Goal: Communication & Community: Answer question/provide support

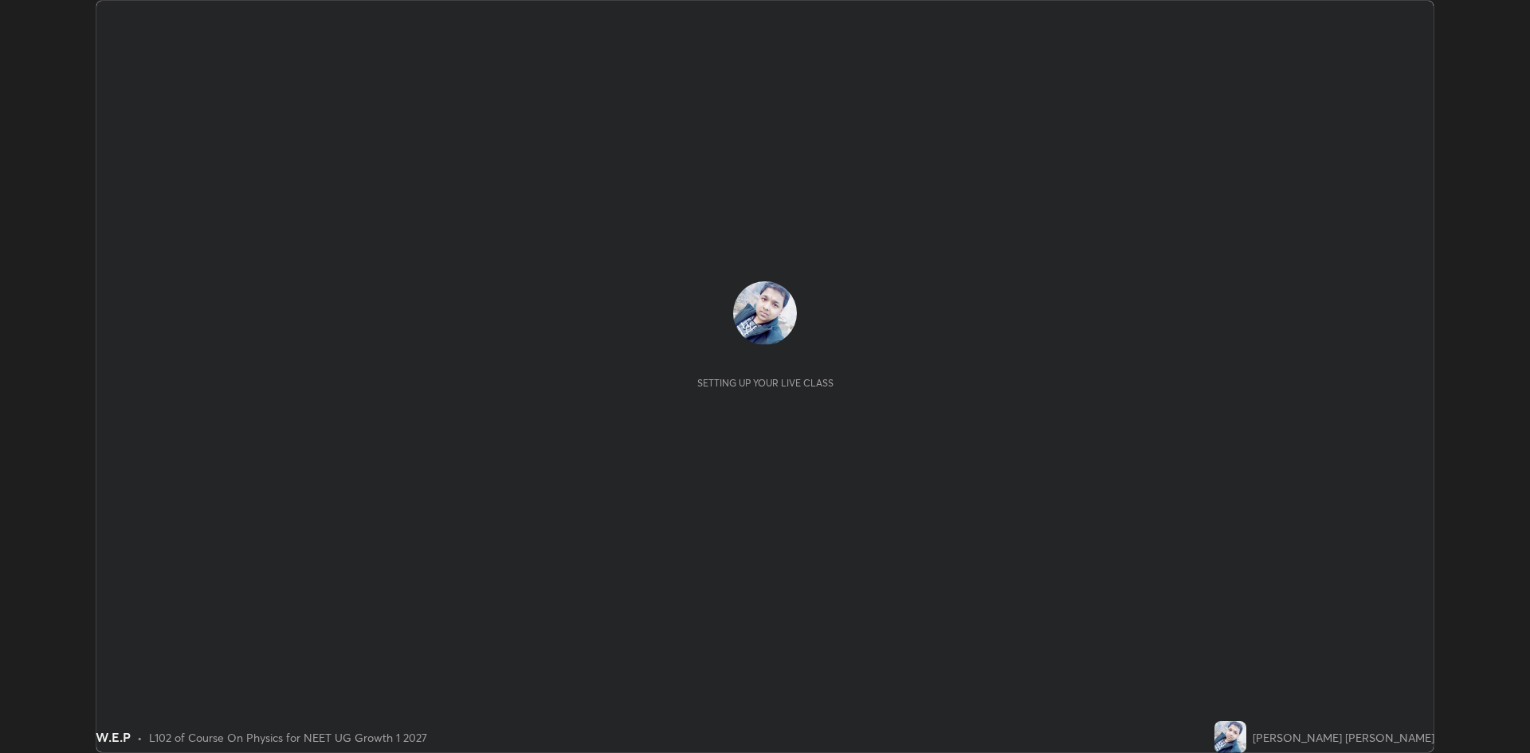
scroll to position [753, 1530]
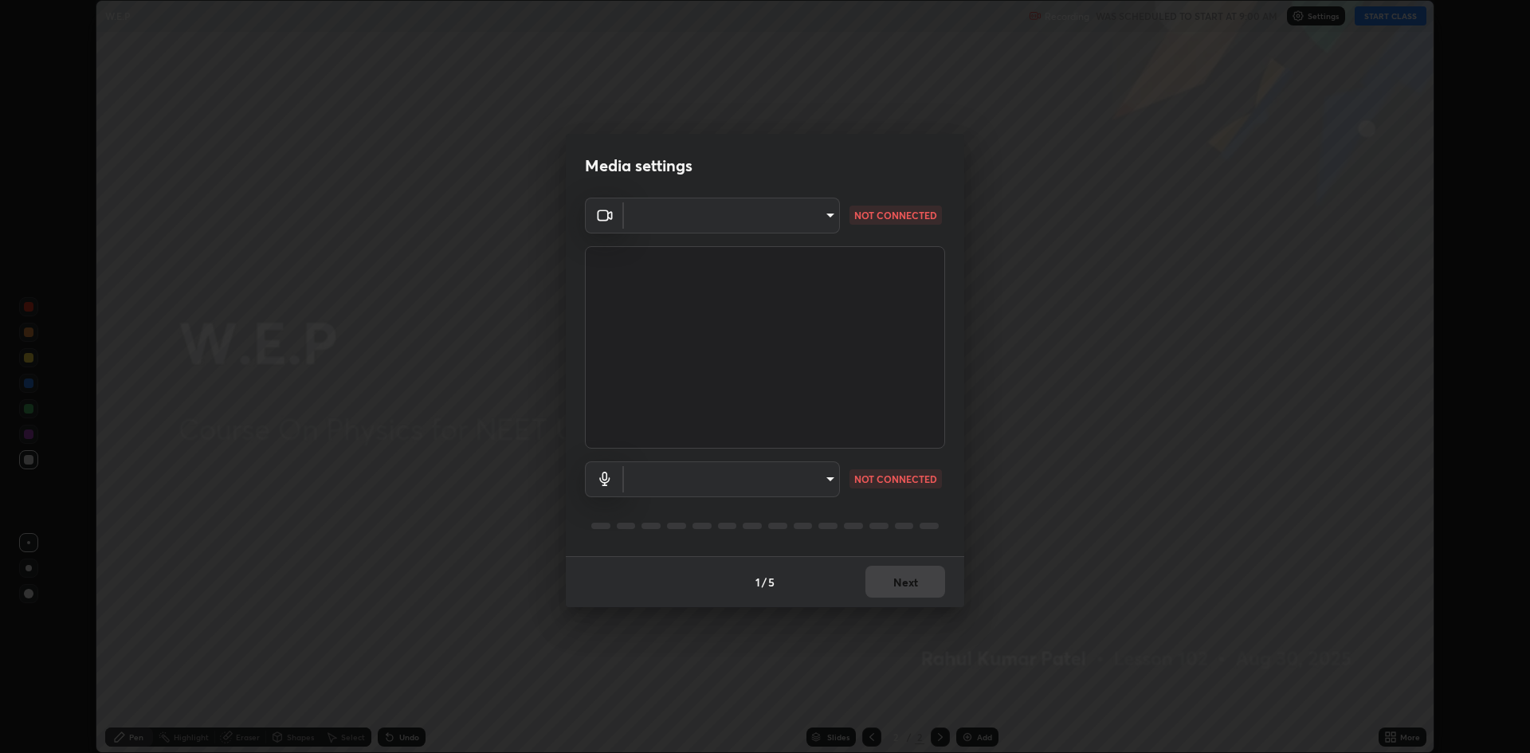
type input "19f5a41891380e342cc2e20ee29c049fd30f447990ccba3fed2dd813324d2085"
click at [828, 480] on body "Erase all W.E.P Recording WAS SCHEDULED TO START AT 9:00 AM Settings START CLAS…" at bounding box center [765, 376] width 1530 height 753
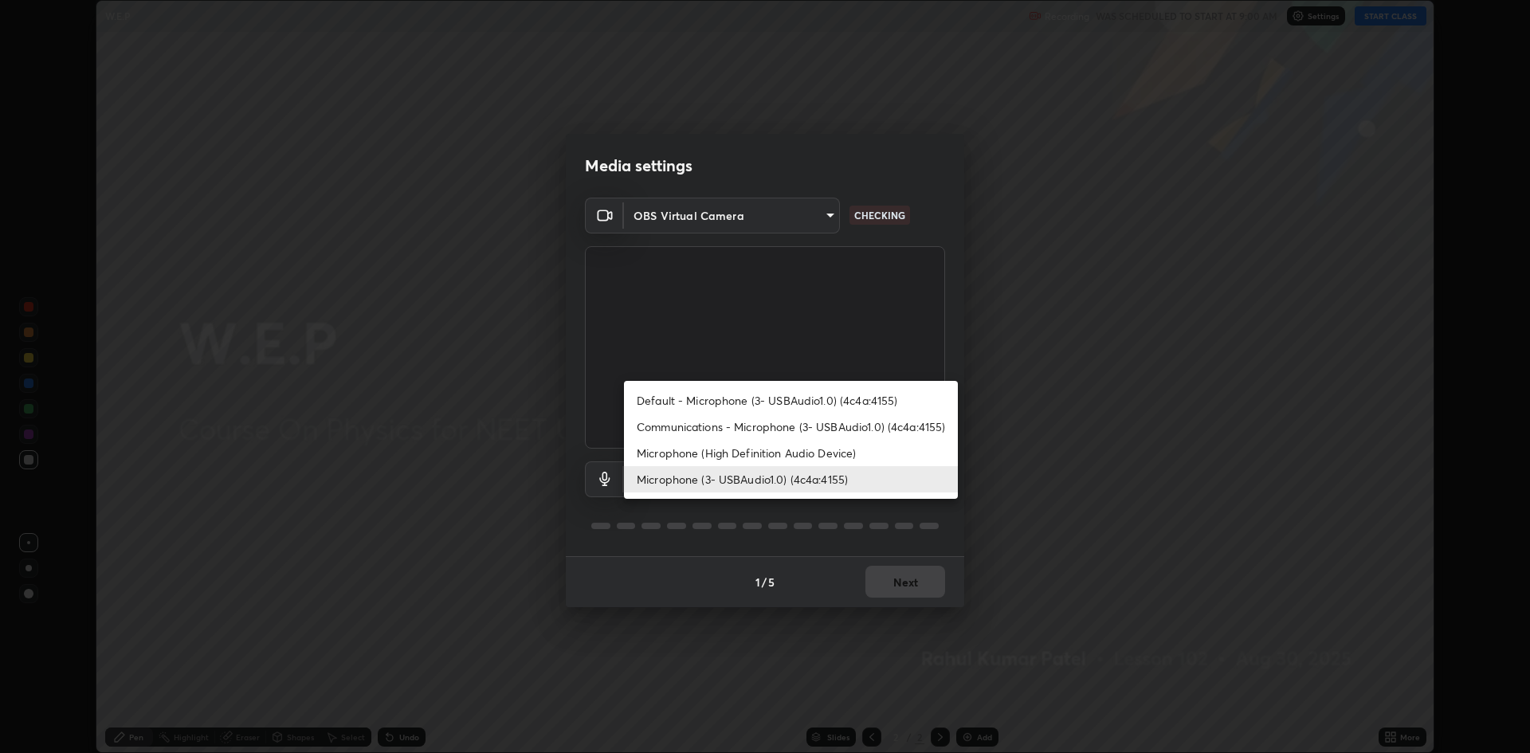
click at [831, 429] on li "Communications - Microphone (3- USBAudio1.0) (4c4a:4155)" at bounding box center [791, 426] width 334 height 26
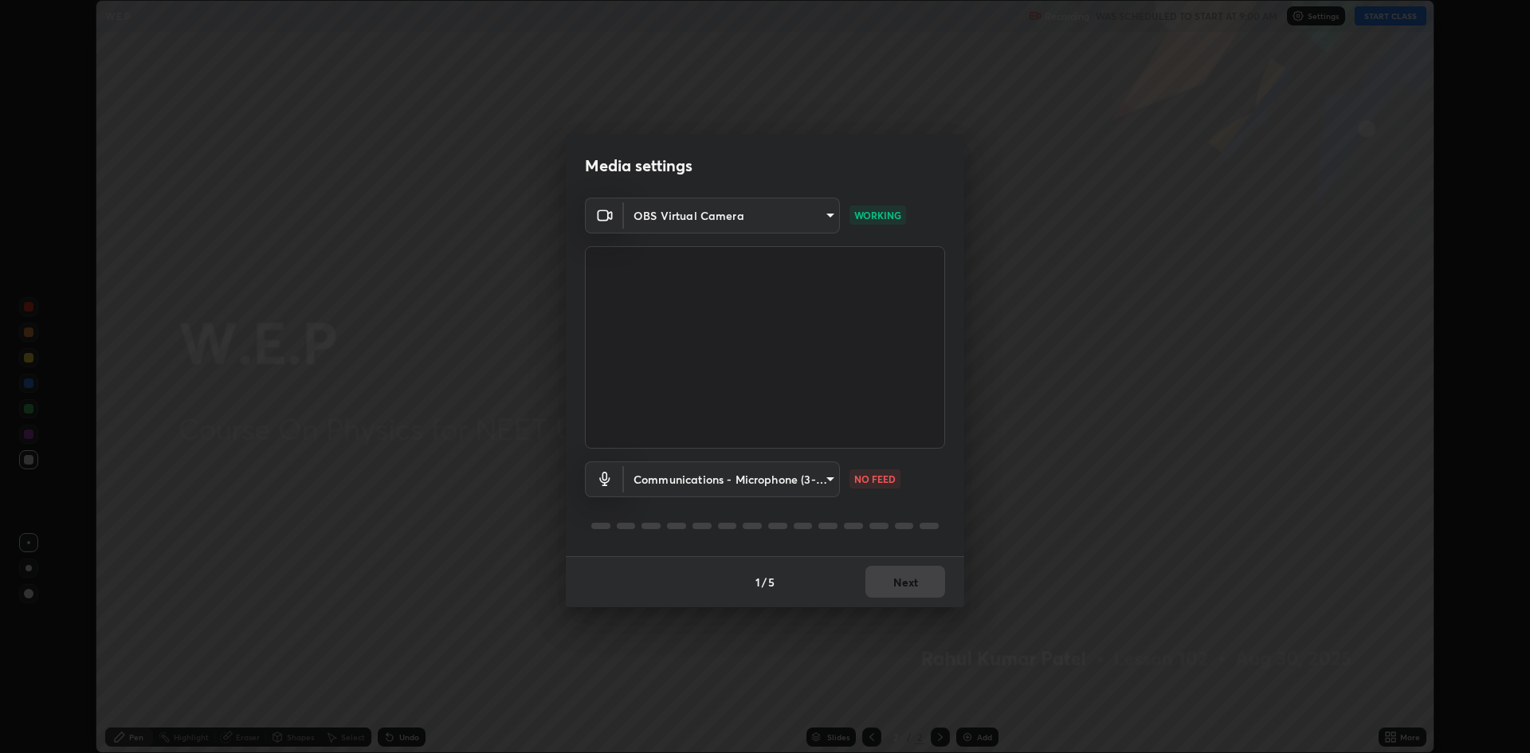
click at [817, 487] on body "Erase all W.E.P Recording WAS SCHEDULED TO START AT 9:00 AM Settings START CLAS…" at bounding box center [765, 376] width 1530 height 753
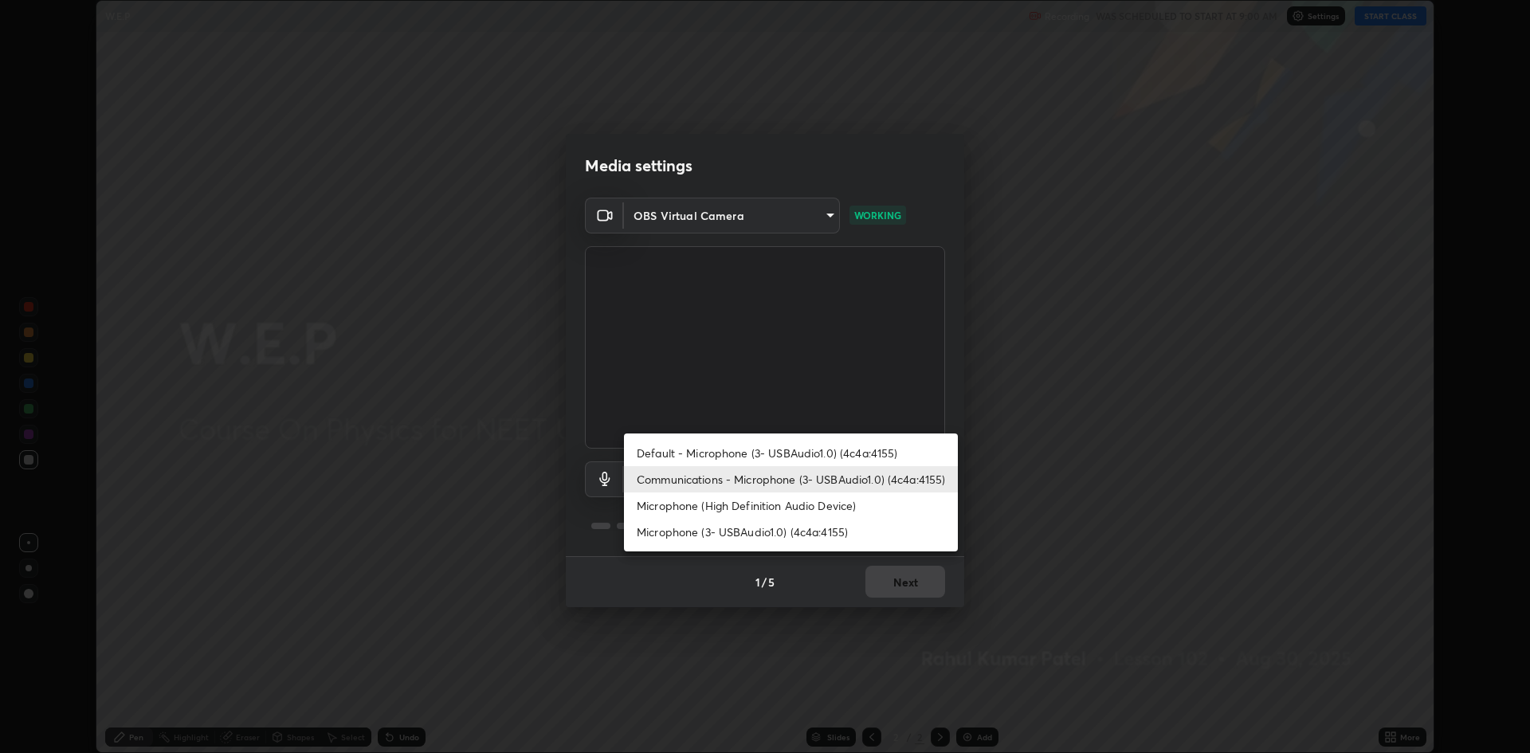
click at [784, 533] on li "Microphone (3- USBAudio1.0) (4c4a:4155)" at bounding box center [791, 532] width 334 height 26
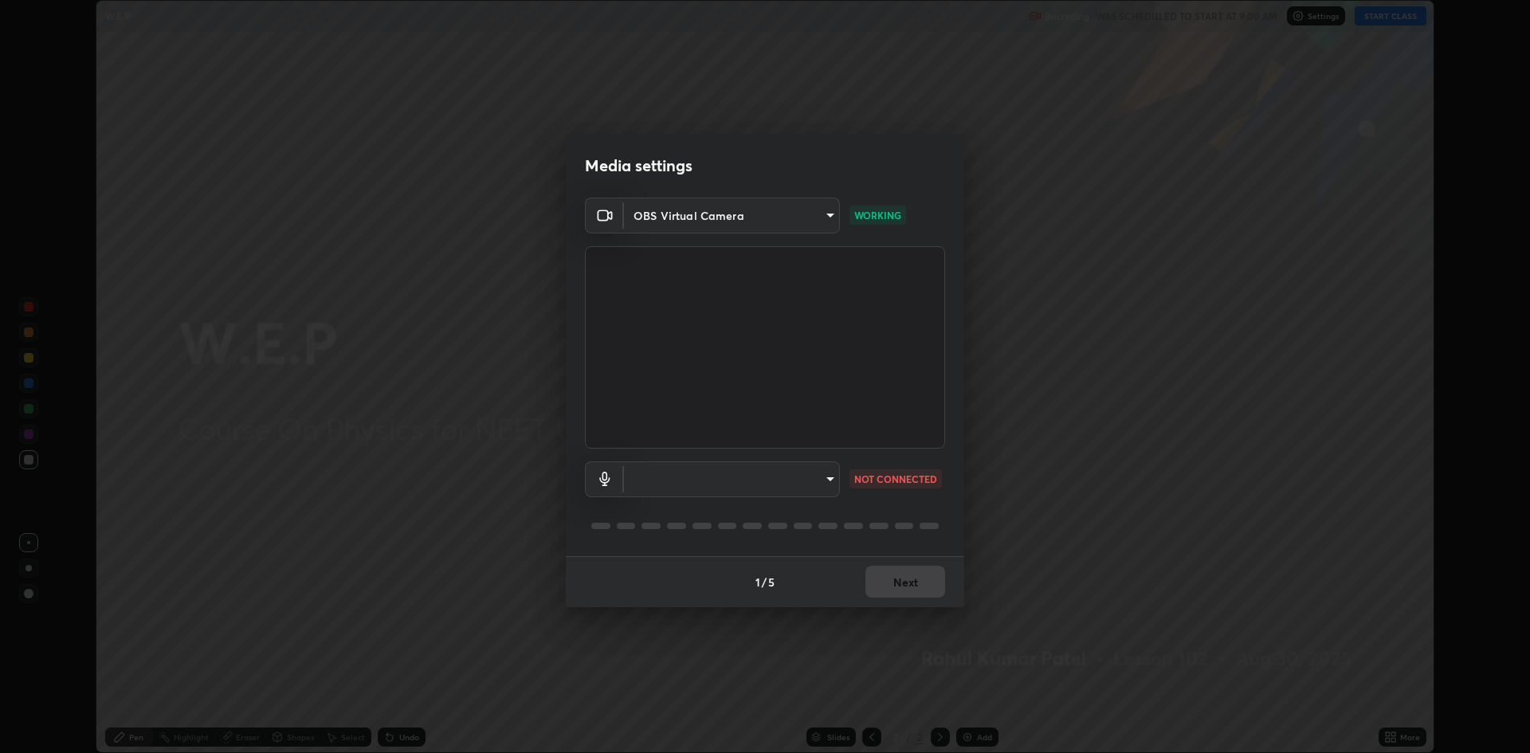
click at [832, 486] on body "Erase all W.E.P Recording WAS SCHEDULED TO START AT 9:00 AM Settings START CLAS…" at bounding box center [765, 376] width 1530 height 753
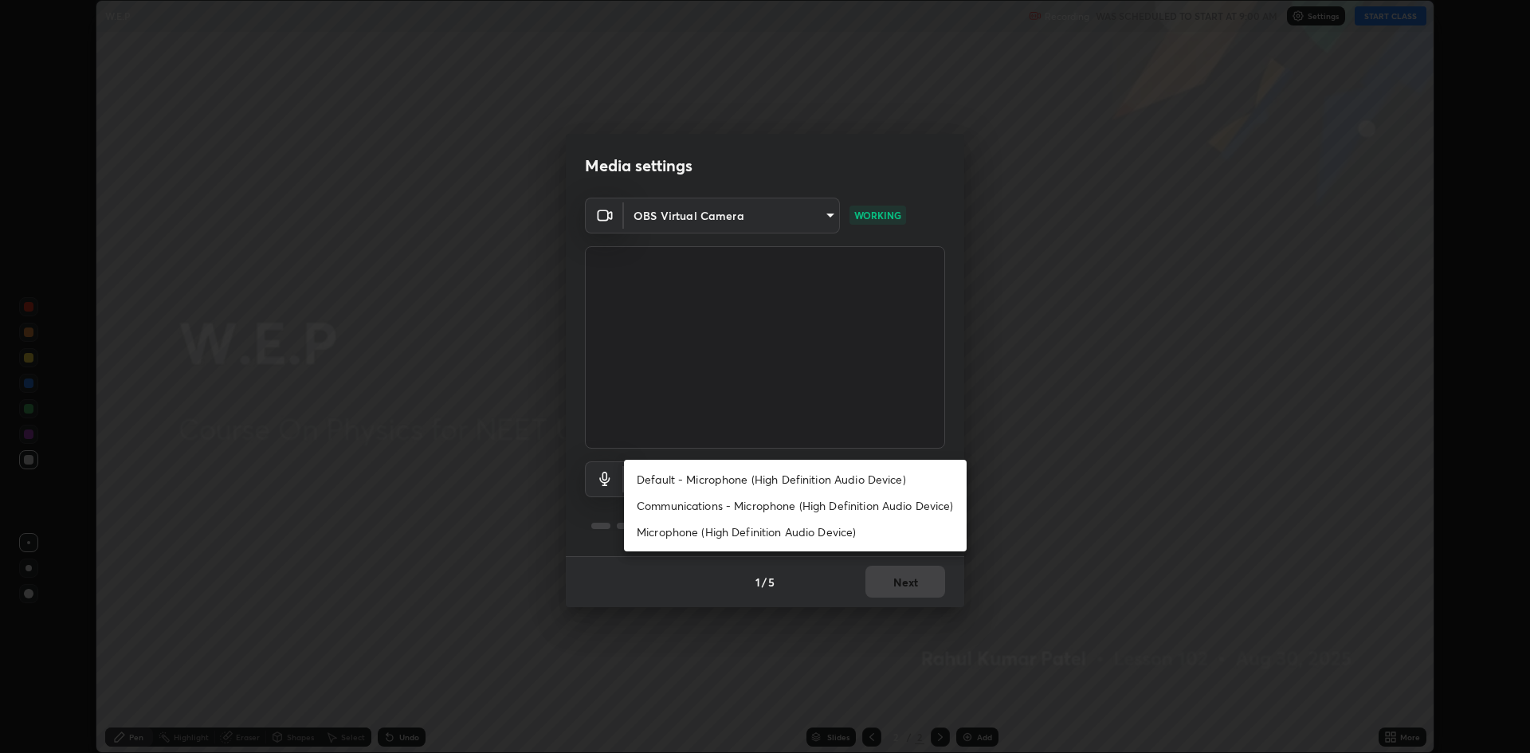
click at [799, 510] on li "Communications - Microphone (High Definition Audio Device)" at bounding box center [795, 505] width 343 height 26
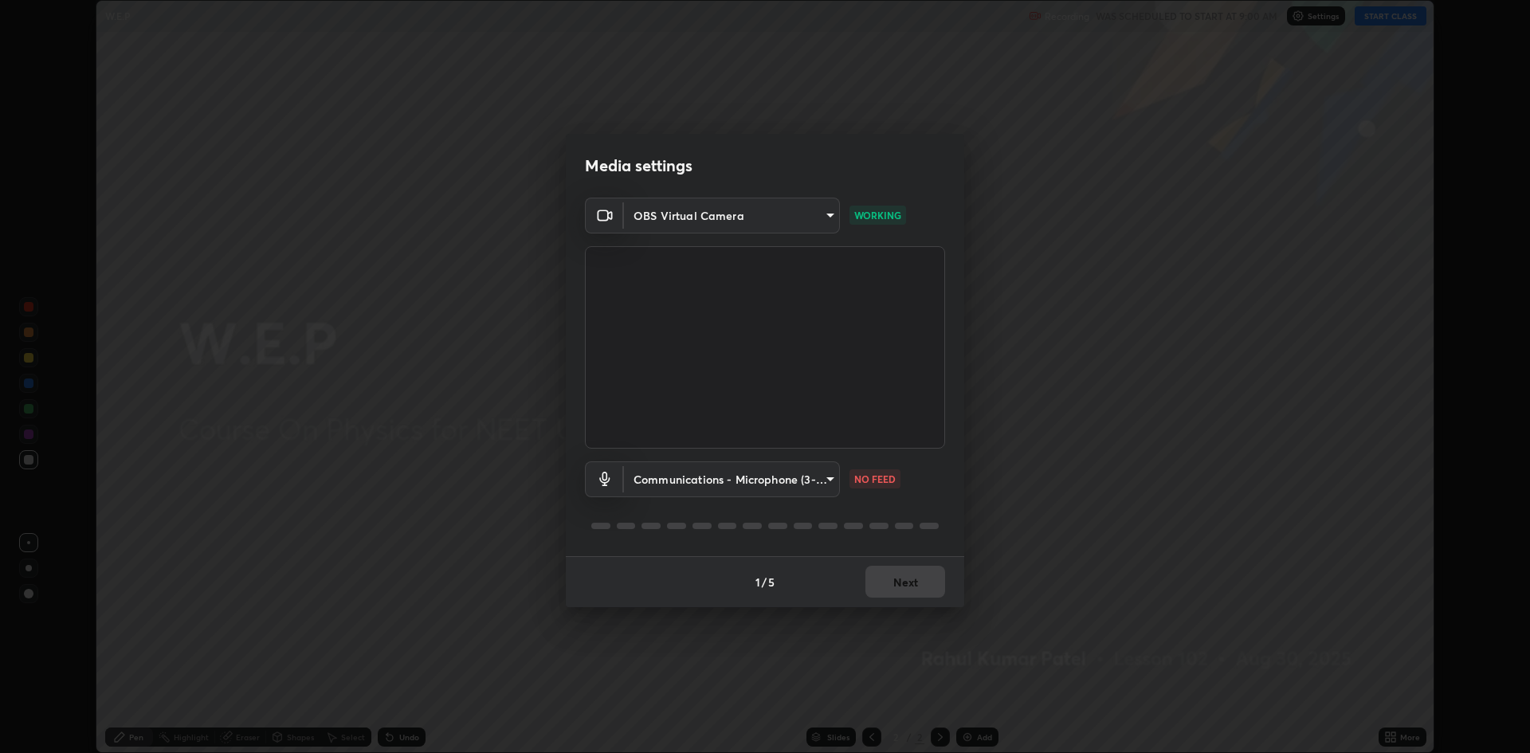
click at [723, 482] on body "Erase all W.E.P Recording WAS SCHEDULED TO START AT 9:00 AM Settings START CLAS…" at bounding box center [765, 376] width 1530 height 753
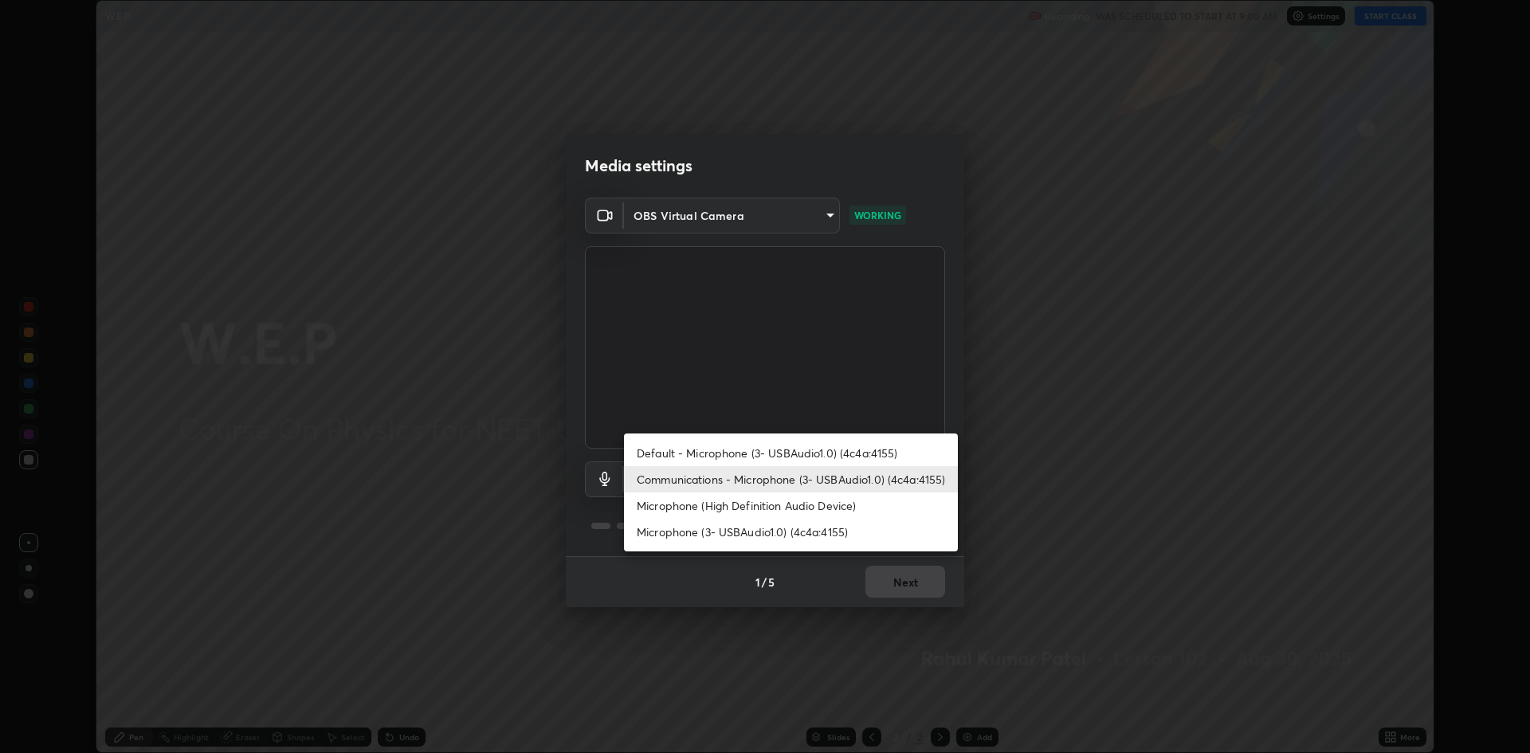
click at [712, 457] on li "Default - Microphone (3- USBAudio1.0) (4c4a:4155)" at bounding box center [791, 453] width 334 height 26
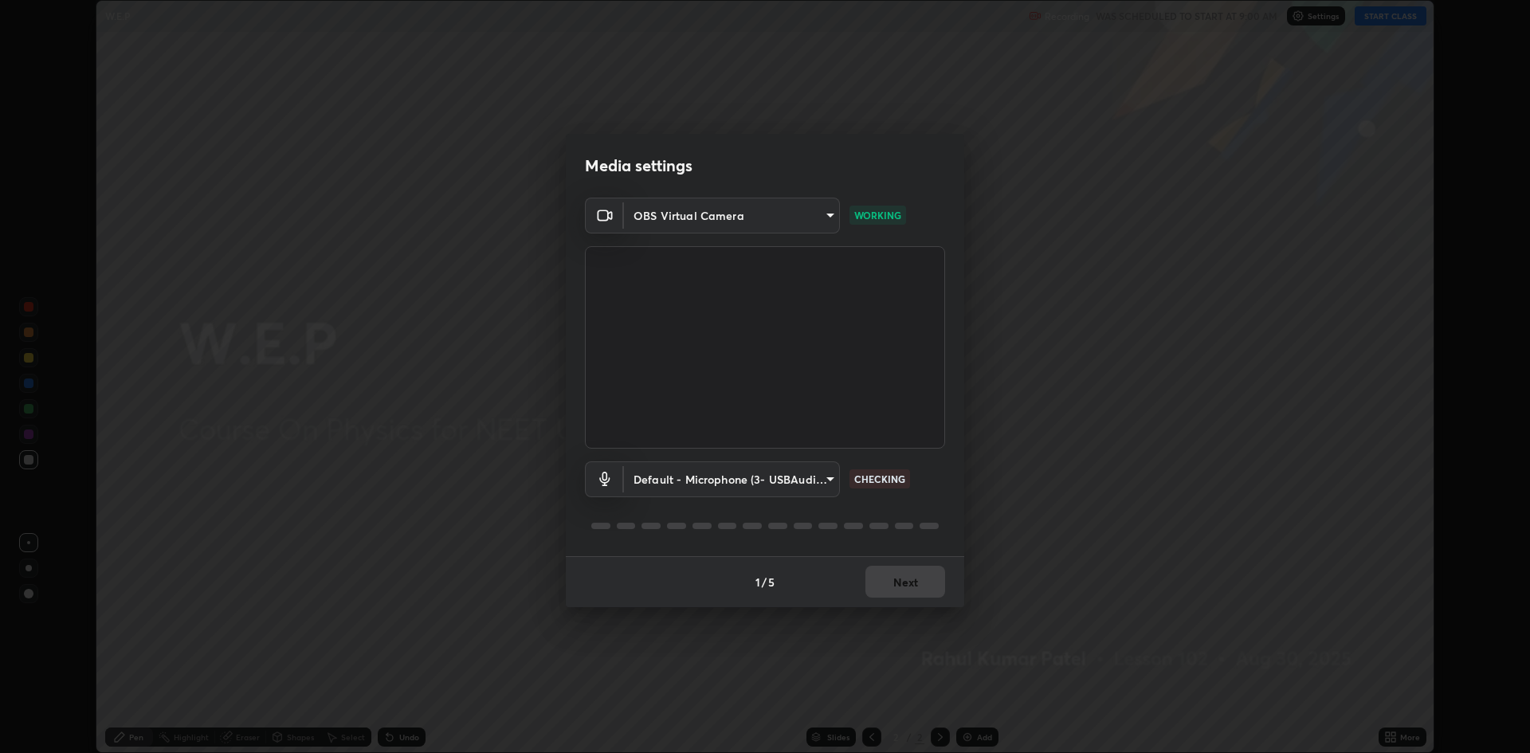
click at [700, 481] on body "Erase all W.E.P Recording WAS SCHEDULED TO START AT 9:00 AM Settings START CLAS…" at bounding box center [765, 376] width 1530 height 753
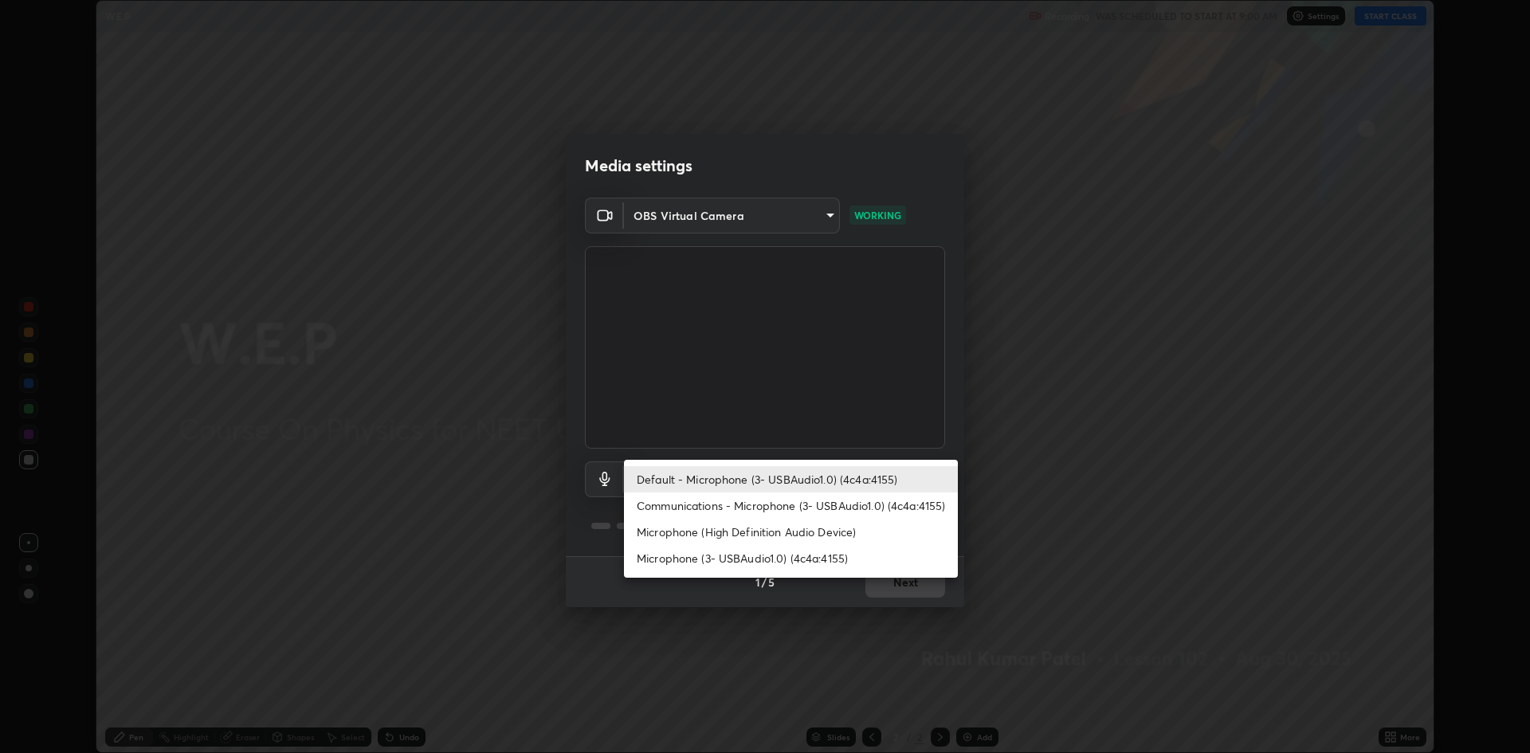
click at [698, 480] on li "Default - Microphone (3- USBAudio1.0) (4c4a:4155)" at bounding box center [791, 479] width 334 height 26
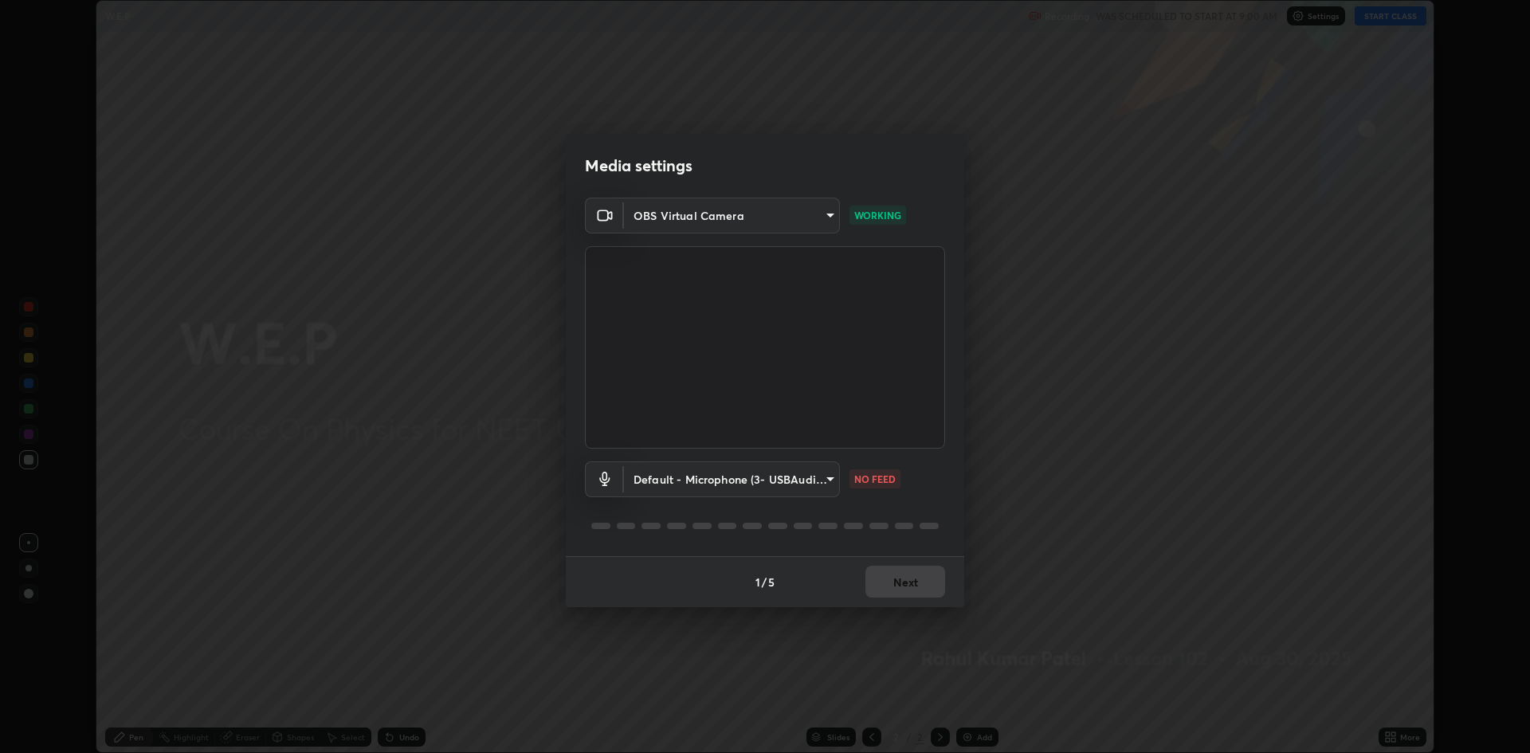
click at [691, 484] on body "Erase all W.E.P Recording WAS SCHEDULED TO START AT 9:00 AM Settings START CLAS…" at bounding box center [765, 376] width 1530 height 753
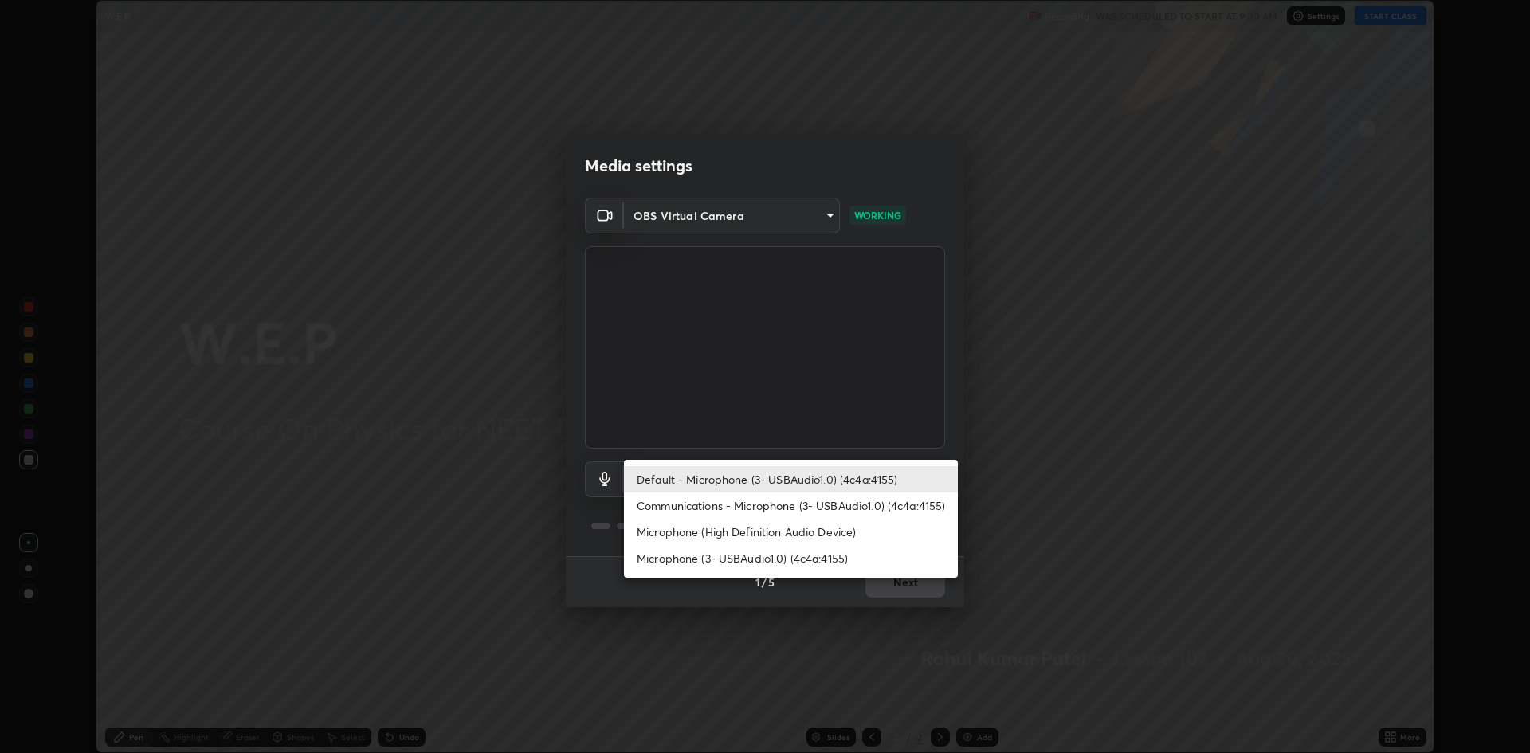
click at [720, 557] on li "Microphone (3- USBAudio1.0) (4c4a:4155)" at bounding box center [791, 558] width 334 height 26
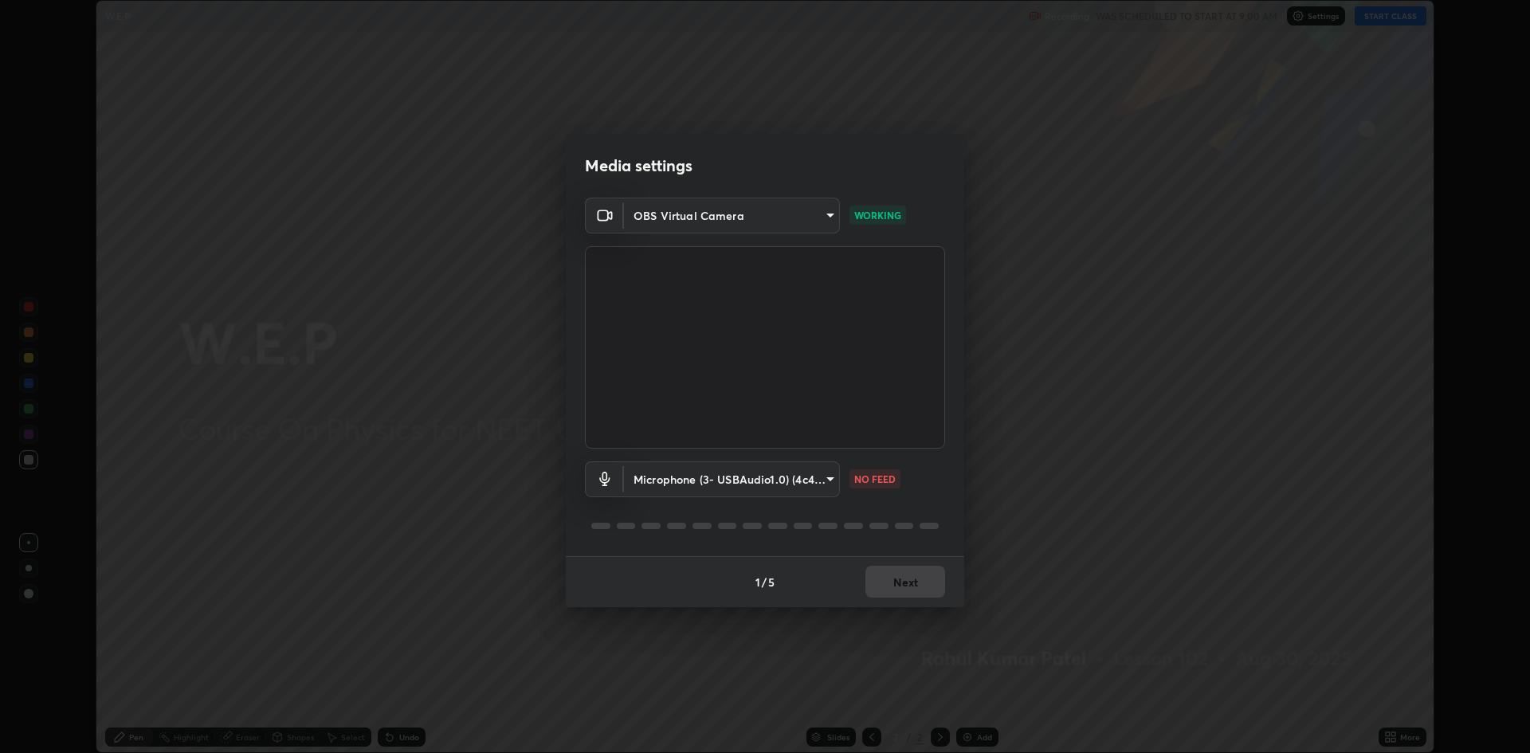
type input "5fecd447452baf74af4217e416d296194da7a2d64bc83f18390117129e3eb0fe"
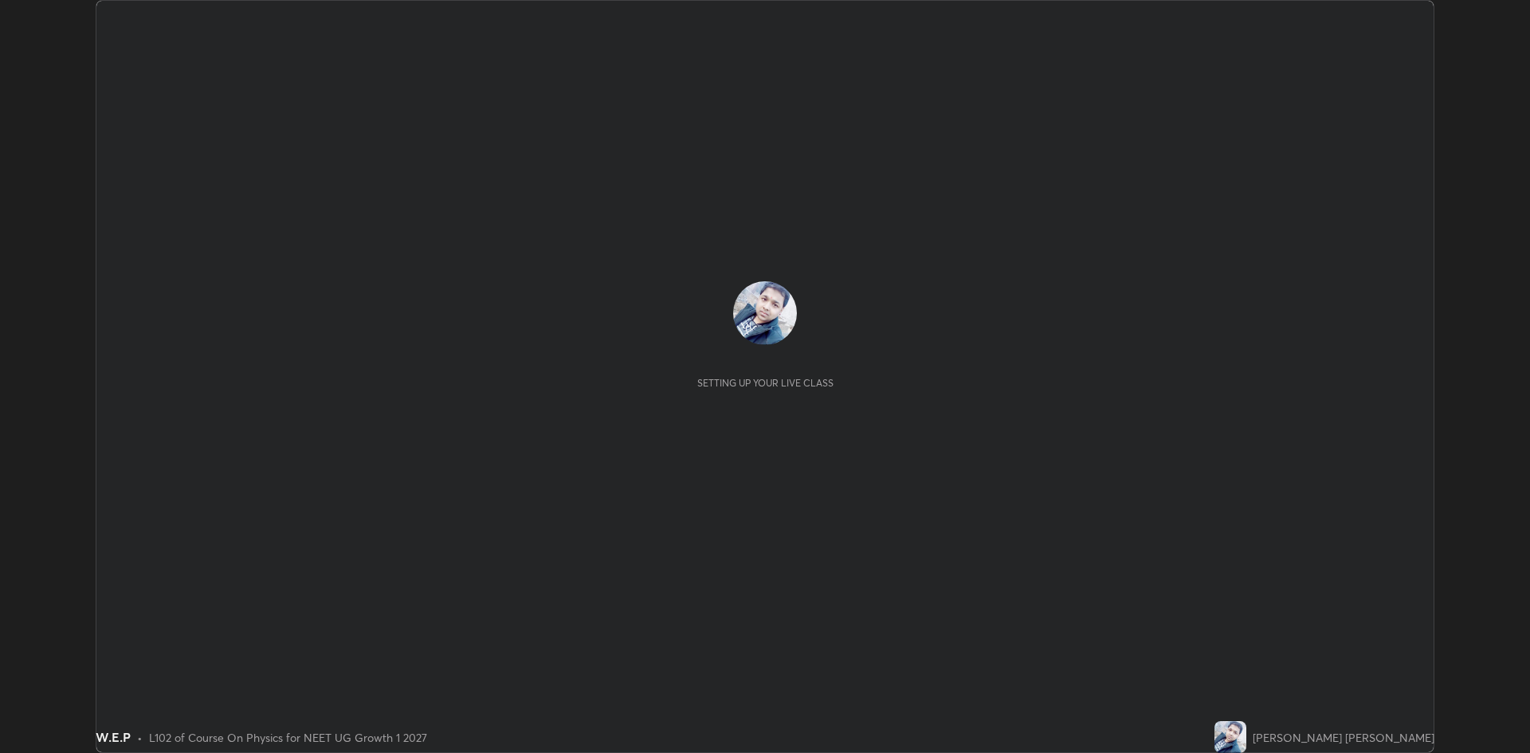
scroll to position [753, 1530]
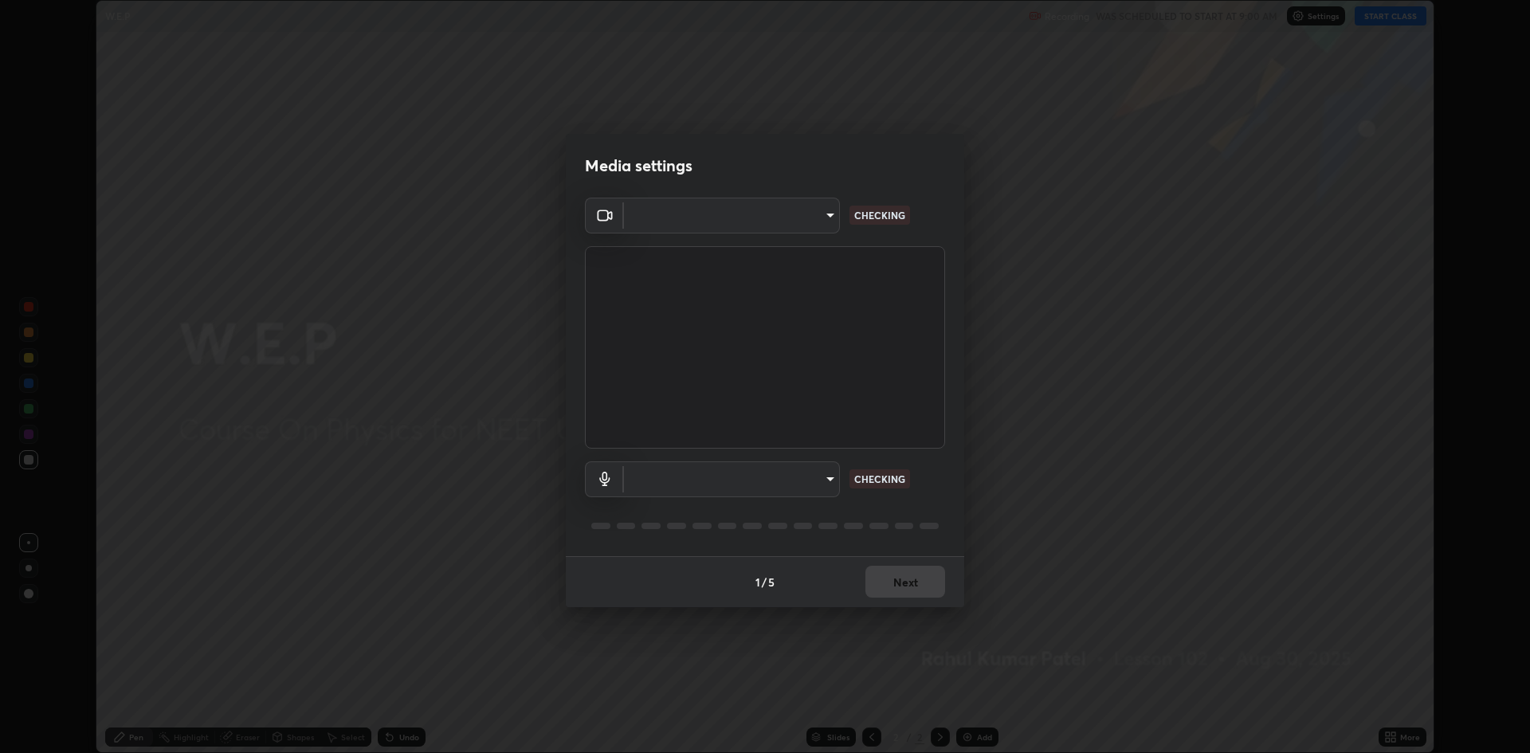
type input "19f5a41891380e342cc2e20ee29c049fd30f447990ccba3fed2dd813324d2085"
click at [672, 482] on body "Erase all W.E.P Recording WAS SCHEDULED TO START AT 9:00 AM Settings START CLAS…" at bounding box center [765, 376] width 1530 height 753
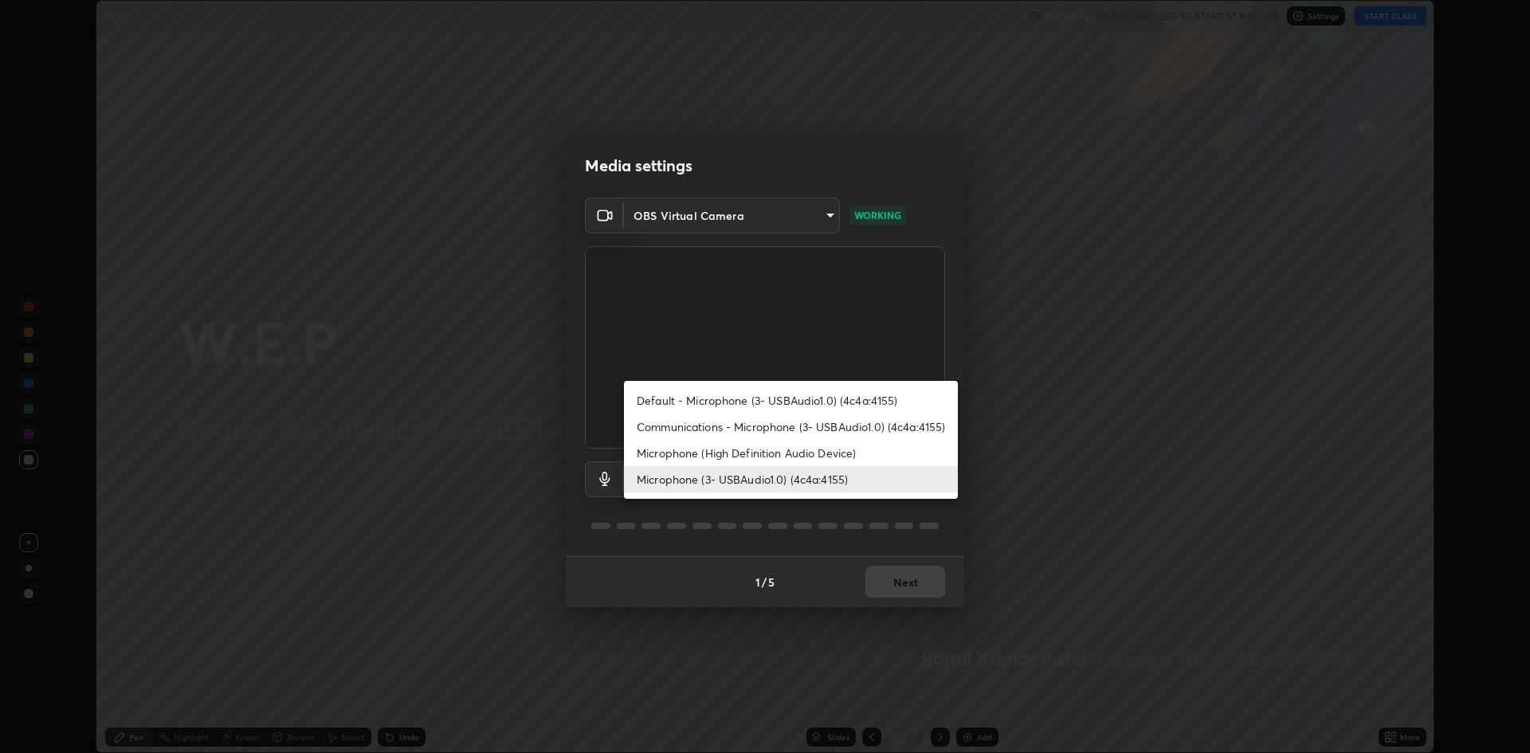
click at [692, 406] on li "Default - Microphone (3- USBAudio1.0) (4c4a:4155)" at bounding box center [791, 400] width 334 height 26
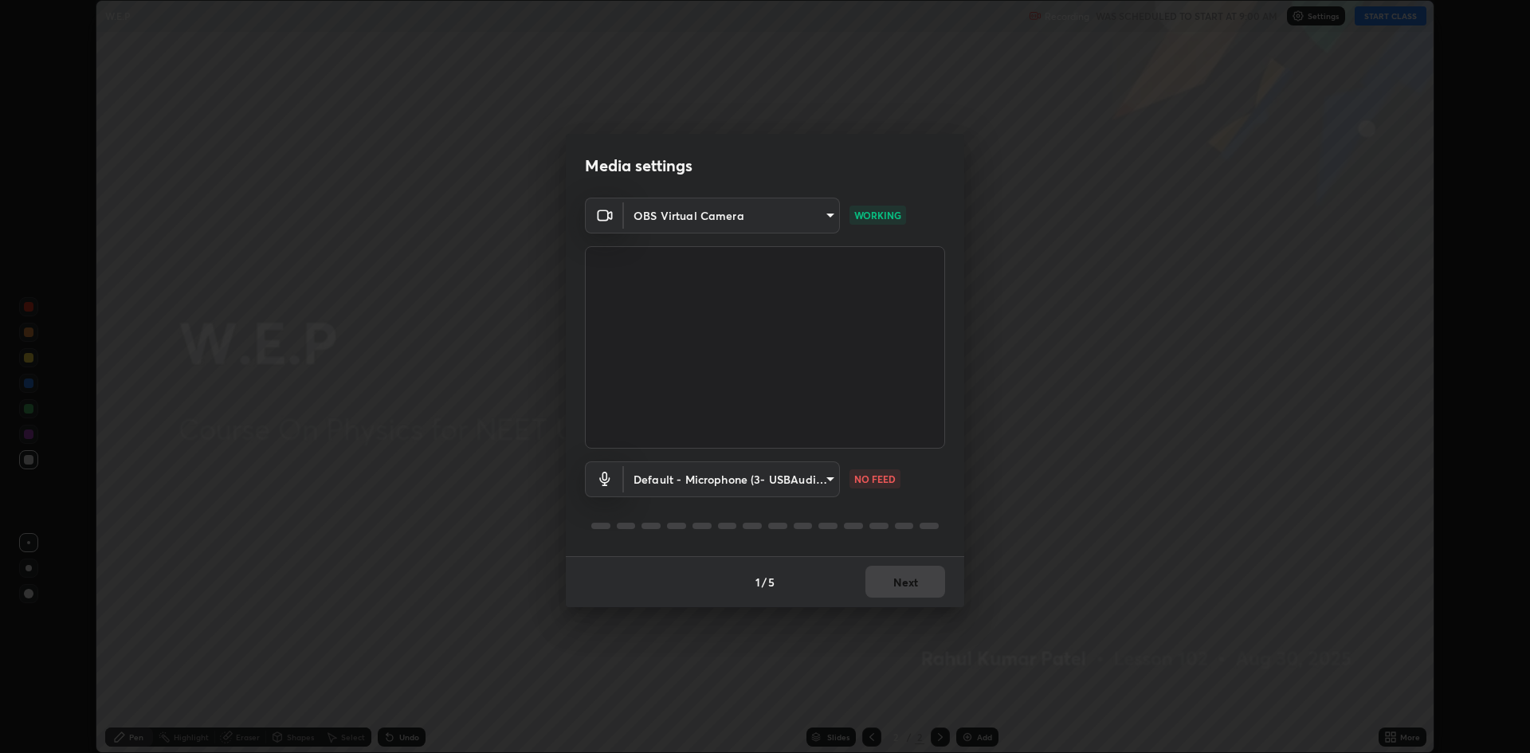
click at [741, 479] on body "Erase all W.E.P Recording WAS SCHEDULED TO START AT 9:00 AM Settings START CLAS…" at bounding box center [765, 376] width 1530 height 753
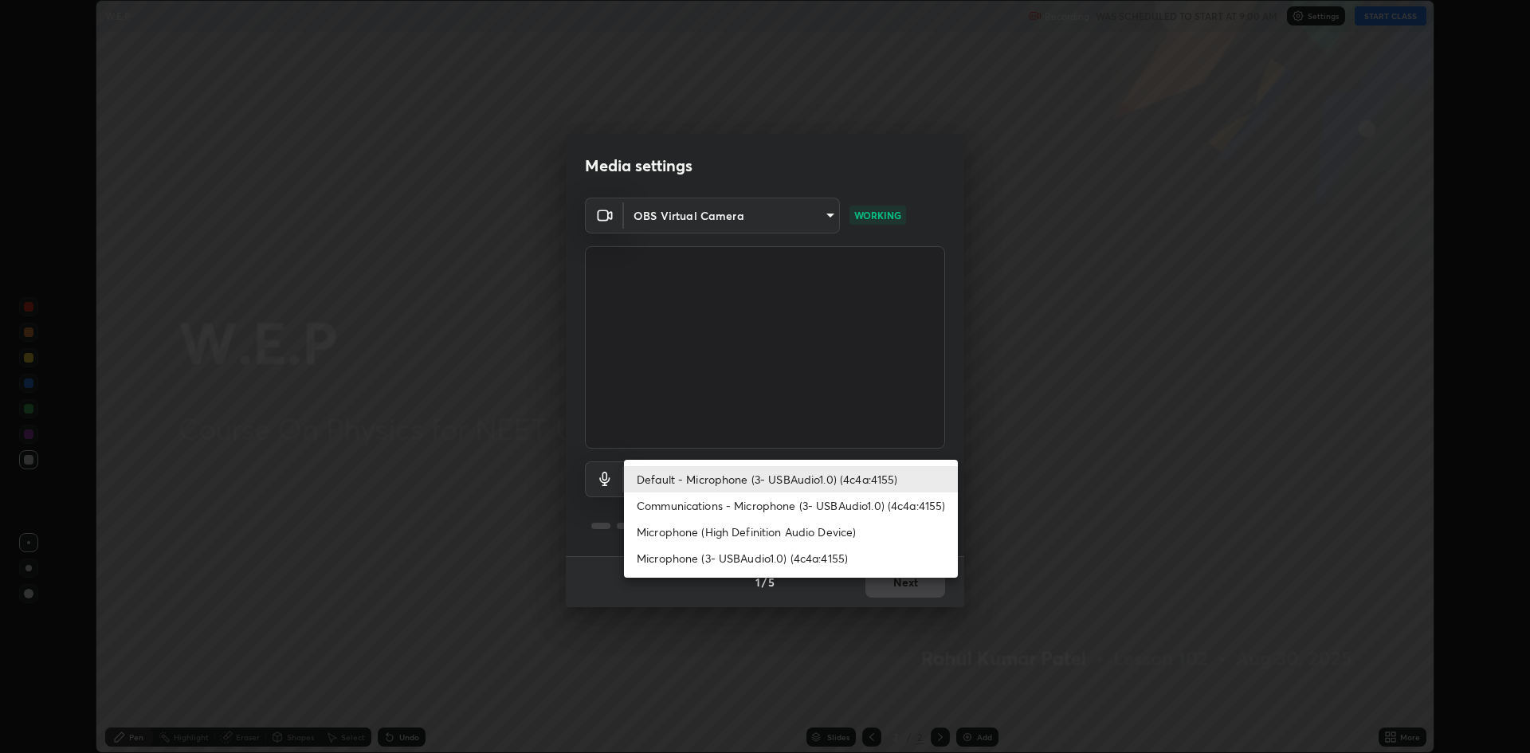
click at [711, 508] on li "Communications - Microphone (3- USBAudio1.0) (4c4a:4155)" at bounding box center [791, 505] width 334 height 26
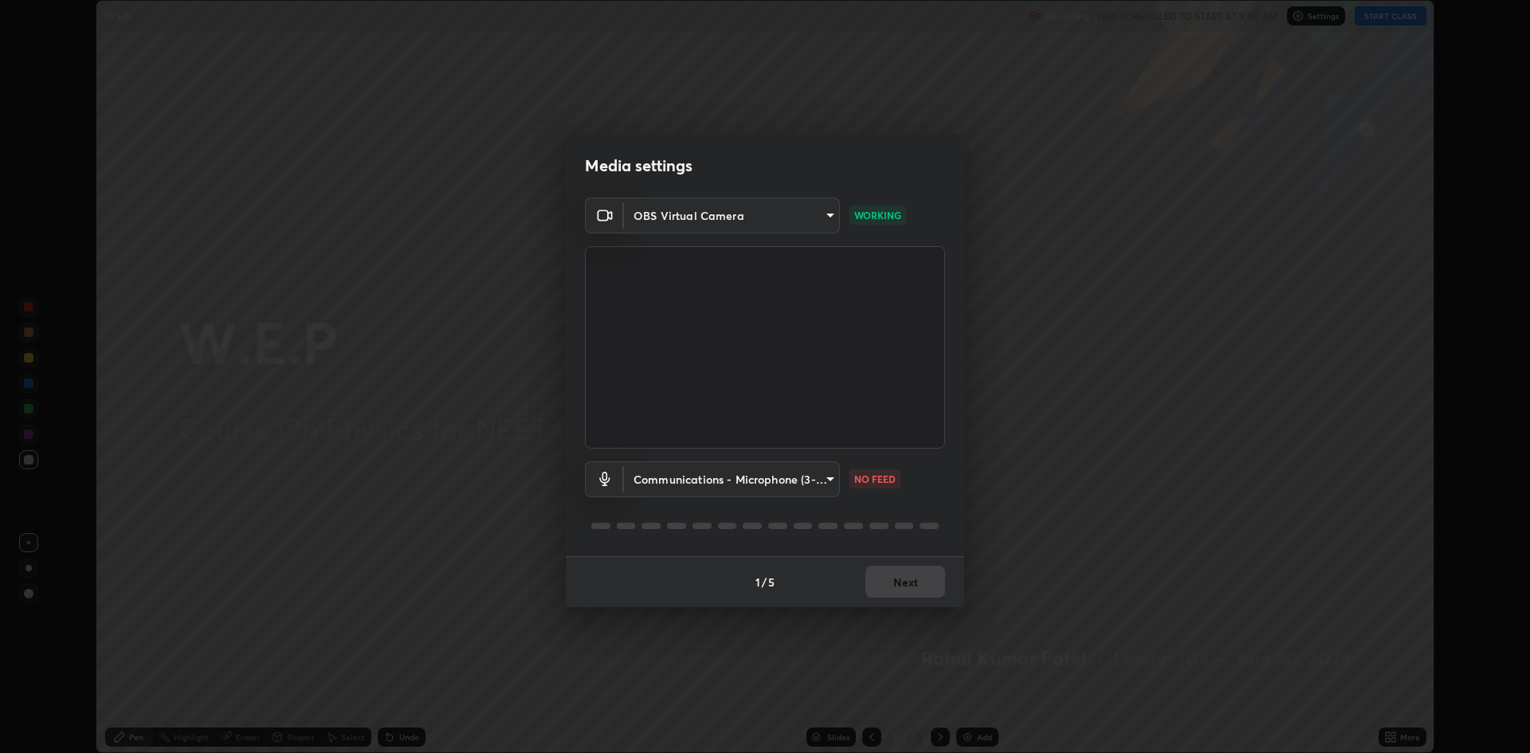
click at [687, 476] on body "Erase all W.E.P Recording WAS SCHEDULED TO START AT 9:00 AM Settings START CLAS…" at bounding box center [765, 376] width 1530 height 753
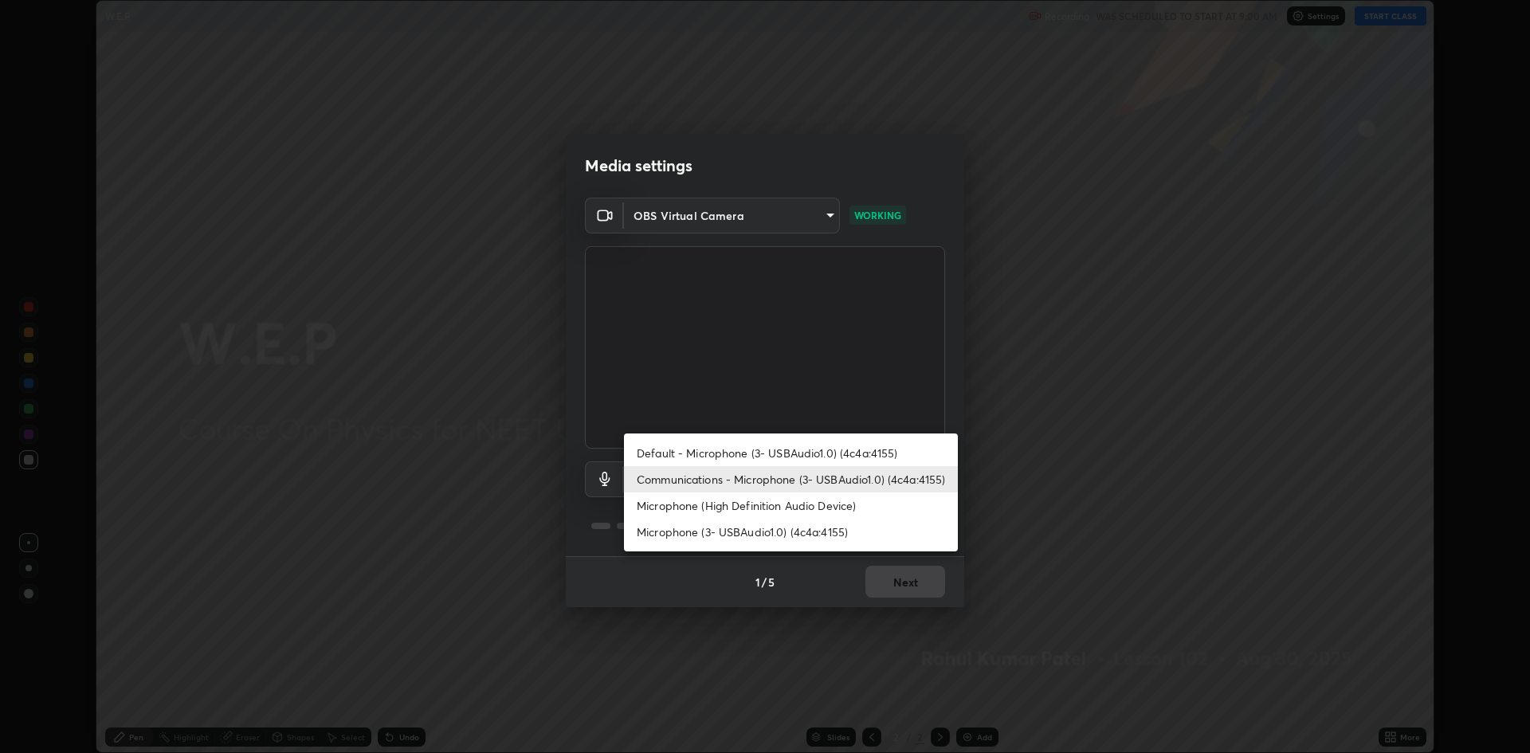
click at [714, 530] on li "Microphone (3- USBAudio1.0) (4c4a:4155)" at bounding box center [791, 532] width 334 height 26
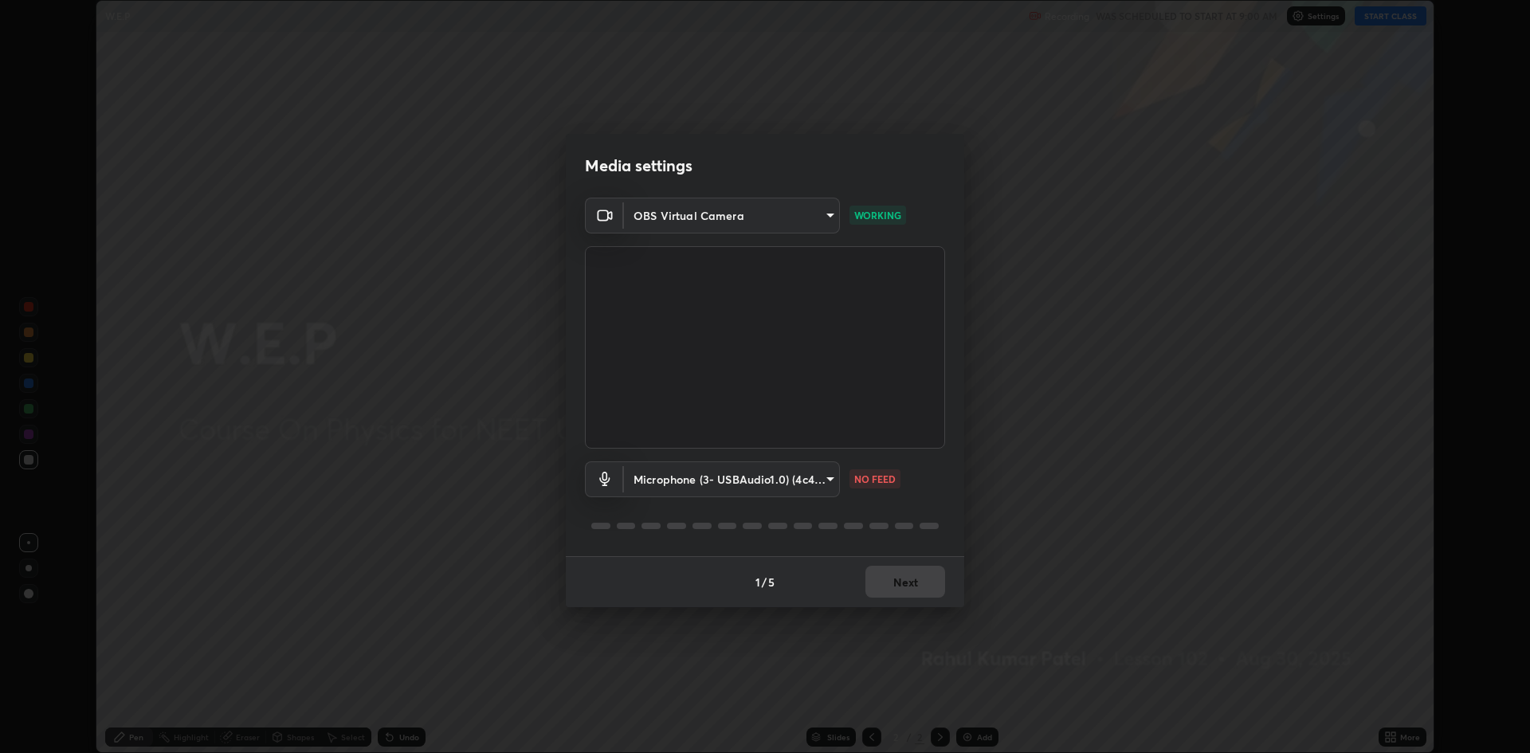
click at [728, 482] on body "Erase all W.E.P Recording WAS SCHEDULED TO START AT 9:00 AM Settings START CLAS…" at bounding box center [765, 376] width 1530 height 753
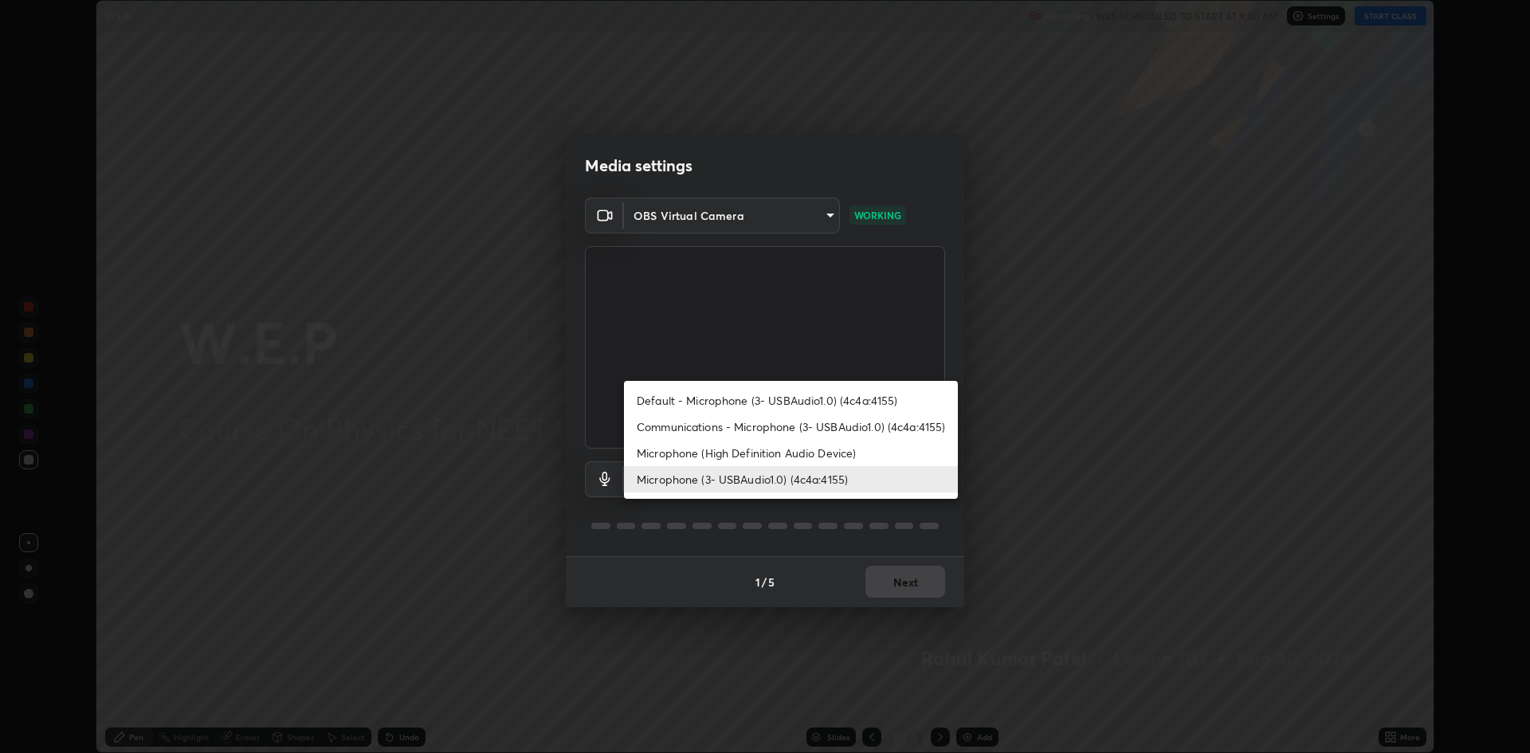
click at [715, 425] on li "Communications - Microphone (3- USBAudio1.0) (4c4a:4155)" at bounding box center [791, 426] width 334 height 26
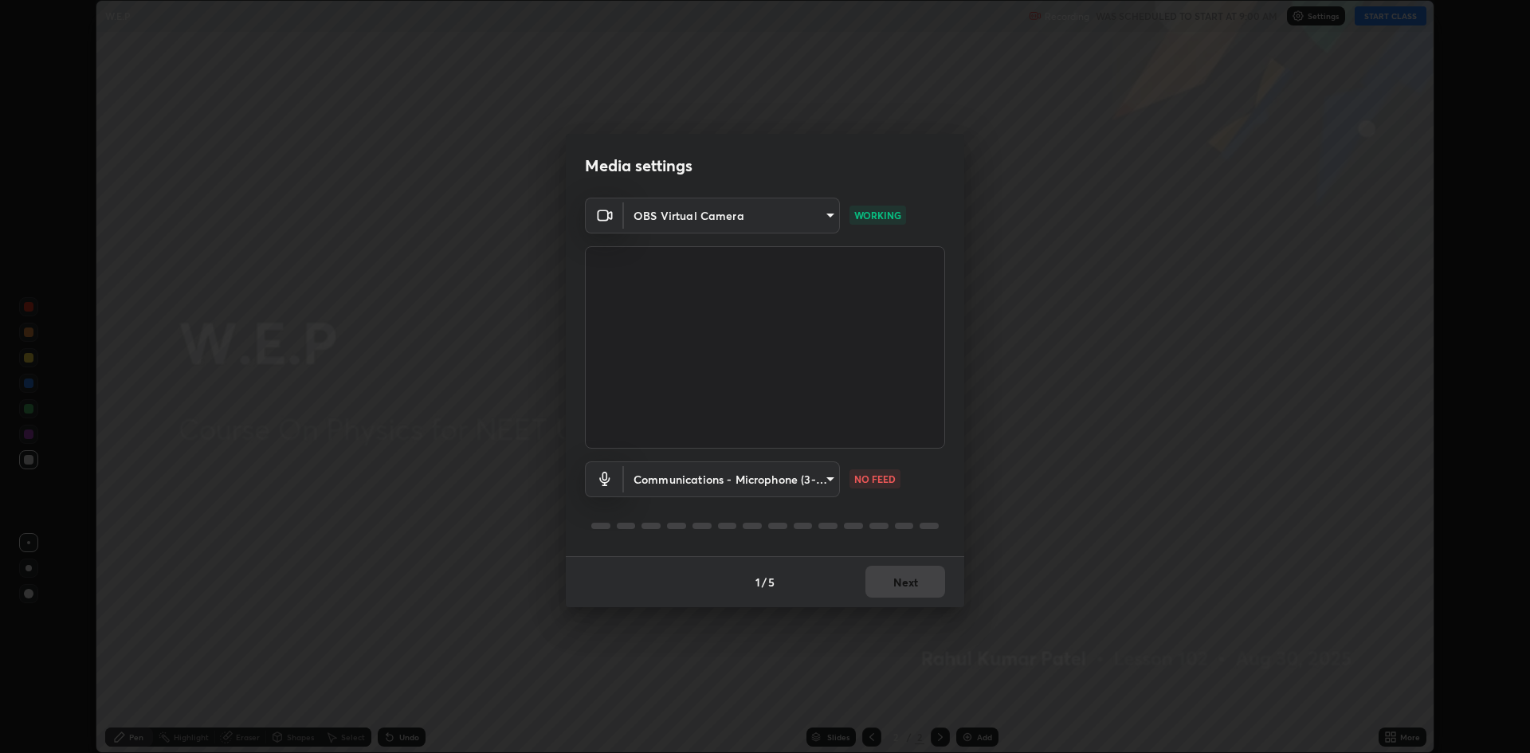
click at [711, 479] on body "Erase all W.E.P Recording WAS SCHEDULED TO START AT 9:00 AM Settings START CLAS…" at bounding box center [765, 376] width 1530 height 753
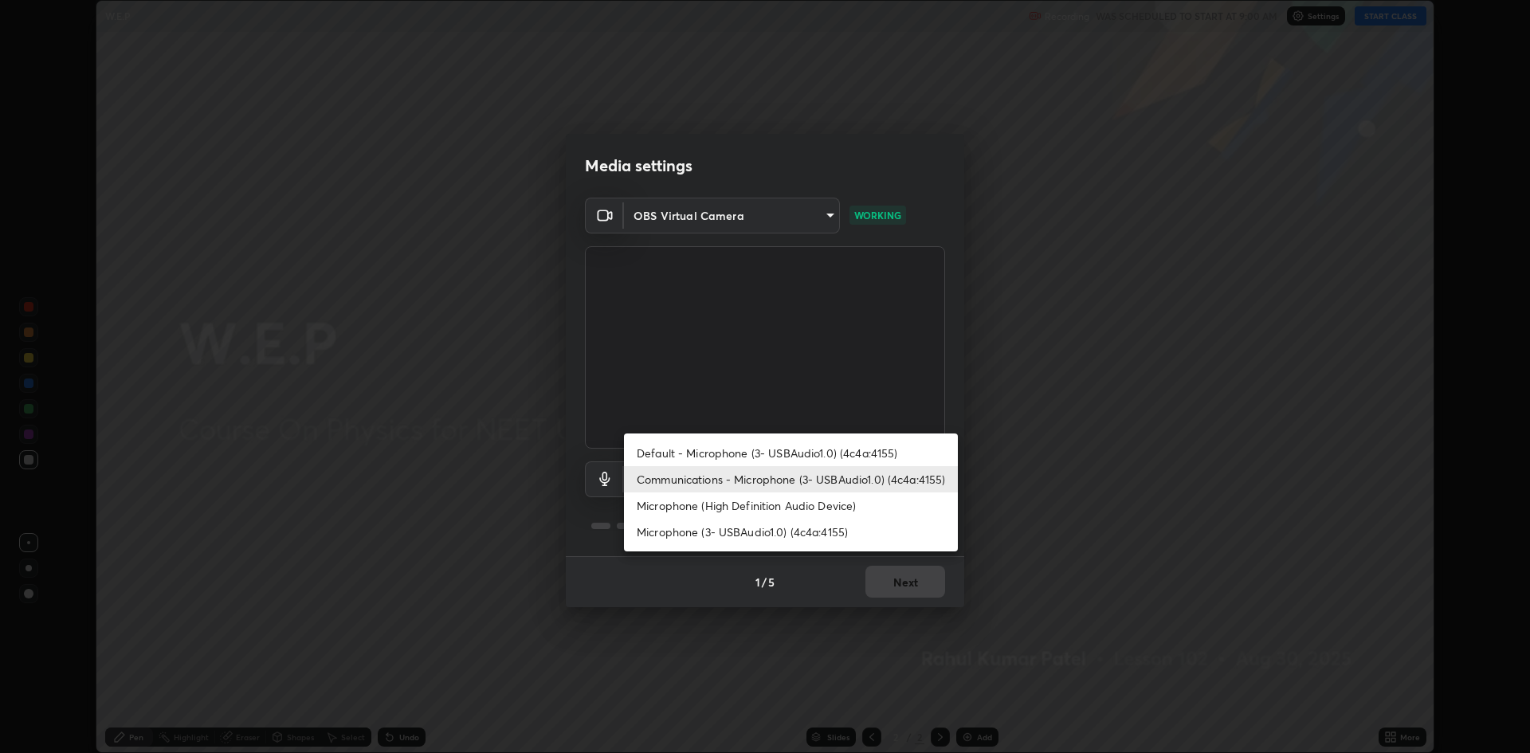
click at [726, 458] on li "Default - Microphone (3- USBAudio1.0) (4c4a:4155)" at bounding box center [791, 453] width 334 height 26
type input "default"
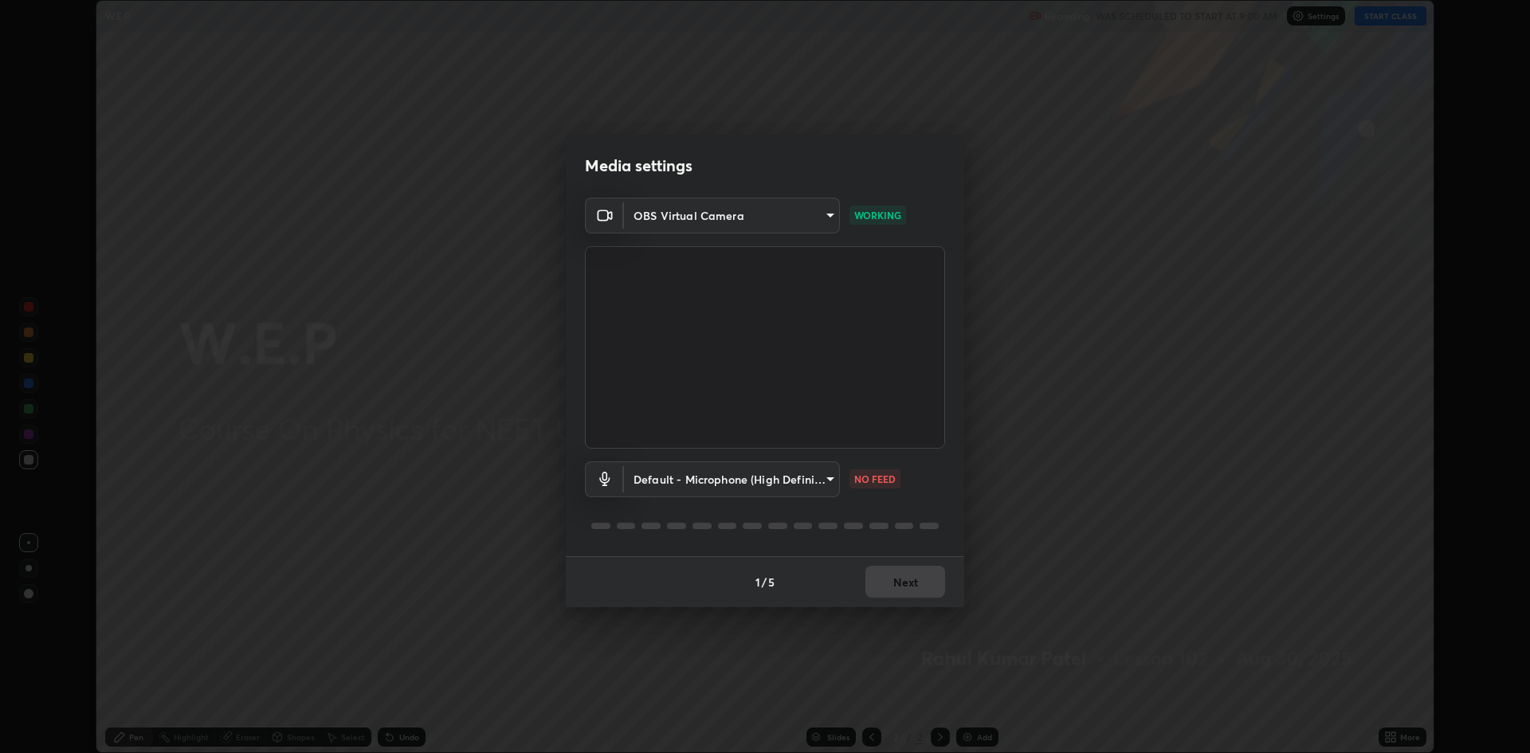
click at [741, 480] on body "Erase all W.E.P Recording WAS SCHEDULED TO START AT 9:00 AM Settings START CLAS…" at bounding box center [765, 376] width 1530 height 753
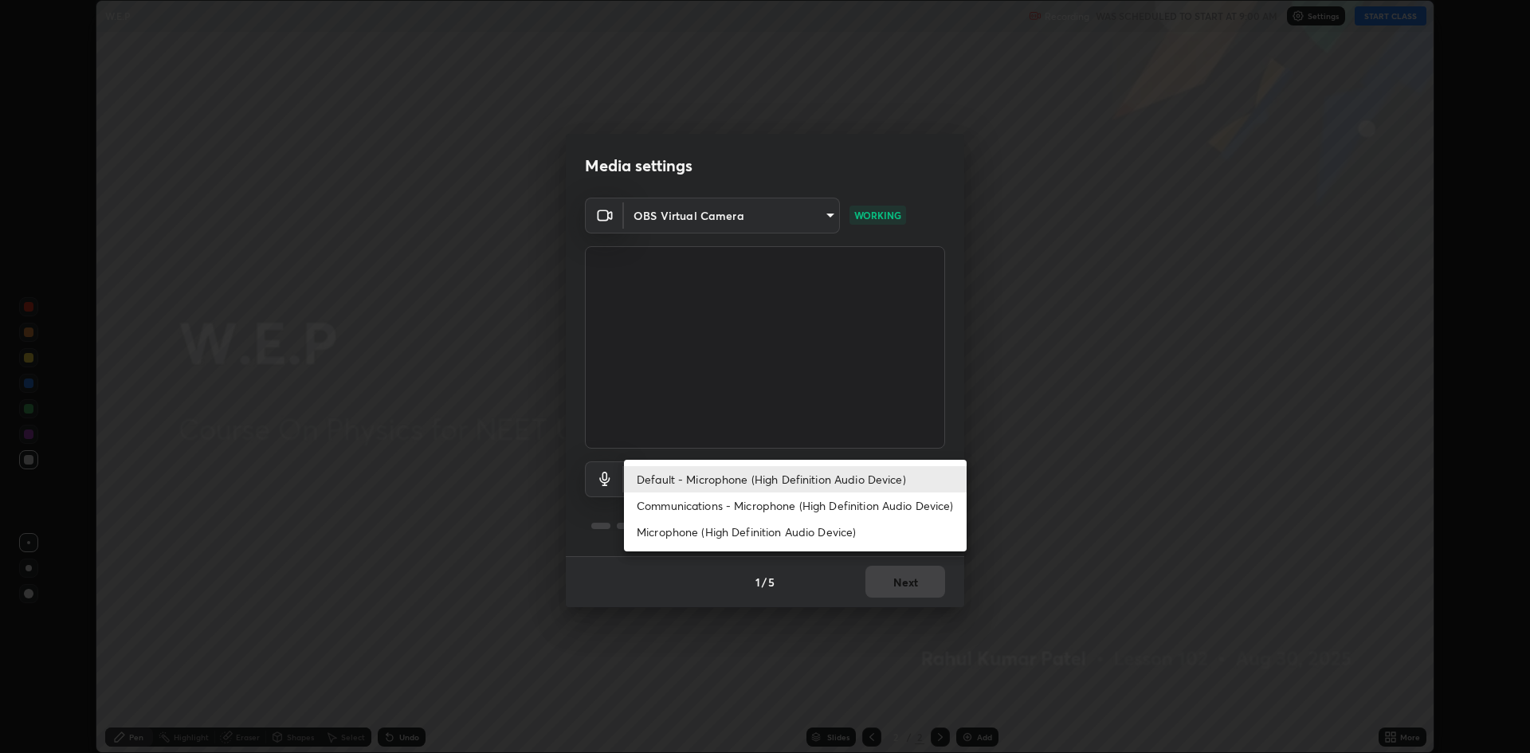
click at [613, 471] on div at bounding box center [765, 376] width 1530 height 753
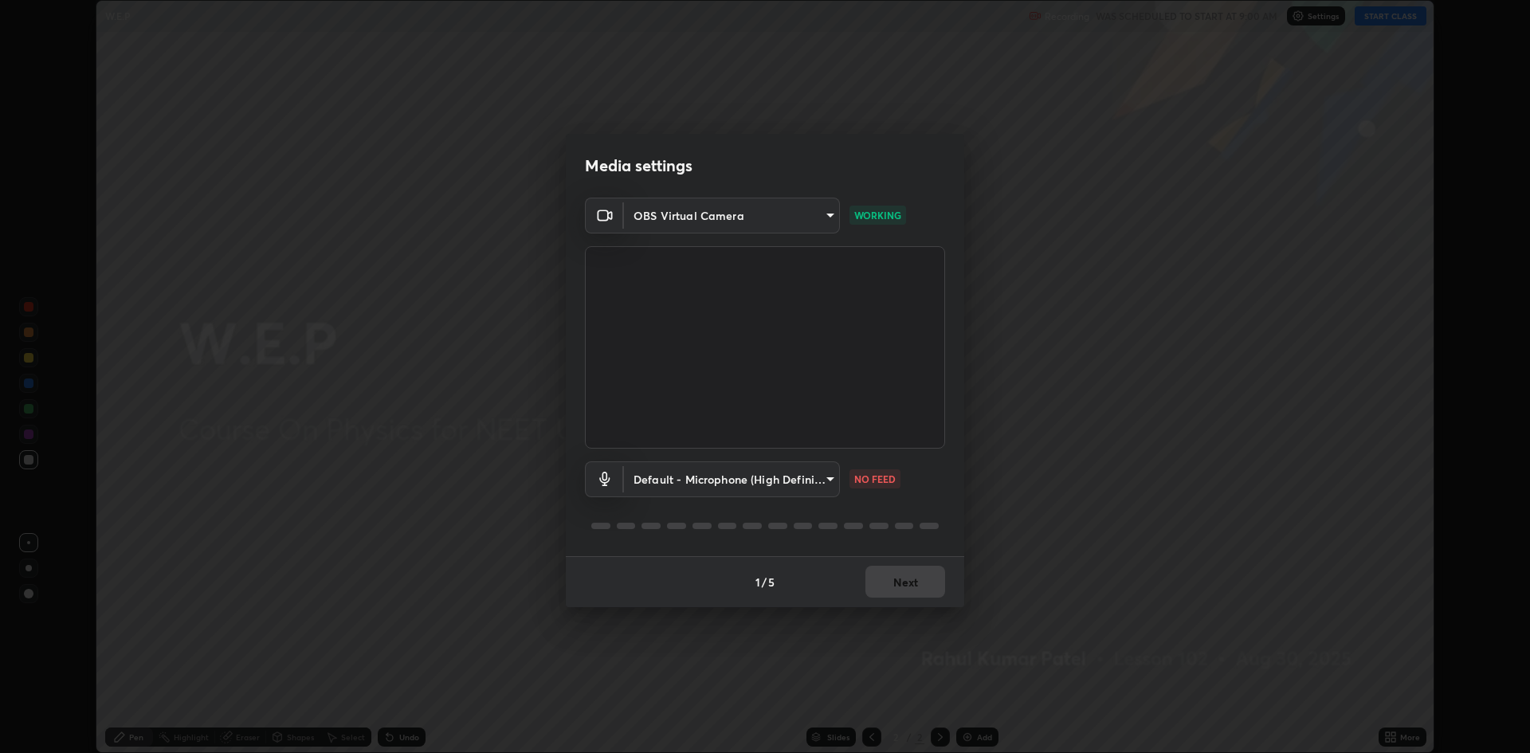
click at [680, 480] on body "Erase all W.E.P Recording WAS SCHEDULED TO START AT 9:00 AM Settings START CLAS…" at bounding box center [765, 376] width 1530 height 753
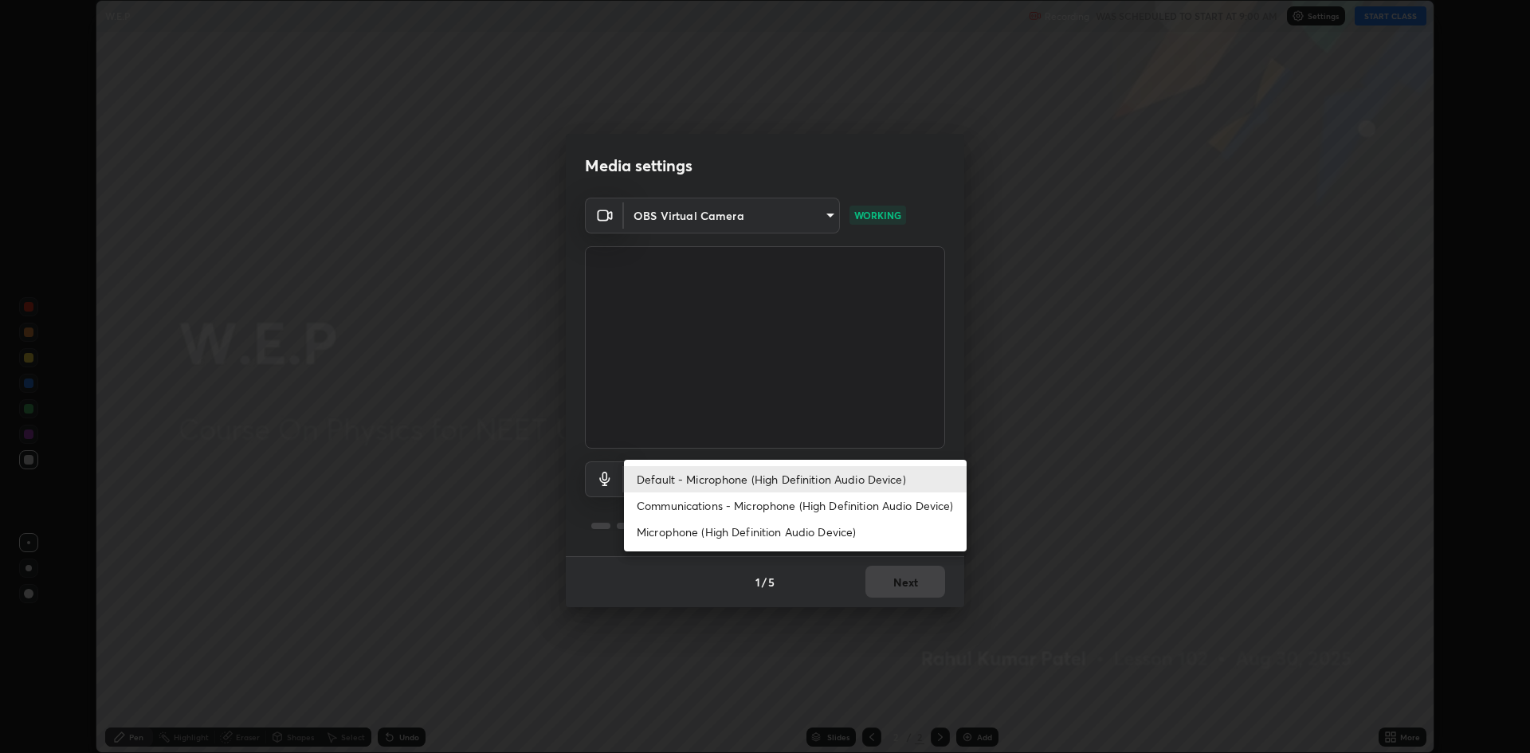
click at [679, 481] on li "Default - Microphone (High Definition Audio Device)" at bounding box center [795, 479] width 343 height 26
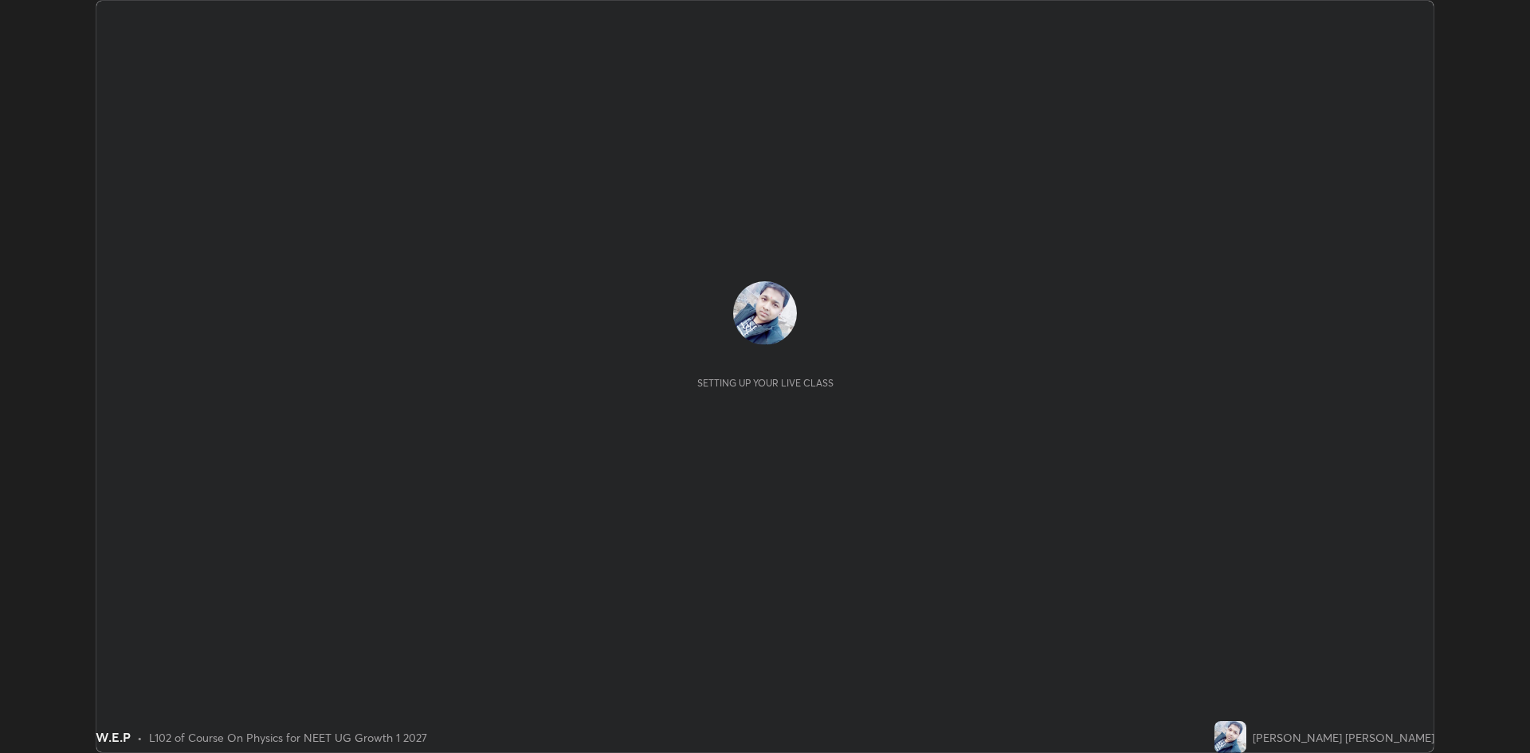
scroll to position [753, 1529]
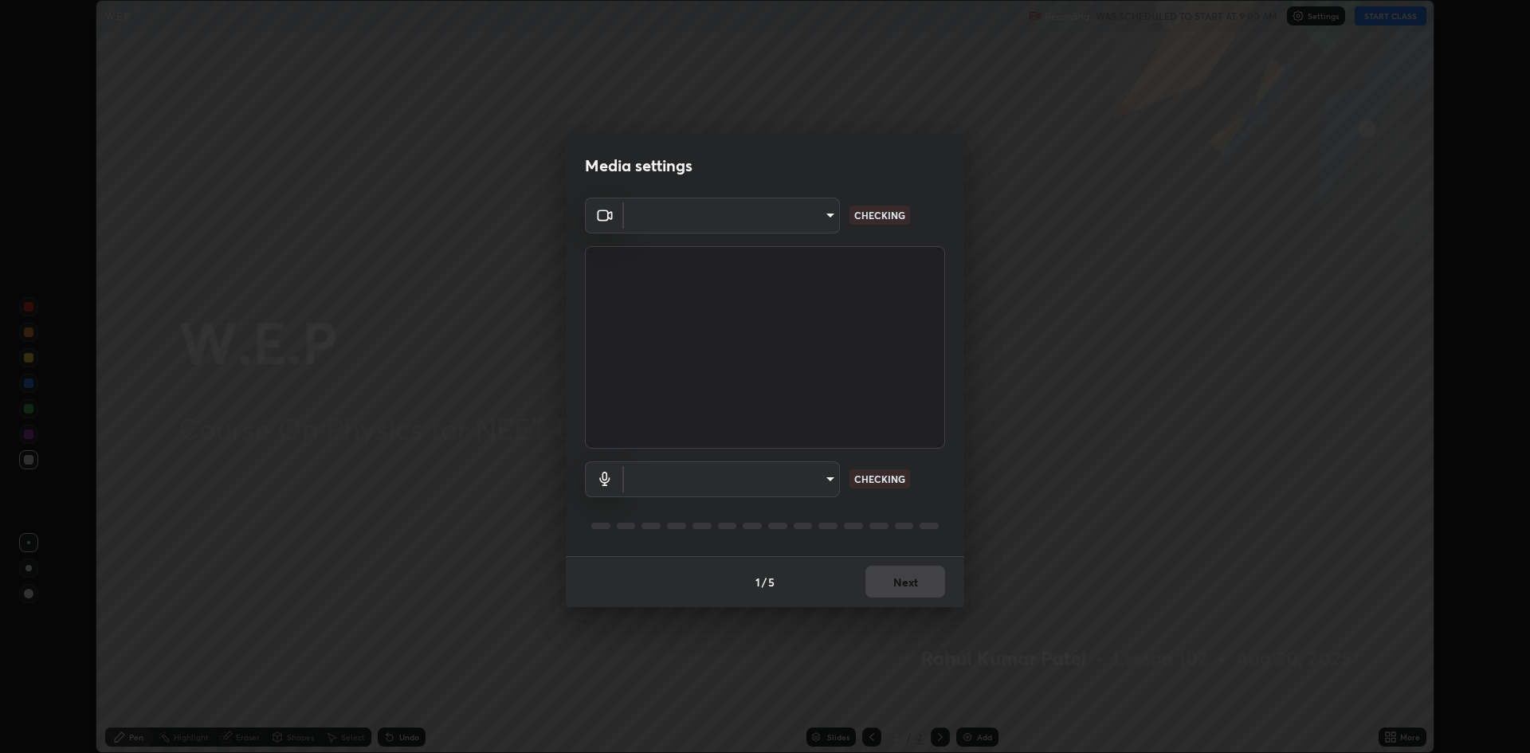
type input "19f5a41891380e342cc2e20ee29c049fd30f447990ccba3fed2dd813324d2085"
click at [813, 478] on body "Erase all W.E.P Recording WAS SCHEDULED TO START AT 9:00 AM Settings START CLAS…" at bounding box center [765, 376] width 1530 height 753
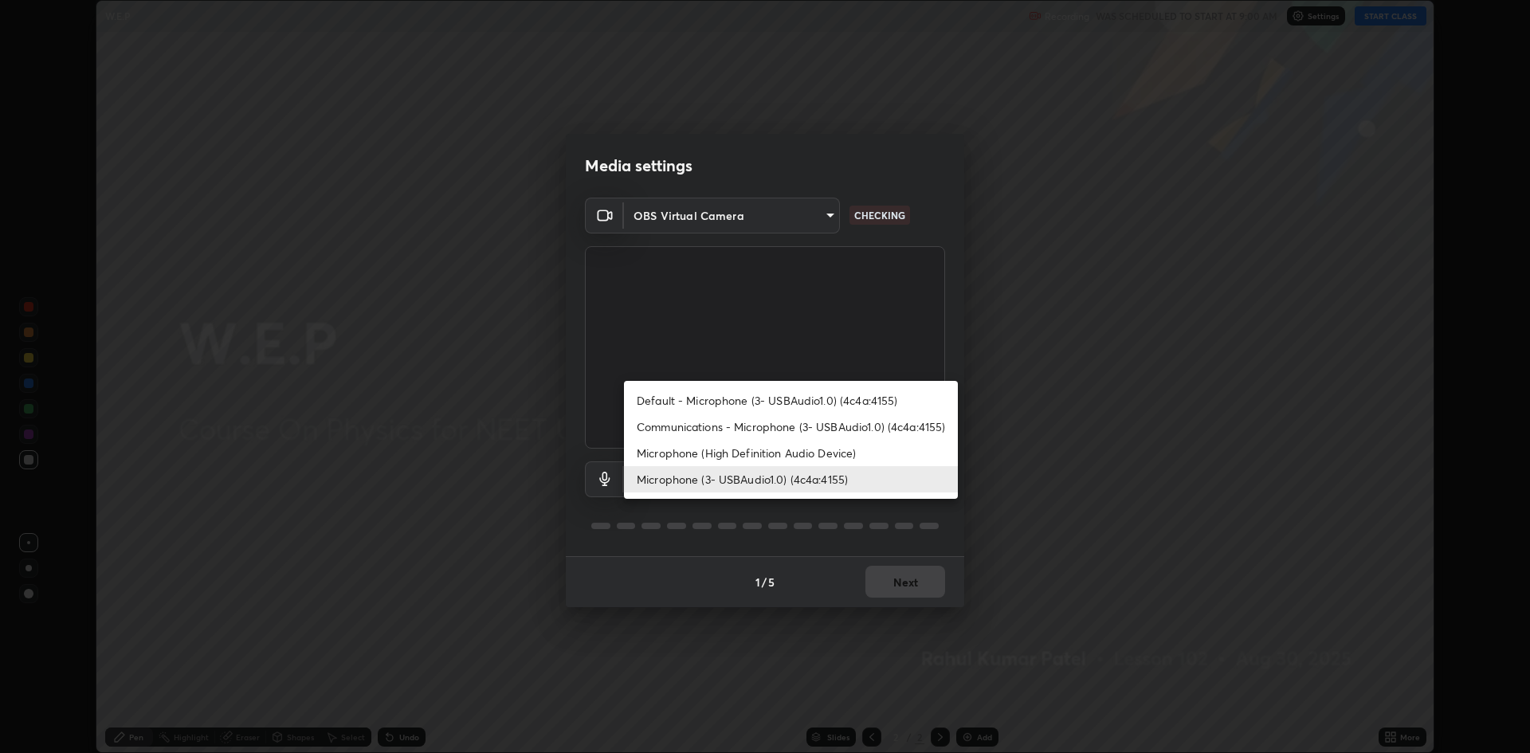
click at [848, 425] on li "Communications - Microphone (3- USBAudio1.0) (4c4a:4155)" at bounding box center [791, 426] width 334 height 26
type input "communications"
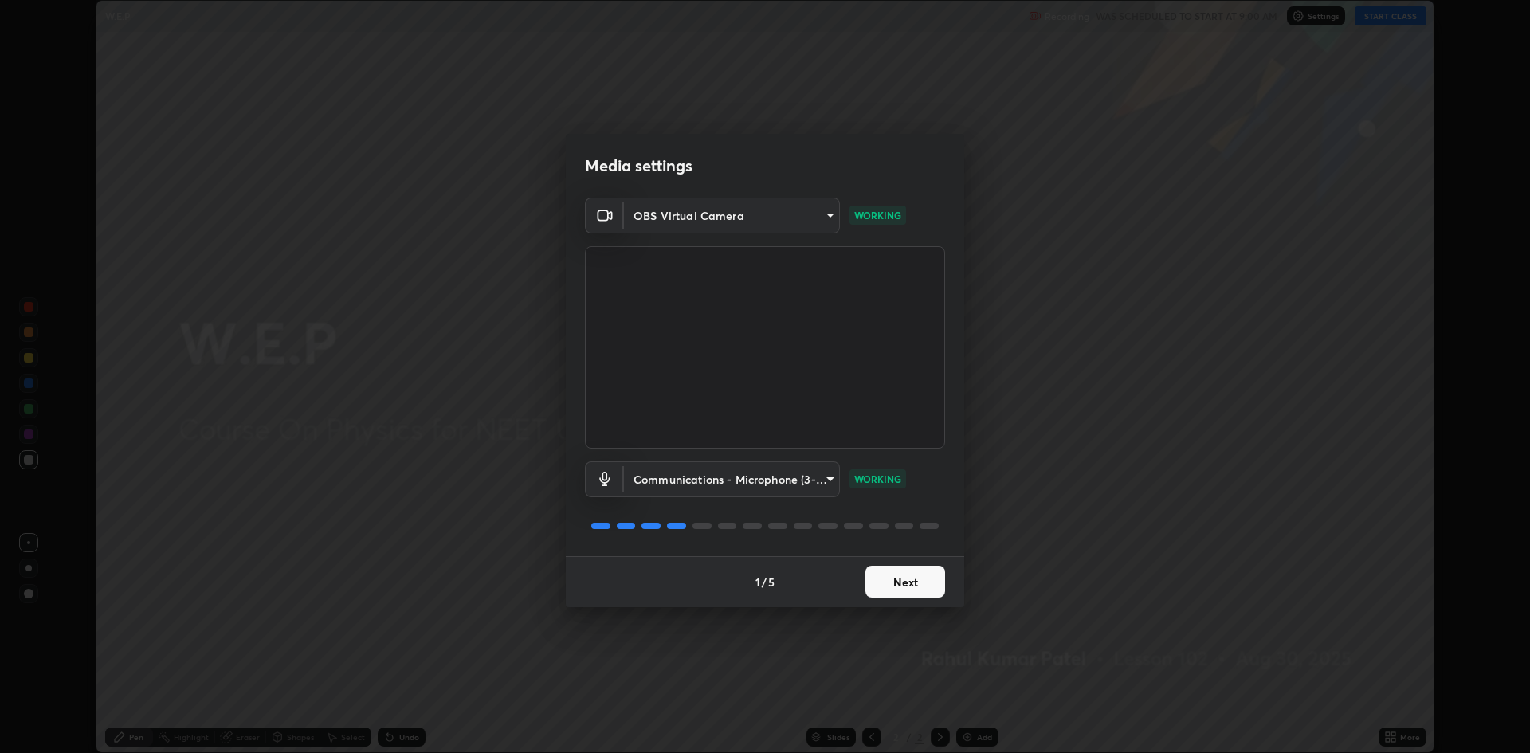
click at [891, 580] on button "Next" at bounding box center [905, 582] width 80 height 32
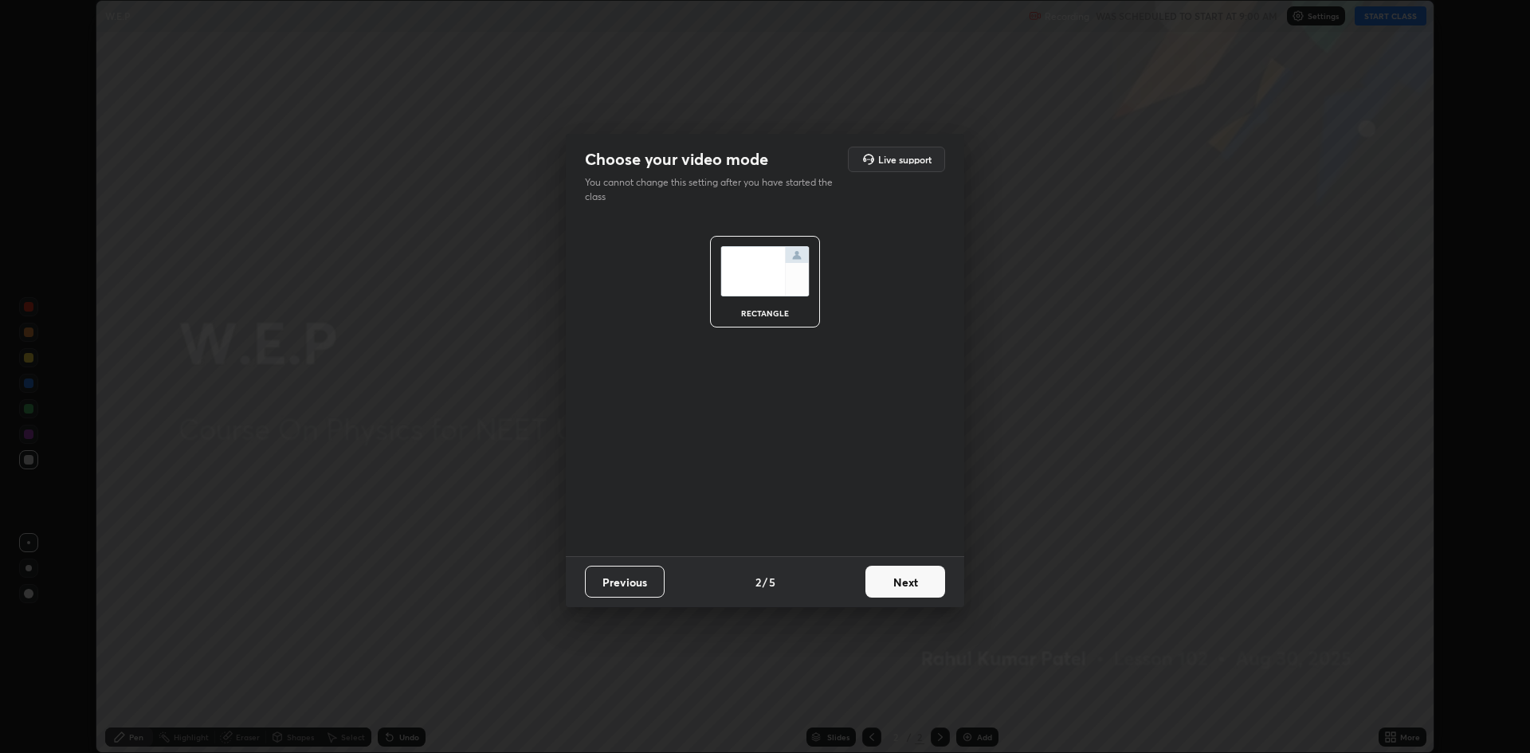
click at [885, 586] on button "Next" at bounding box center [905, 582] width 80 height 32
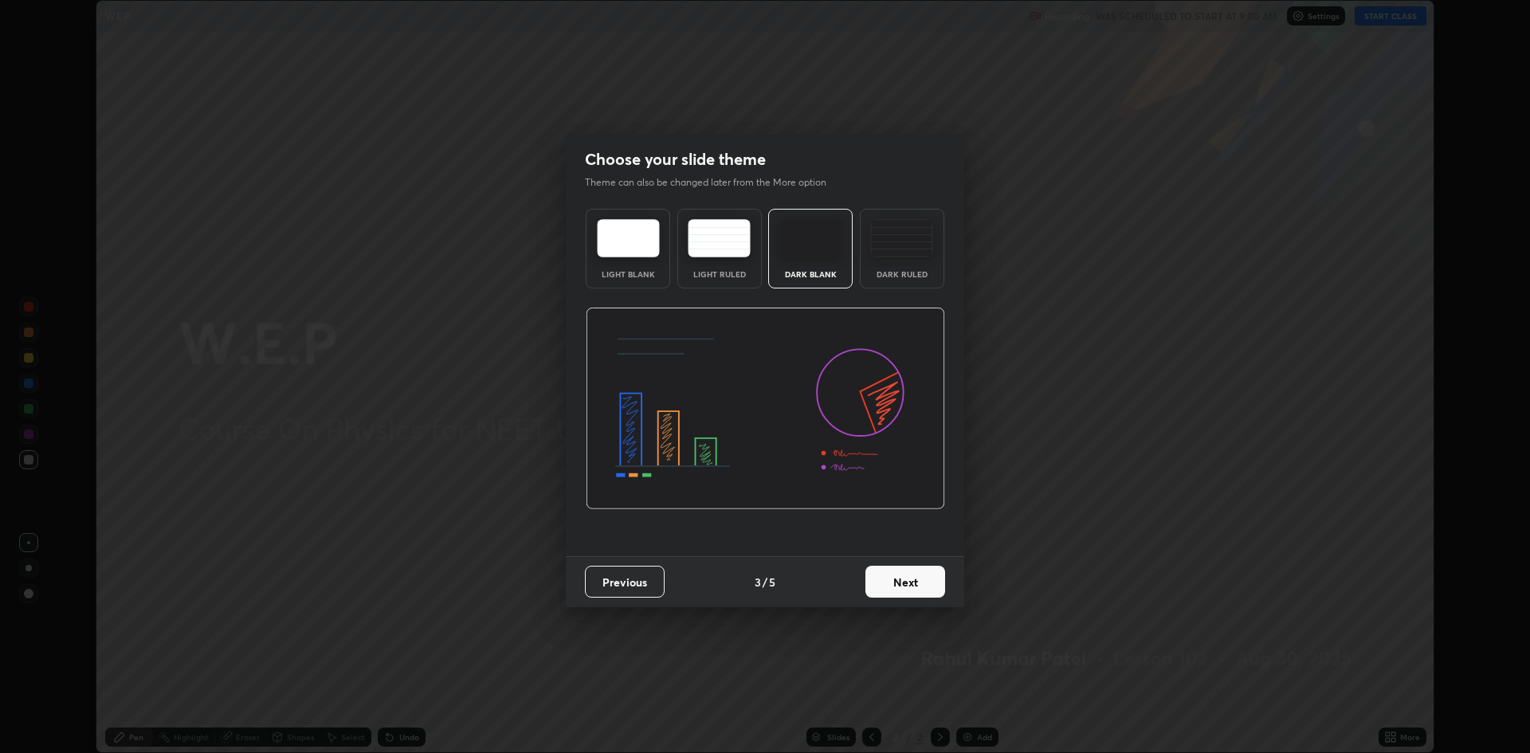
click at [885, 582] on button "Next" at bounding box center [905, 582] width 80 height 32
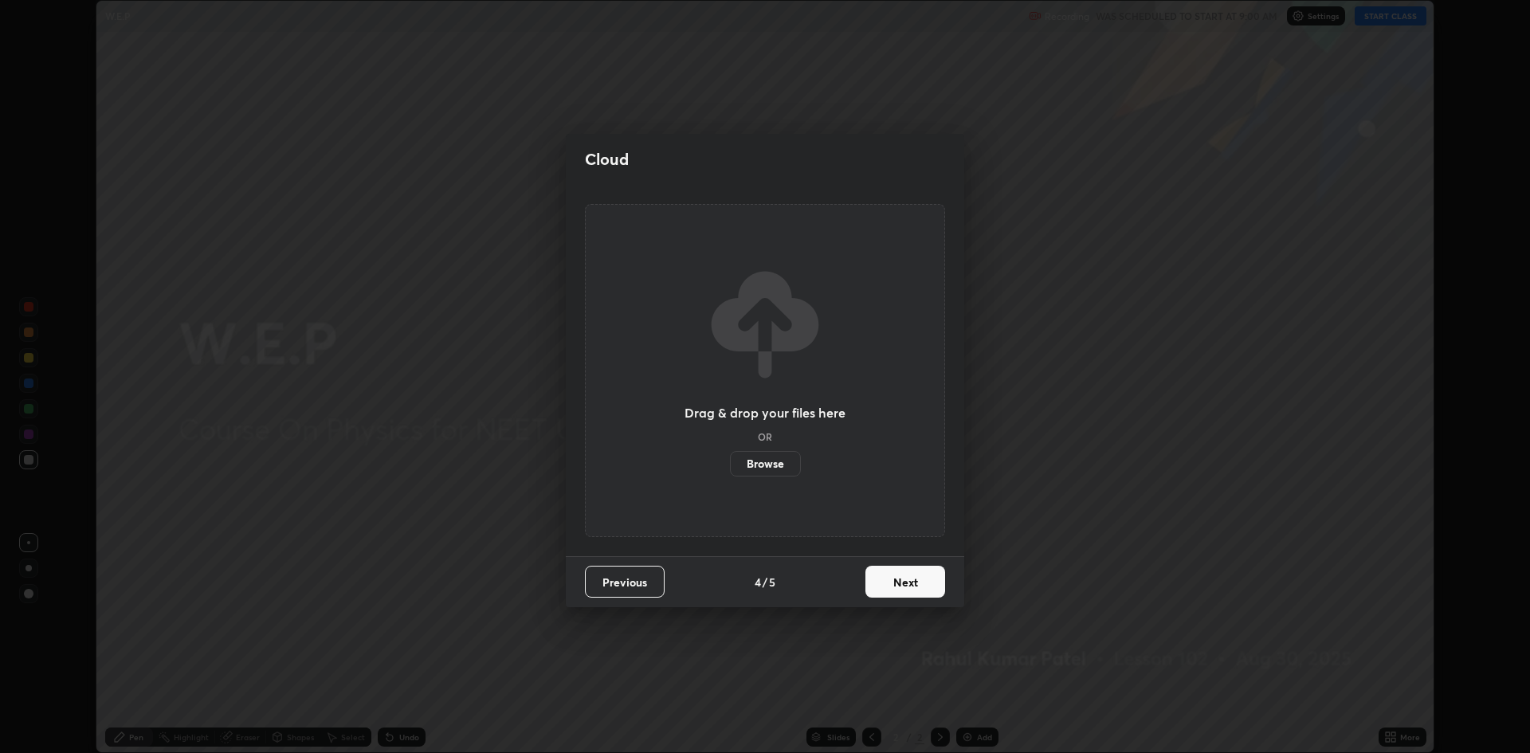
click at [888, 587] on button "Next" at bounding box center [905, 582] width 80 height 32
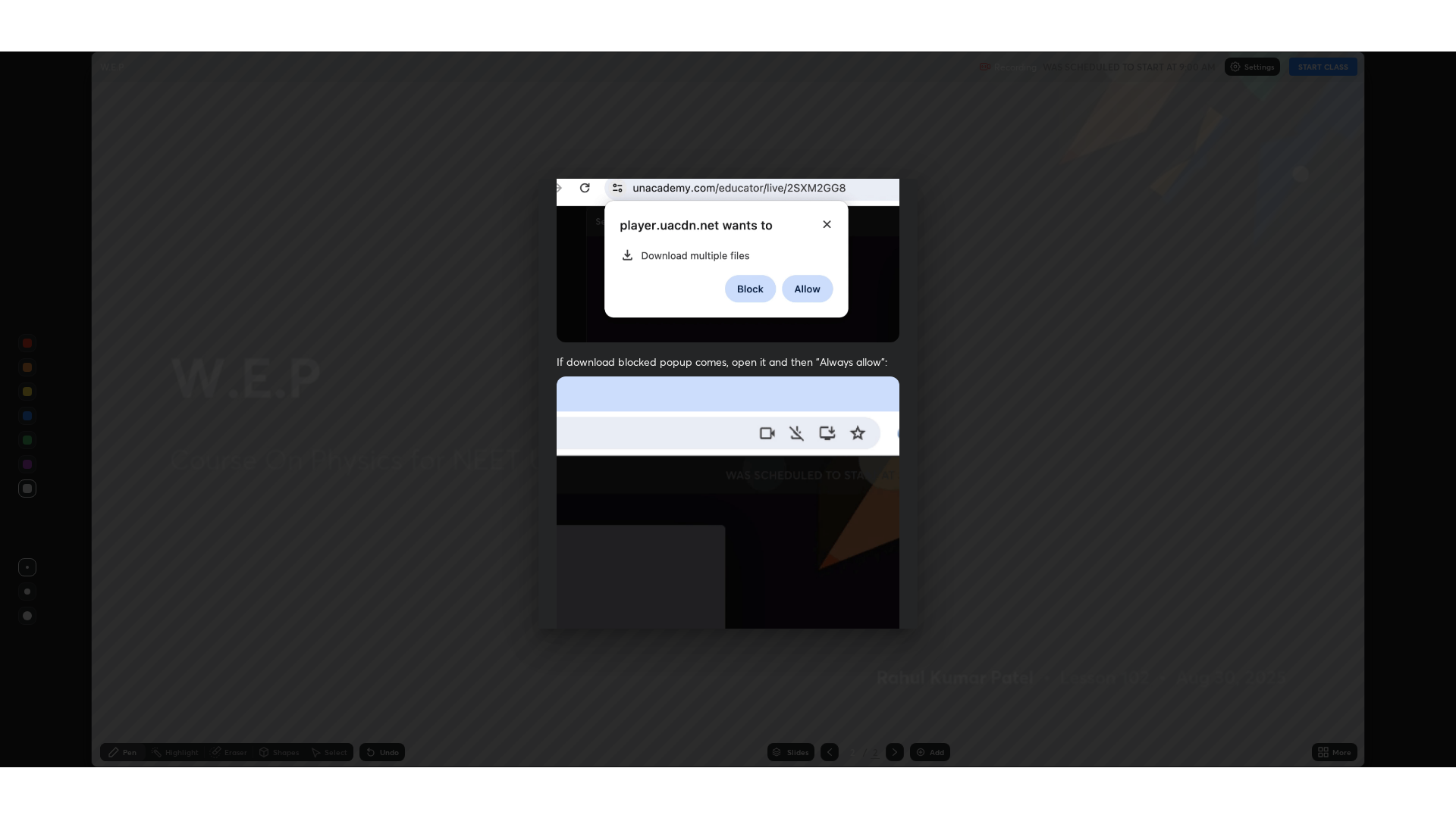
scroll to position [307, 0]
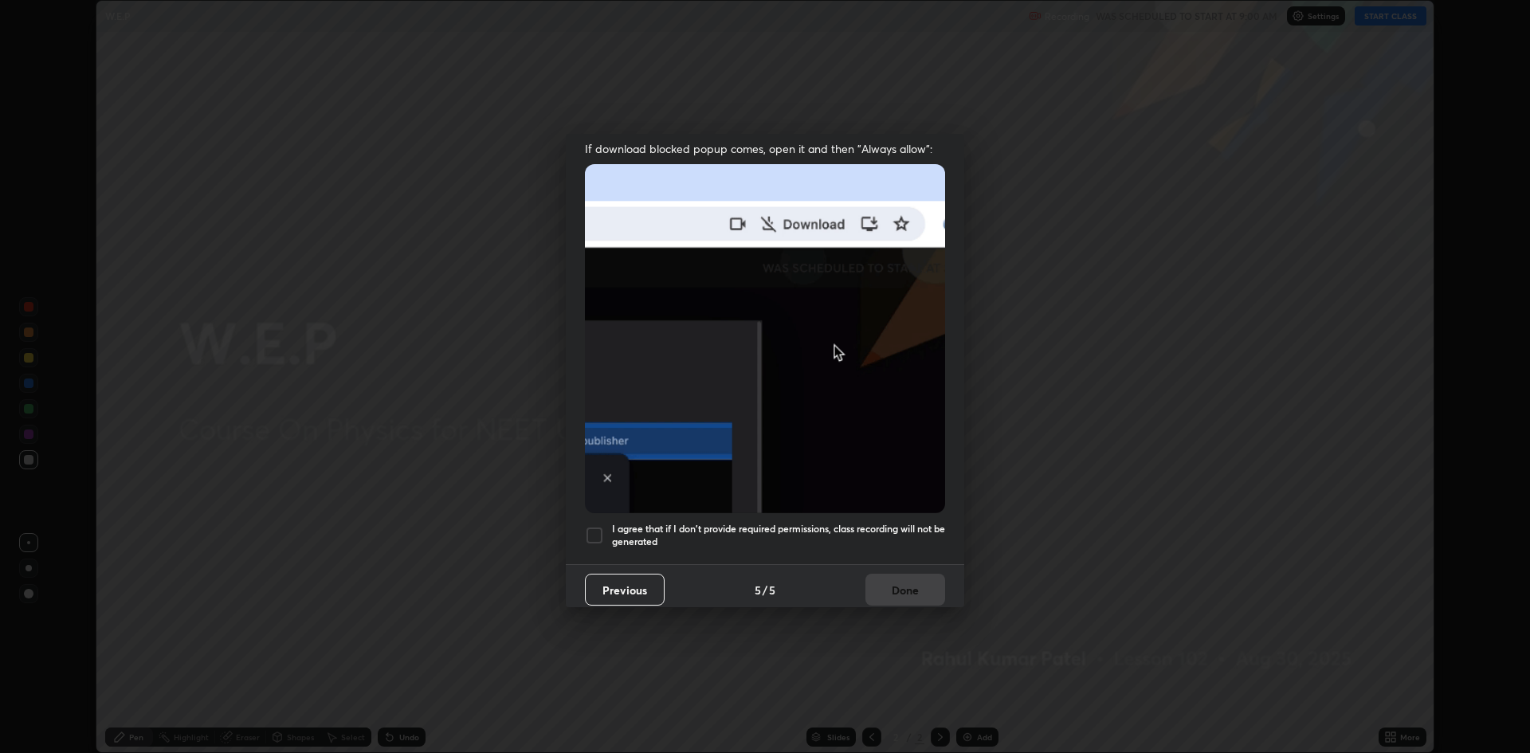
click at [621, 532] on h5 "I agree that if I don't provide required permissions, class recording will not …" at bounding box center [778, 535] width 333 height 25
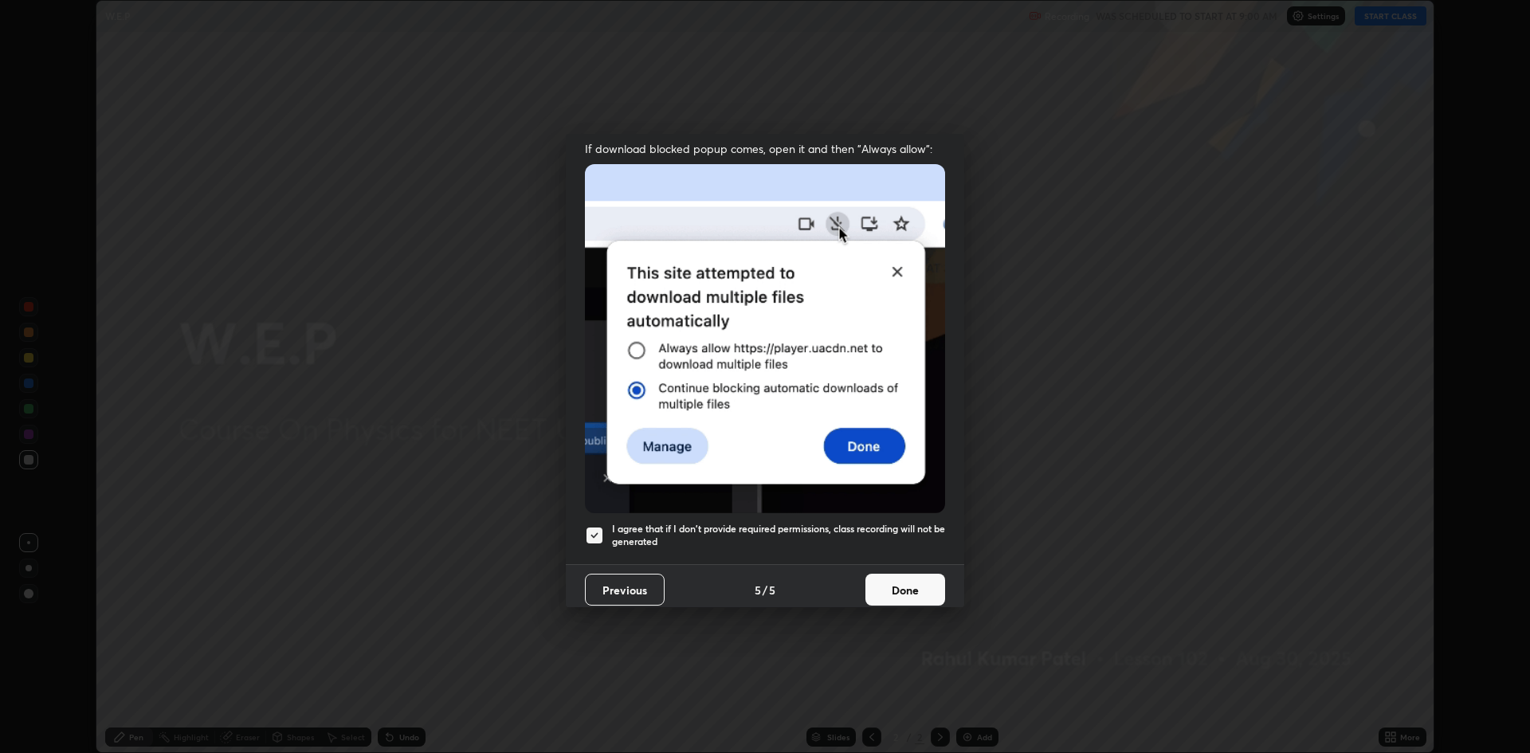
click at [879, 584] on button "Done" at bounding box center [905, 590] width 80 height 32
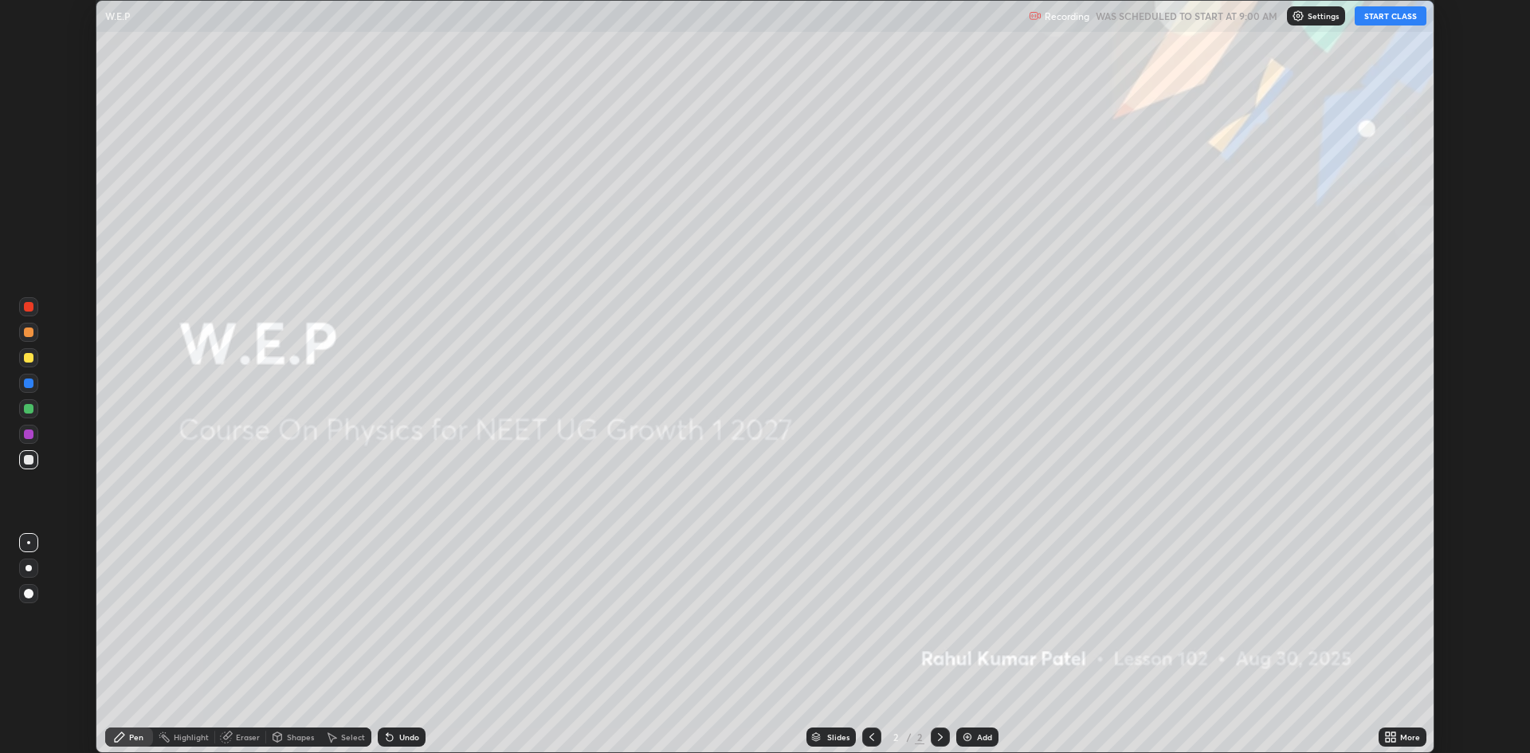
click at [965, 739] on img at bounding box center [967, 737] width 13 height 13
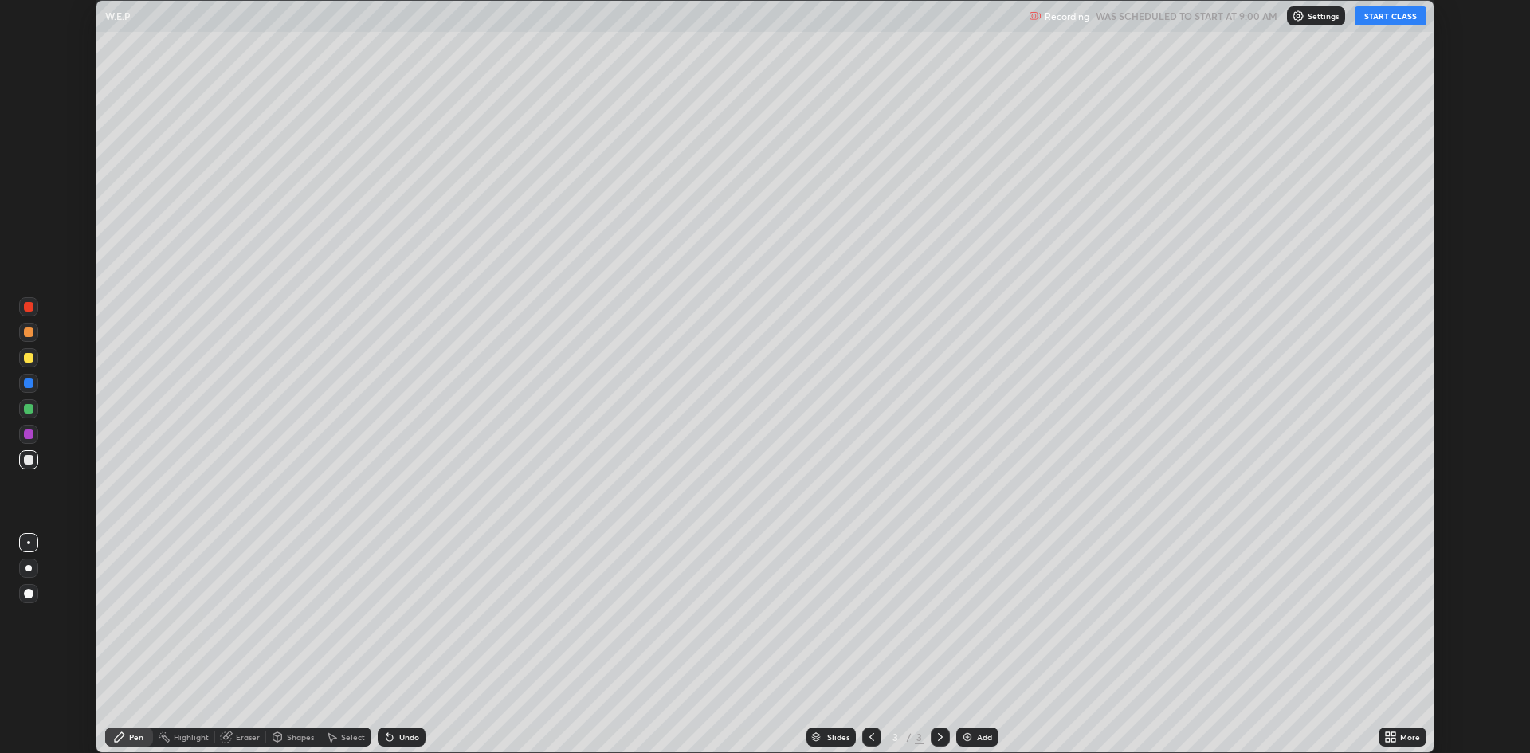
click at [1393, 739] on icon at bounding box center [1393, 740] width 4 height 4
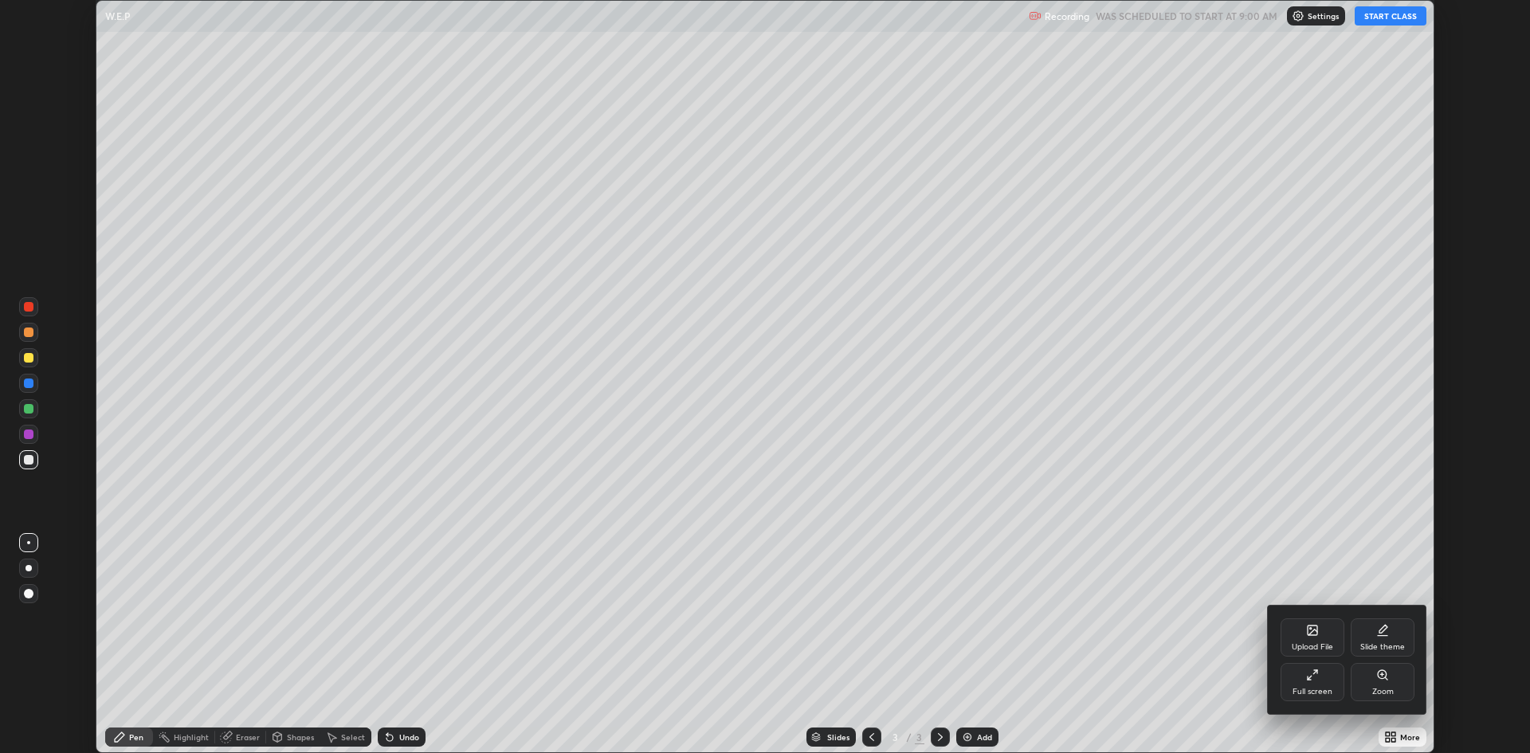
click at [1303, 680] on div "Full screen" at bounding box center [1312, 682] width 64 height 38
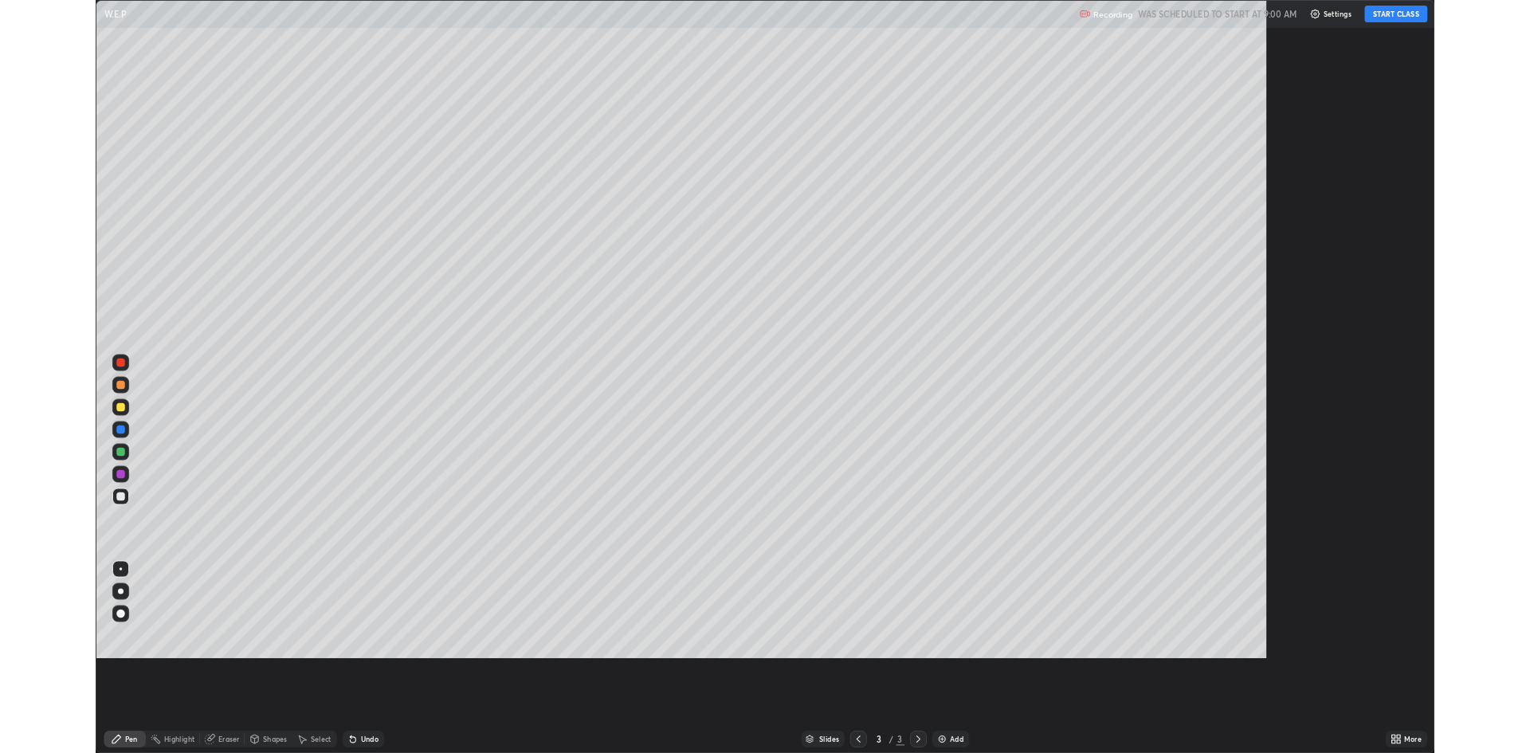
scroll to position [860, 1530]
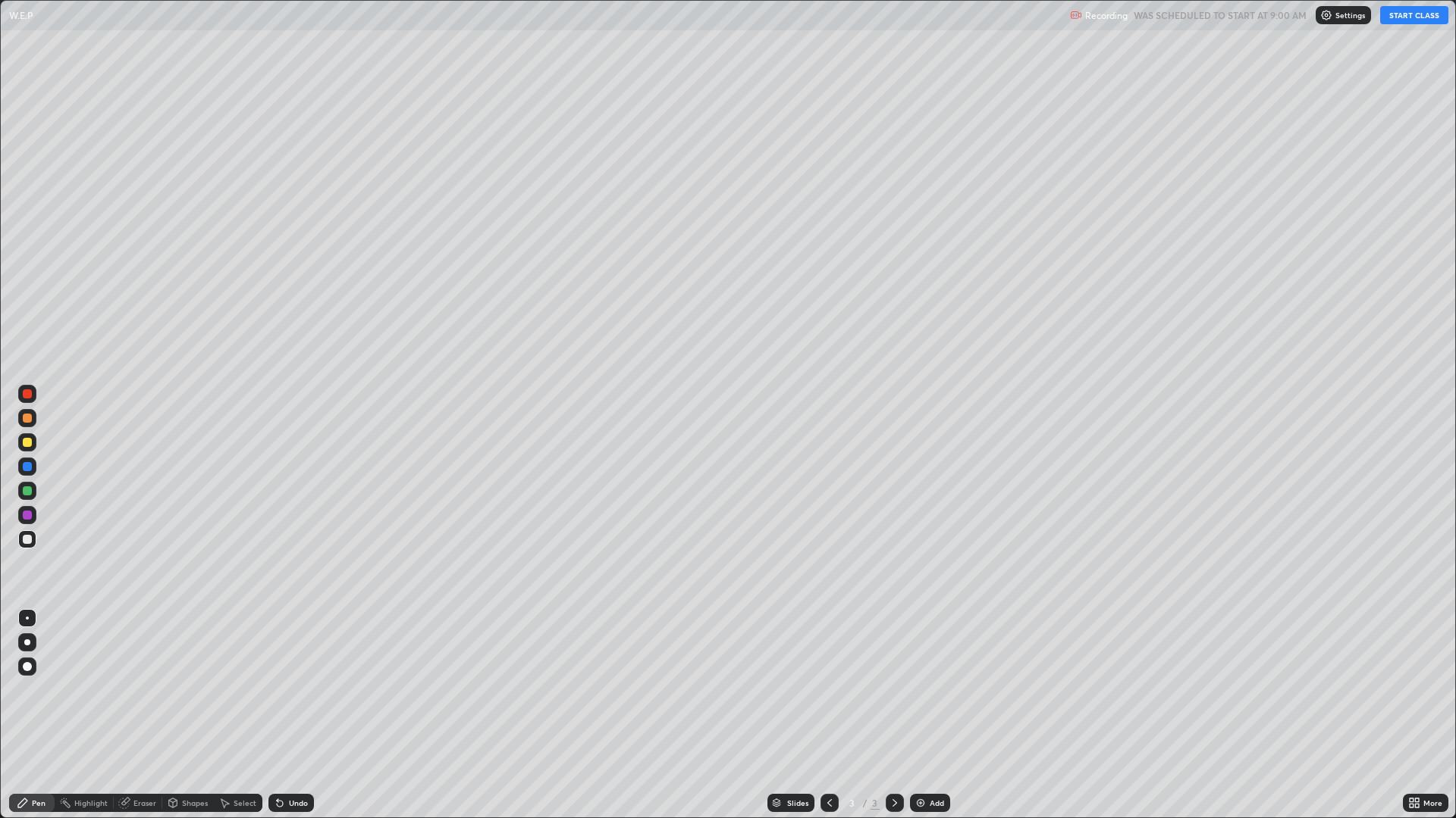
click at [23, 421] on div at bounding box center [28, 419] width 10 height 10
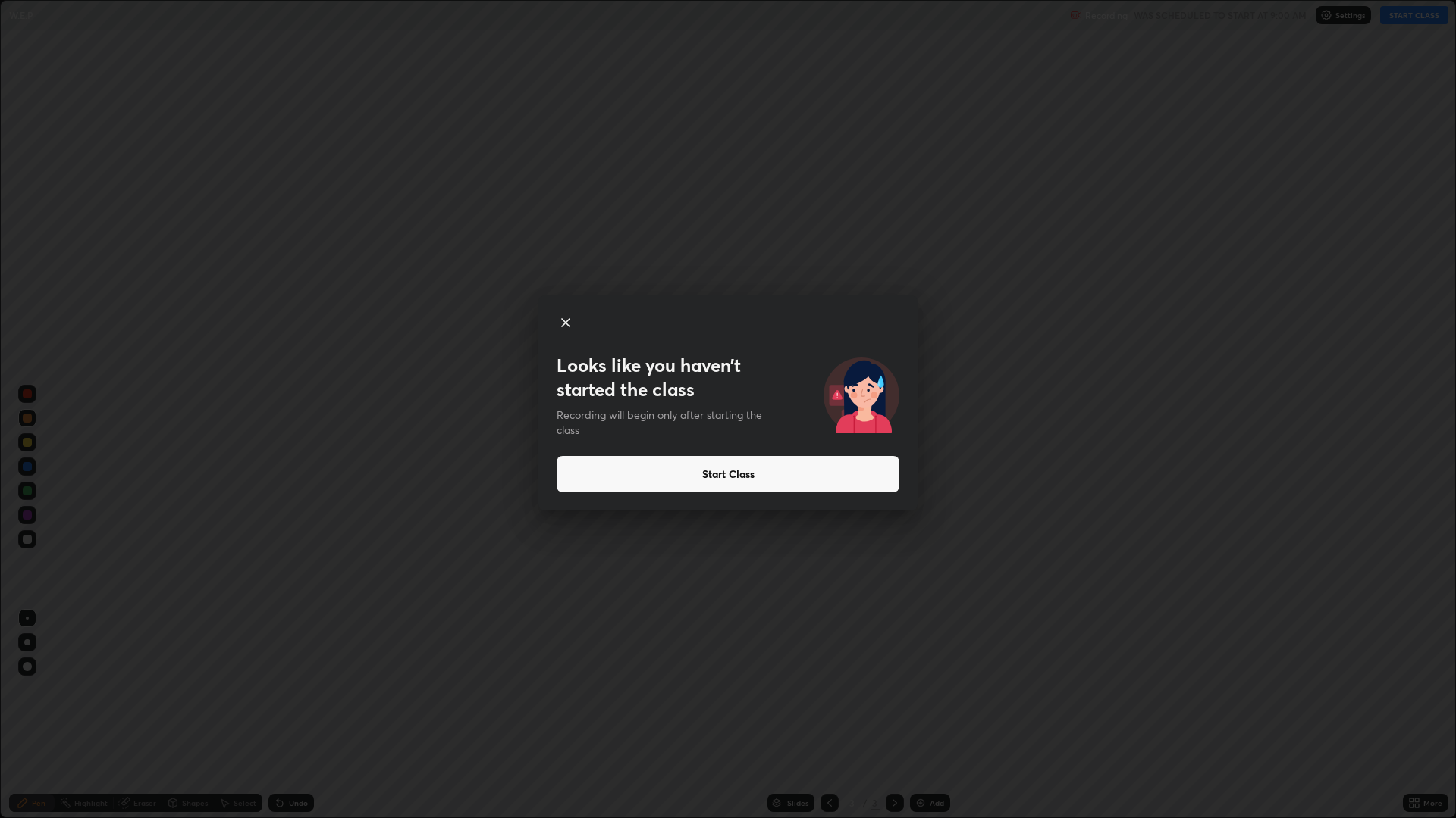
click at [801, 478] on button "Start Class" at bounding box center [728, 475] width 343 height 36
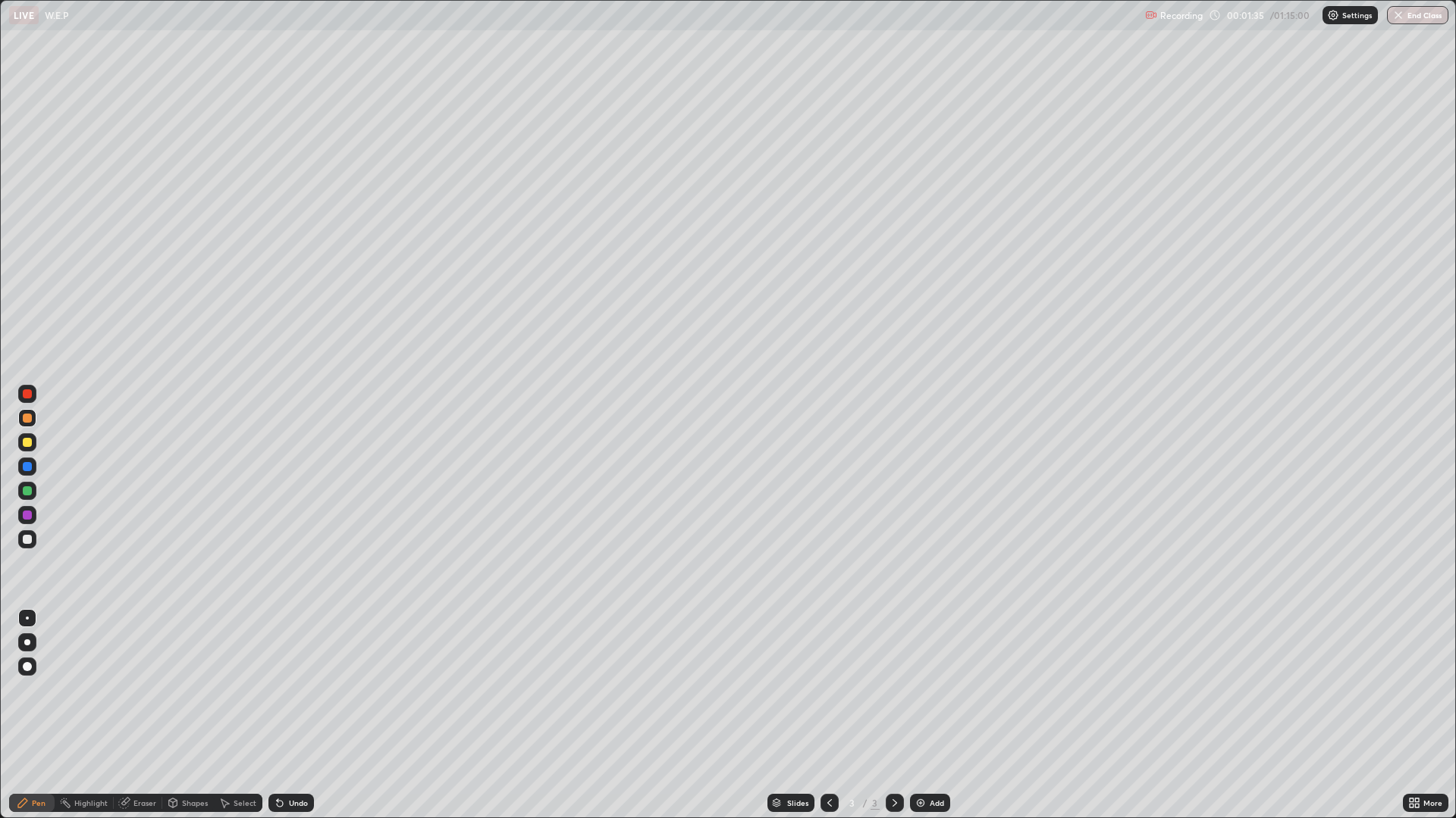
click at [31, 467] on div at bounding box center [28, 467] width 10 height 10
click at [147, 715] on div "Eraser" at bounding box center [145, 803] width 23 height 8
click at [45, 715] on div "Pen" at bounding box center [38, 803] width 13 height 8
click at [30, 491] on div at bounding box center [28, 491] width 10 height 10
click at [931, 715] on div "Add" at bounding box center [936, 803] width 14 height 8
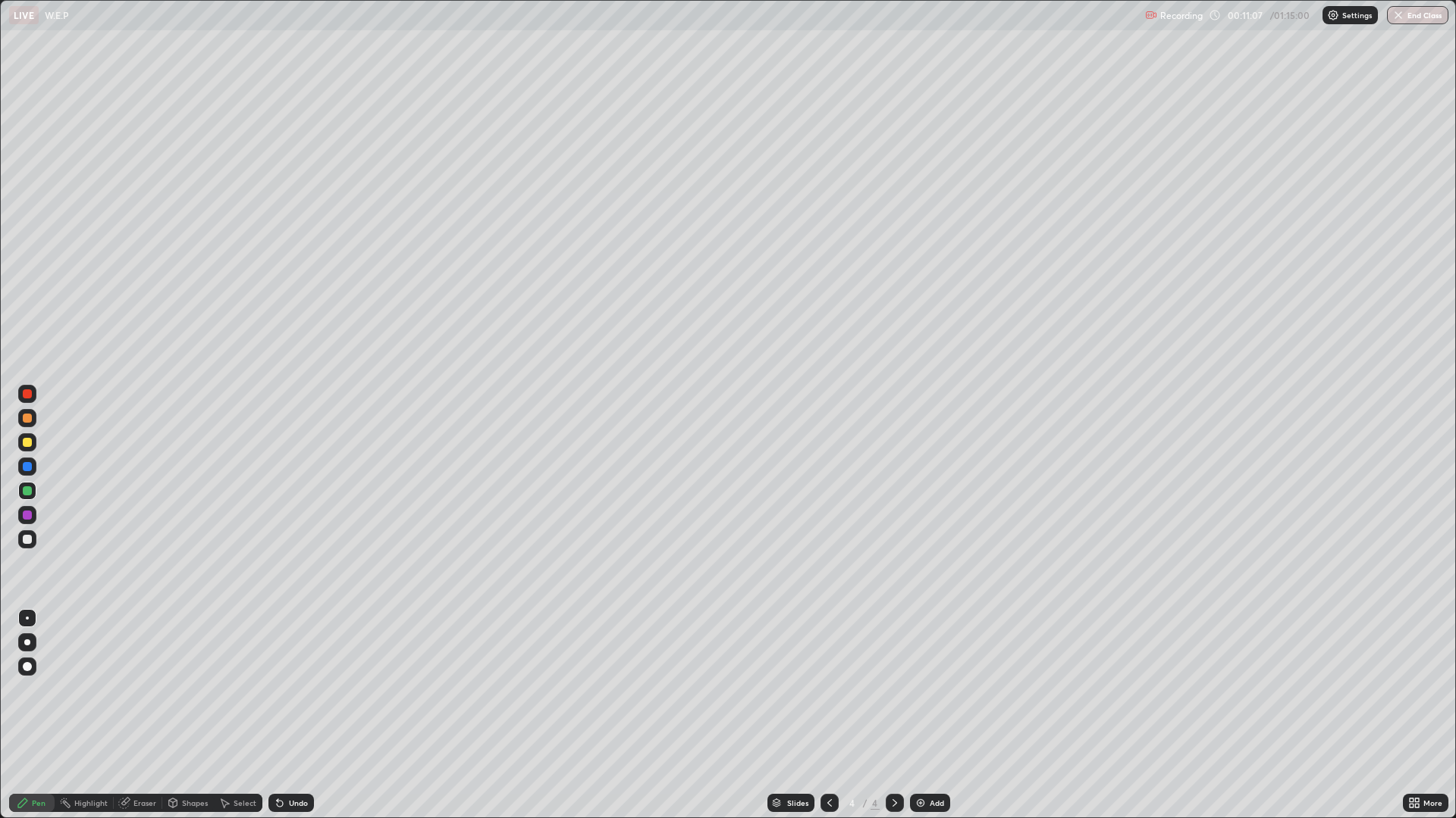
click at [28, 419] on div at bounding box center [28, 419] width 10 height 10
click at [28, 492] on div at bounding box center [28, 491] width 10 height 10
click at [298, 715] on div "Undo" at bounding box center [299, 803] width 19 height 8
click at [300, 715] on div "Undo" at bounding box center [299, 803] width 19 height 8
click at [926, 715] on div "Add" at bounding box center [930, 803] width 40 height 18
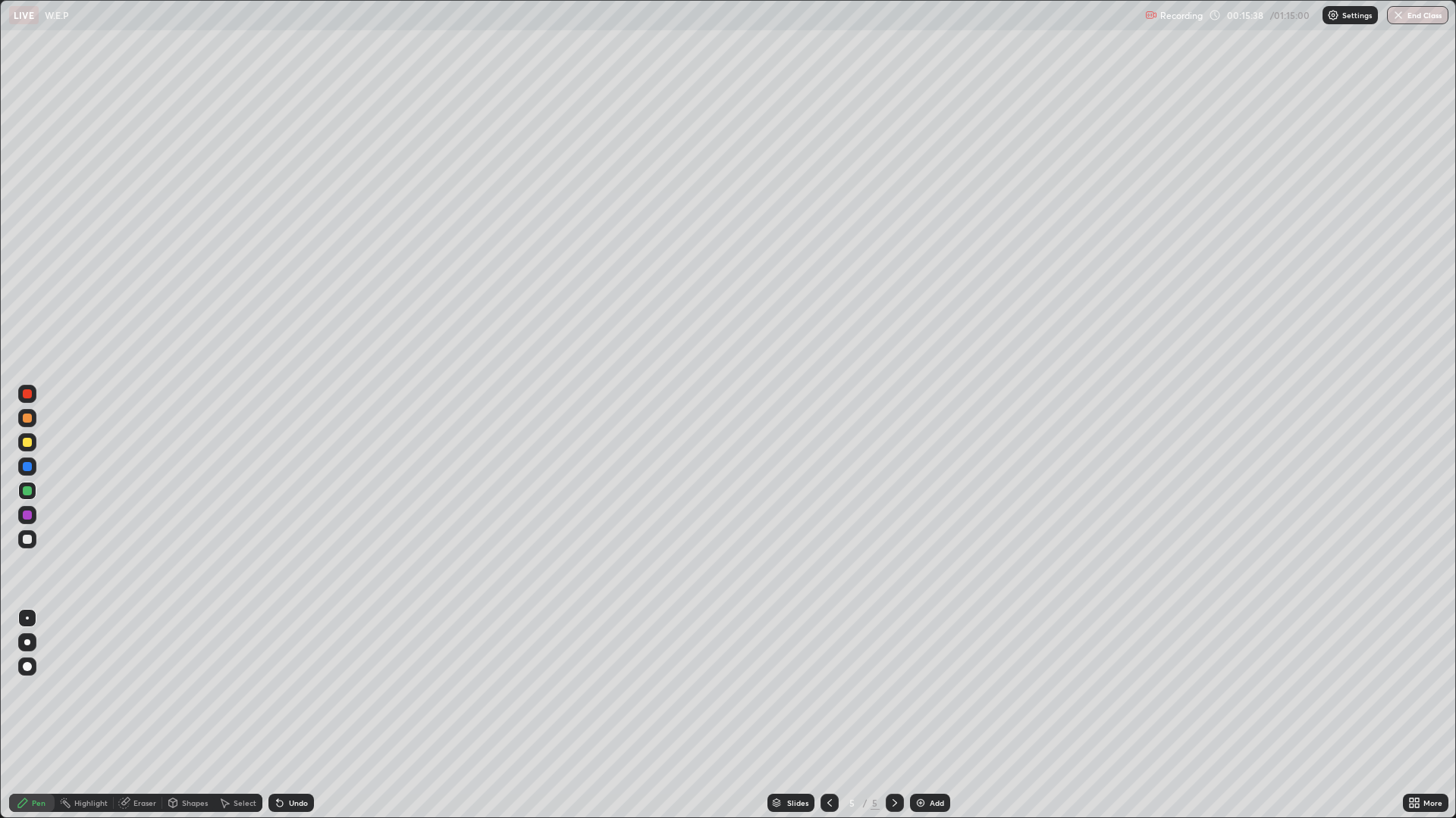
click at [28, 419] on div at bounding box center [28, 419] width 10 height 10
click at [295, 715] on div "Undo" at bounding box center [291, 803] width 46 height 18
click at [289, 715] on div "Undo" at bounding box center [299, 803] width 19 height 8
click at [285, 715] on div "Undo" at bounding box center [291, 803] width 46 height 18
click at [285, 715] on div "Undo" at bounding box center [291, 803] width 46 height 18
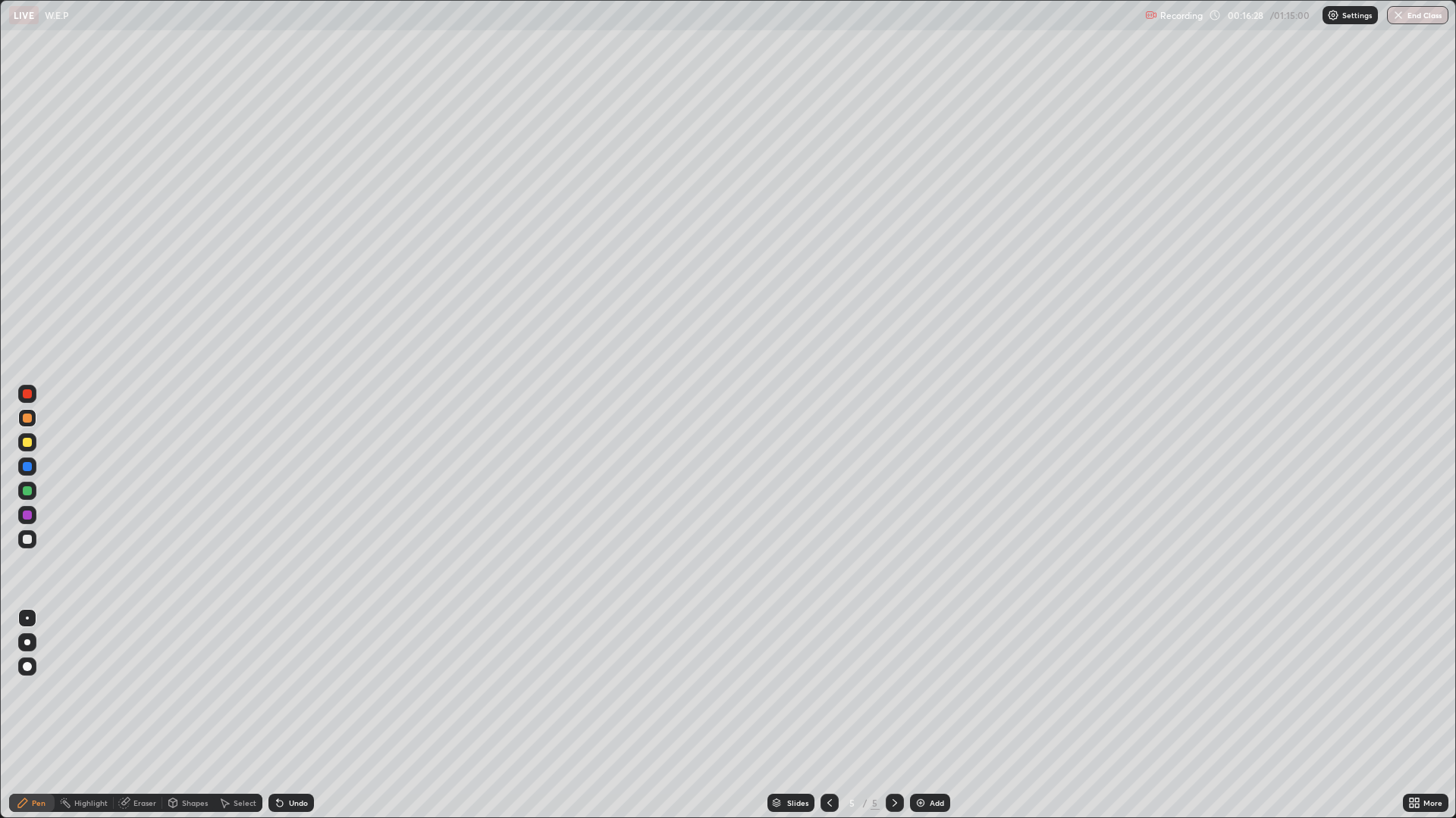
click at [283, 715] on icon at bounding box center [280, 803] width 12 height 12
click at [277, 715] on icon at bounding box center [278, 800] width 2 height 2
click at [294, 715] on div "Undo" at bounding box center [299, 803] width 19 height 8
click at [294, 715] on div "Undo" at bounding box center [291, 803] width 46 height 18
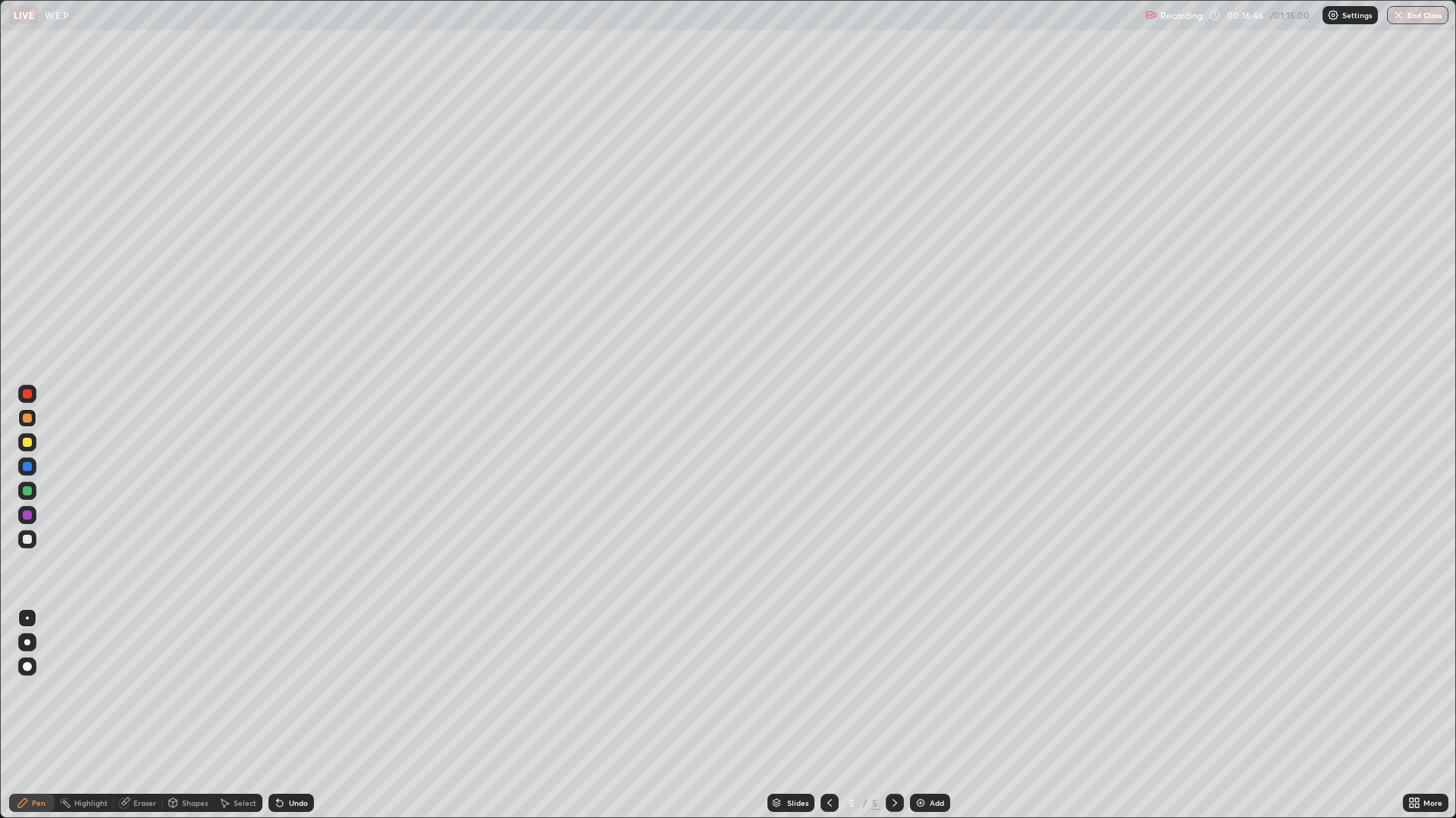
click at [297, 715] on div "Undo" at bounding box center [291, 803] width 46 height 18
click at [299, 715] on div "Undo" at bounding box center [299, 803] width 19 height 8
click at [302, 715] on div "Undo" at bounding box center [299, 803] width 19 height 8
click at [300, 715] on div "Undo" at bounding box center [299, 803] width 19 height 8
click at [289, 715] on div "Undo" at bounding box center [299, 803] width 19 height 8
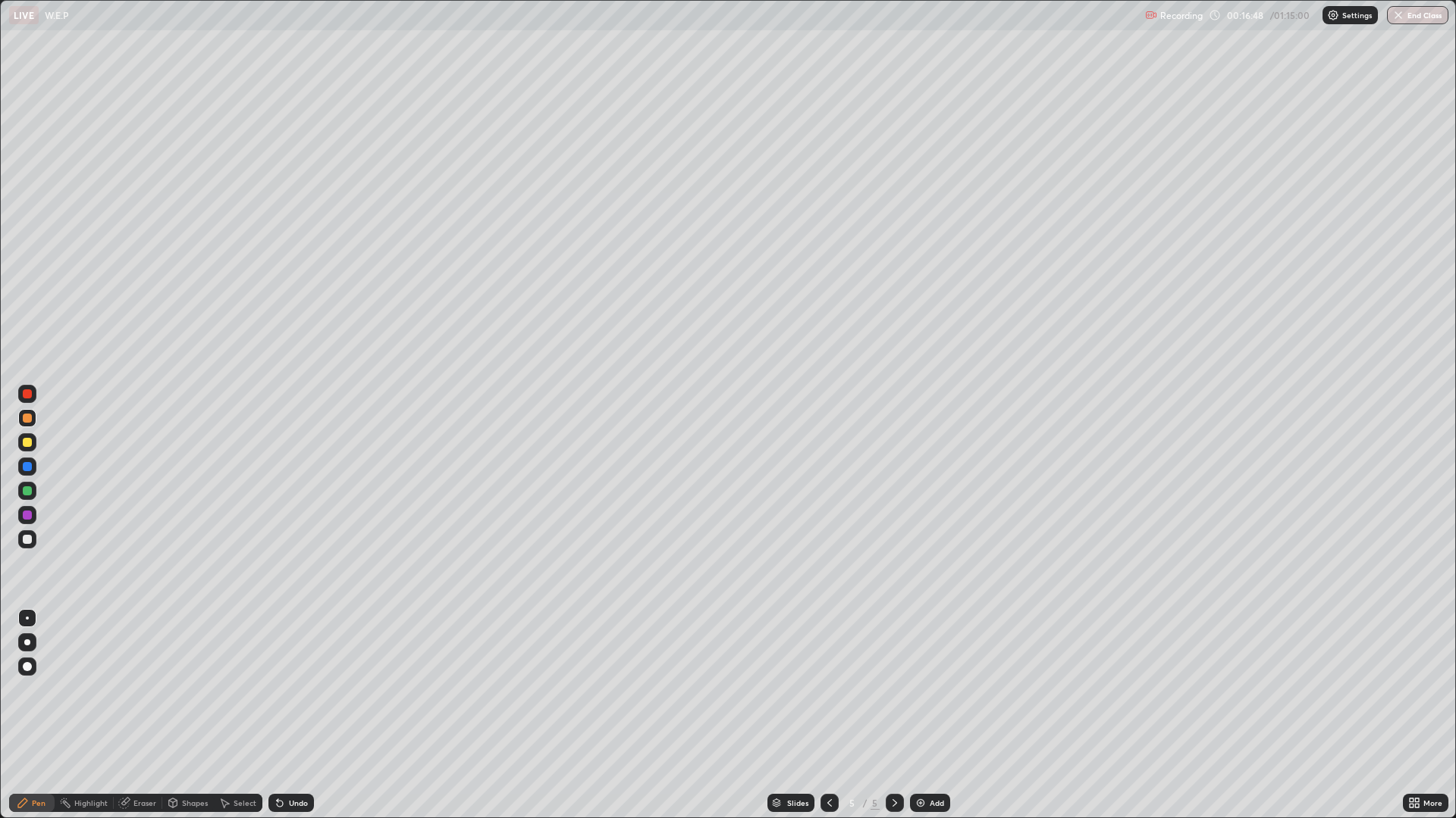
click at [287, 715] on div "Undo" at bounding box center [291, 803] width 46 height 18
click at [289, 715] on div "Undo" at bounding box center [299, 803] width 19 height 8
click at [29, 494] on div at bounding box center [28, 491] width 10 height 10
click at [915, 715] on img at bounding box center [920, 803] width 12 height 12
click at [137, 715] on div "Eraser" at bounding box center [145, 803] width 23 height 8
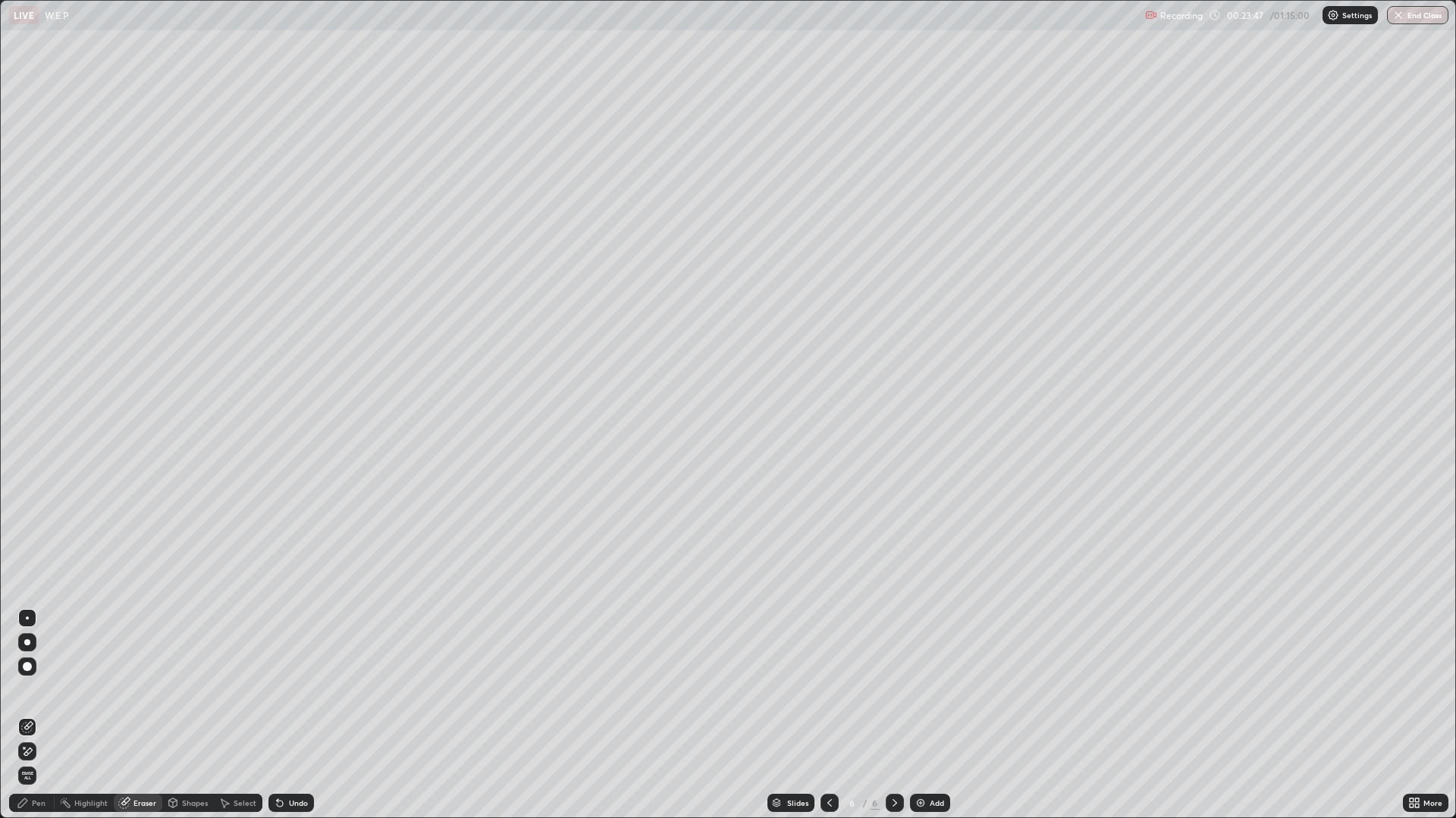
click at [35, 715] on div "Pen" at bounding box center [38, 803] width 13 height 8
click at [28, 516] on div at bounding box center [28, 516] width 10 height 10
click at [28, 468] on div at bounding box center [28, 467] width 10 height 10
click at [930, 715] on div "Add" at bounding box center [936, 803] width 14 height 8
click at [931, 715] on div "Add" at bounding box center [936, 803] width 14 height 8
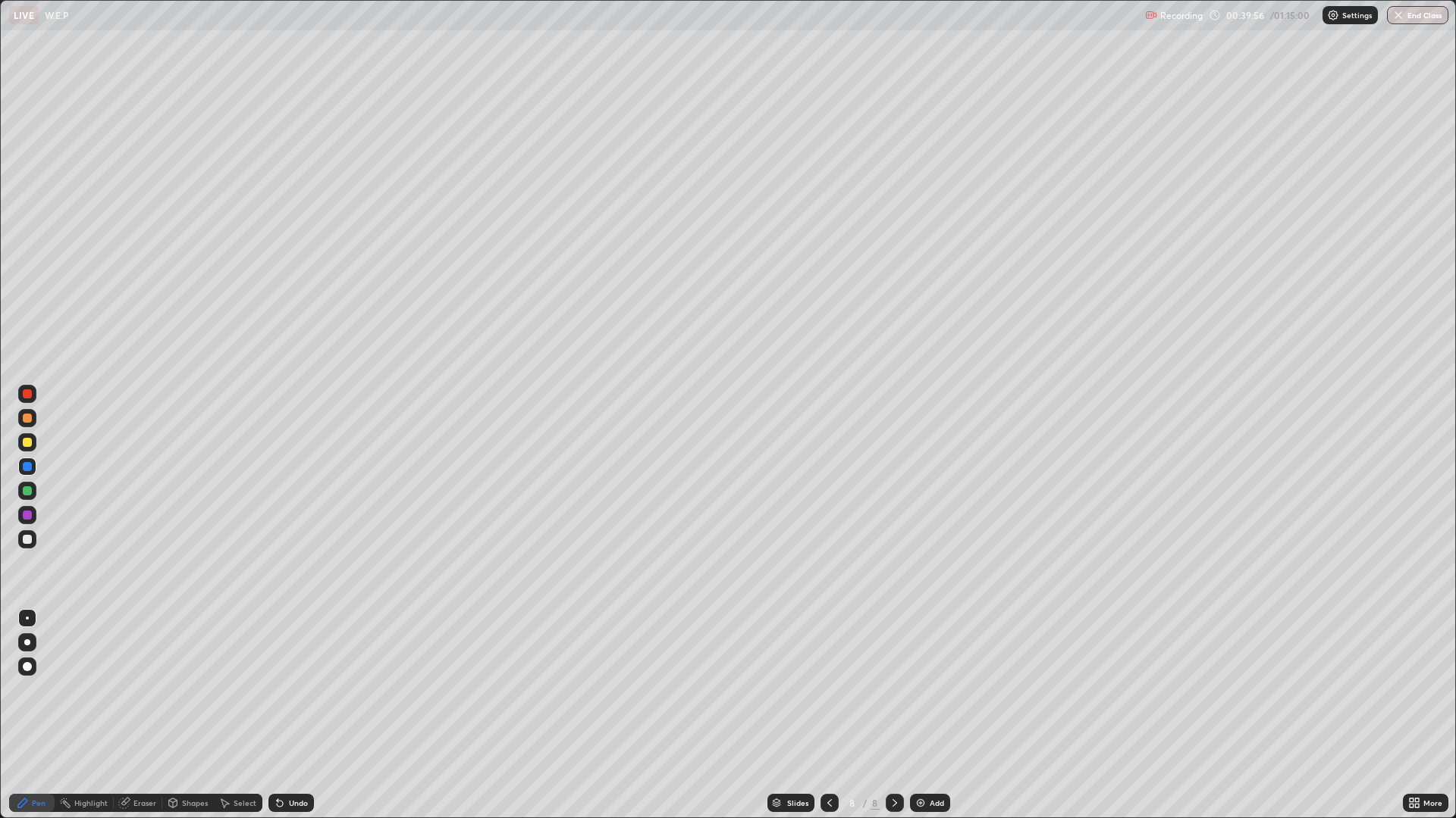
click at [924, 715] on img at bounding box center [920, 803] width 12 height 12
click at [26, 419] on div at bounding box center [28, 419] width 10 height 10
click at [21, 471] on div at bounding box center [27, 466] width 18 height 18
click at [294, 715] on div "Undo" at bounding box center [291, 803] width 46 height 18
click at [289, 715] on div "Undo" at bounding box center [291, 803] width 46 height 18
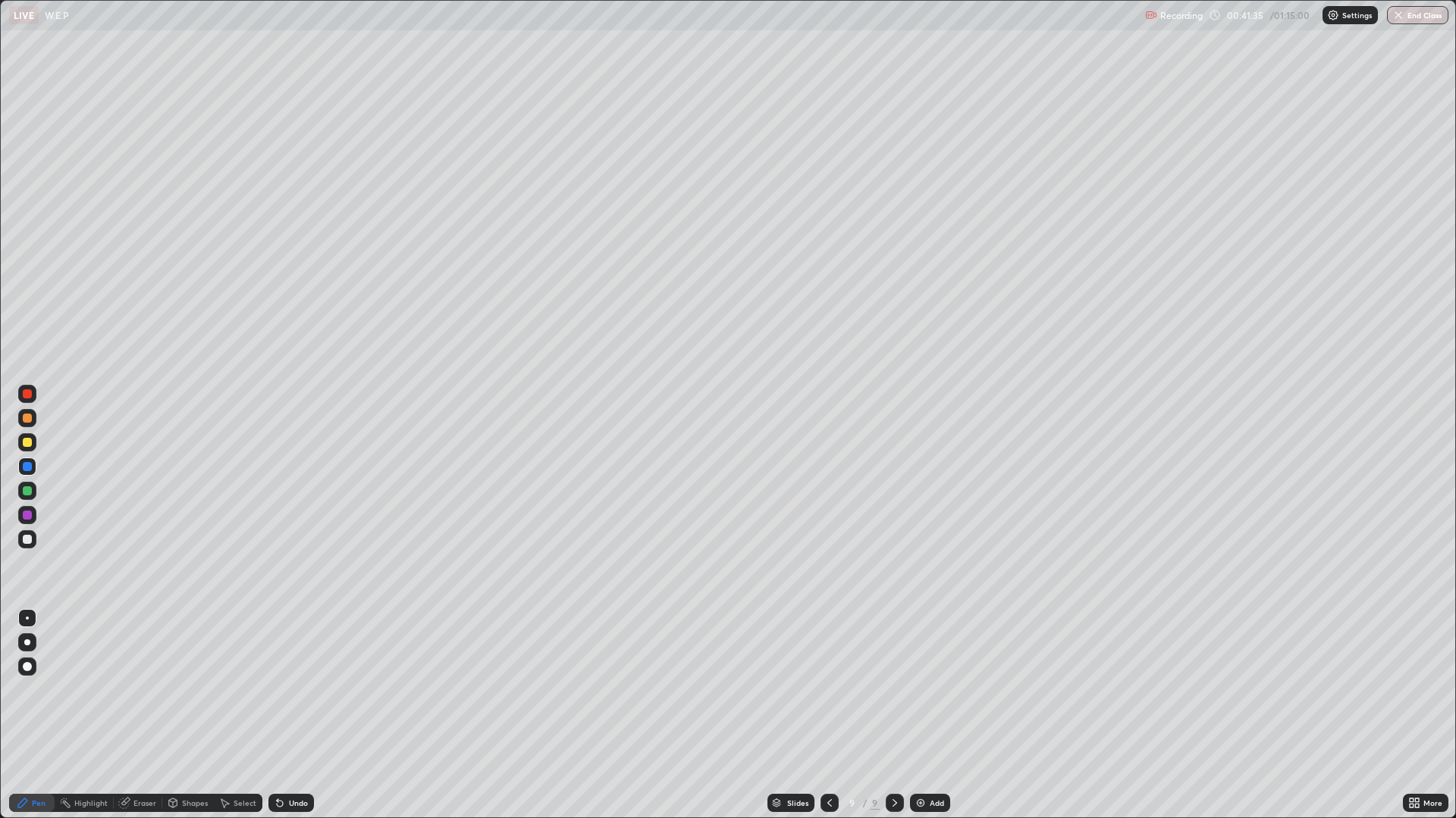
click at [285, 715] on div "Undo" at bounding box center [291, 803] width 46 height 18
click at [294, 715] on div "Undo" at bounding box center [299, 803] width 19 height 8
click at [923, 715] on img at bounding box center [920, 803] width 12 height 12
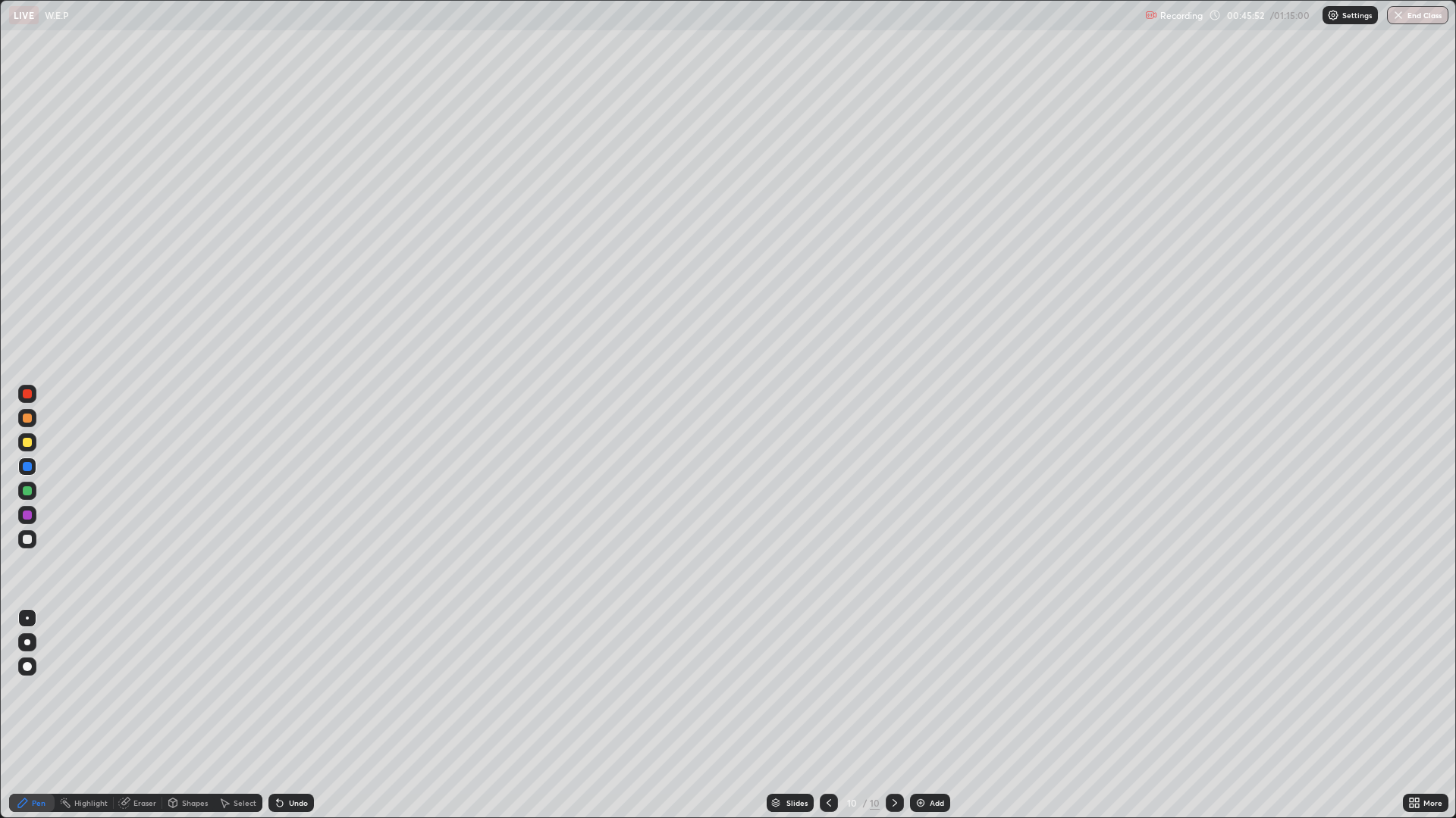
click at [28, 443] on div at bounding box center [28, 442] width 10 height 10
click at [26, 421] on div at bounding box center [28, 419] width 10 height 10
click at [292, 715] on div "Undo" at bounding box center [291, 803] width 46 height 18
click at [295, 715] on div "Undo" at bounding box center [291, 803] width 46 height 18
click at [29, 490] on div at bounding box center [28, 491] width 10 height 10
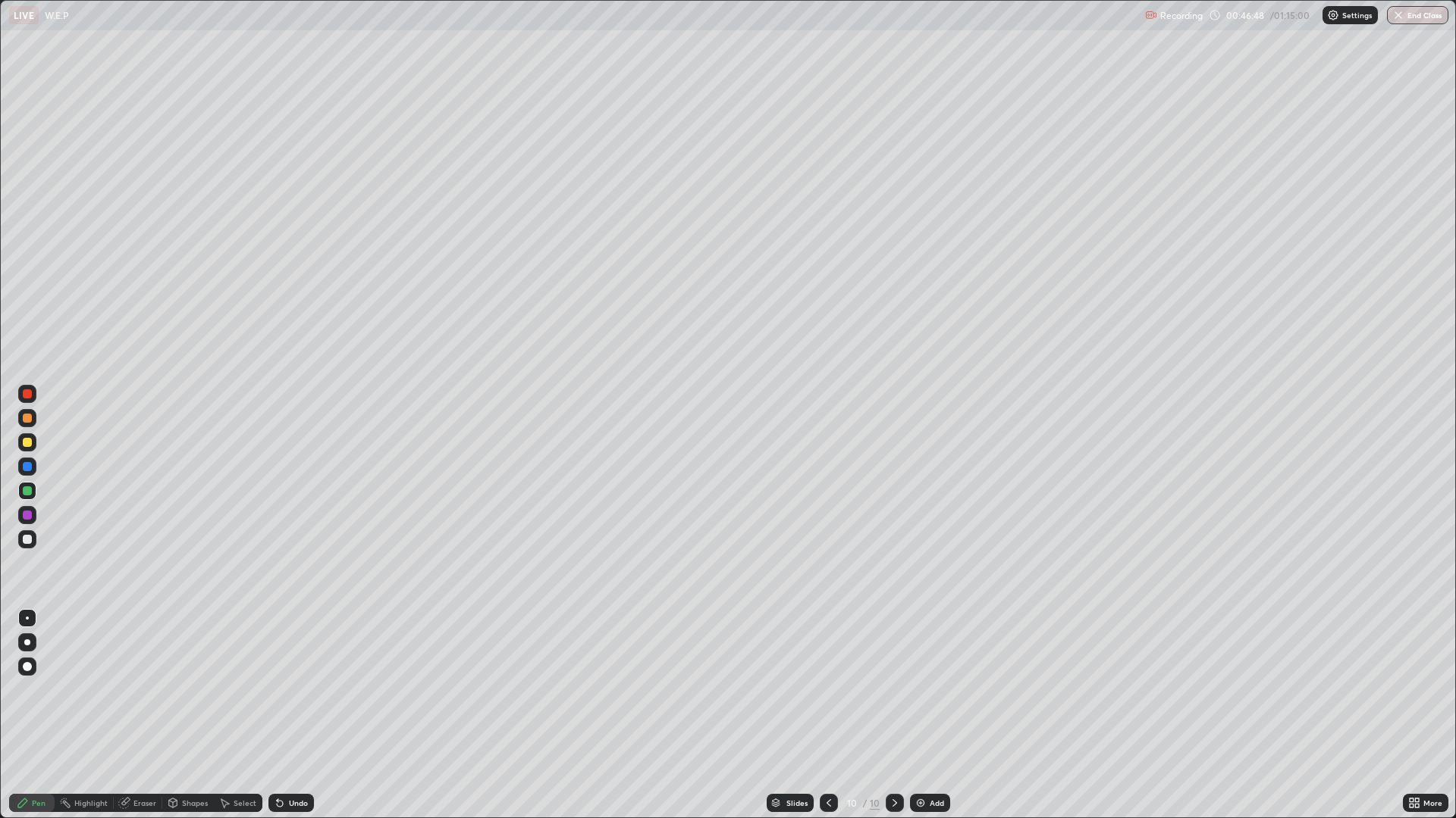
click at [32, 538] on div at bounding box center [27, 539] width 18 height 18
click at [299, 715] on div "Undo" at bounding box center [299, 803] width 19 height 8
click at [295, 715] on div "Undo" at bounding box center [299, 803] width 19 height 8
click at [26, 515] on div at bounding box center [28, 516] width 10 height 10
click at [293, 715] on div "Undo" at bounding box center [291, 803] width 46 height 18
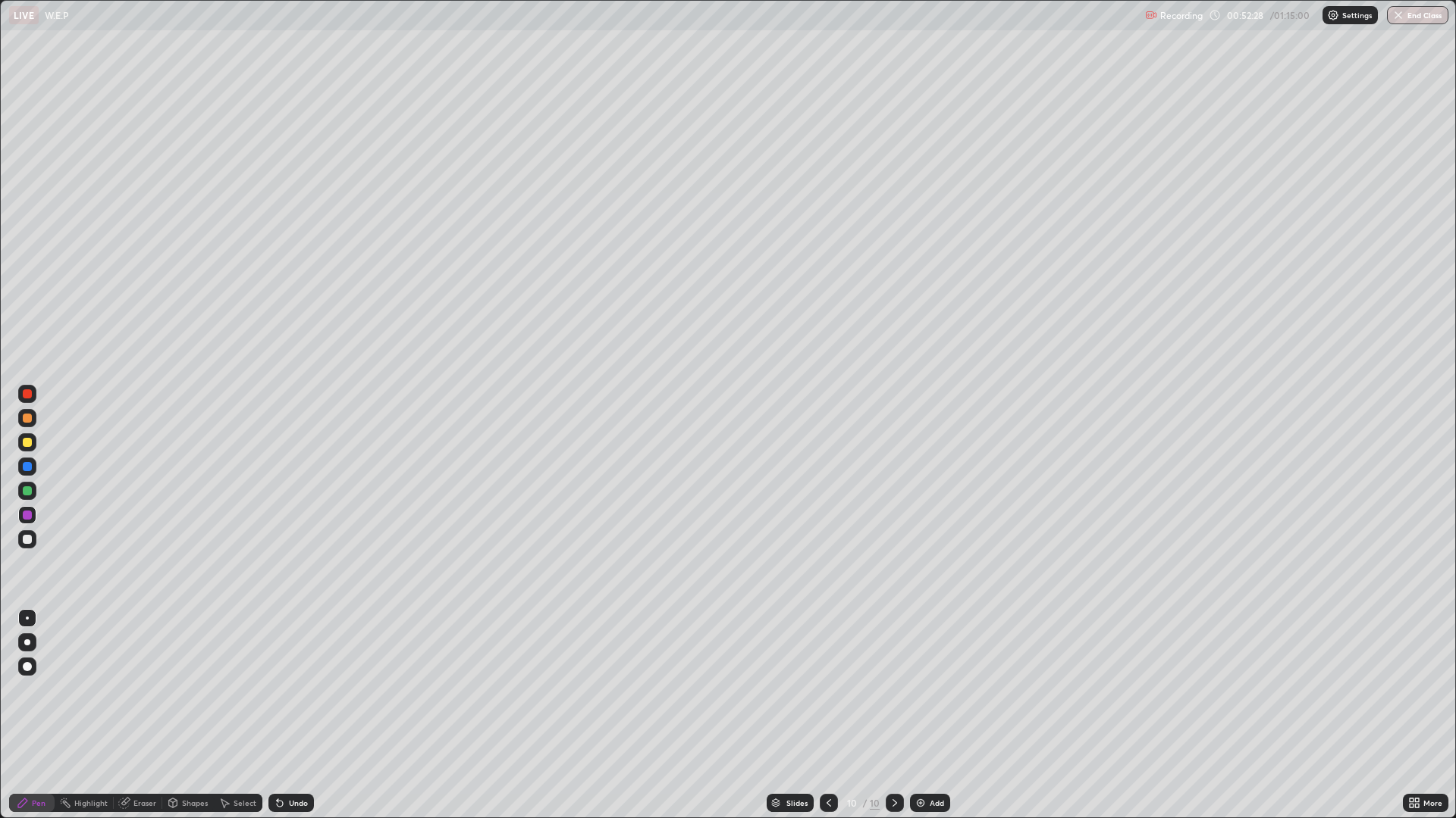
click at [933, 715] on div "Add" at bounding box center [936, 803] width 14 height 8
click at [26, 419] on div at bounding box center [28, 419] width 10 height 10
click at [26, 466] on div at bounding box center [28, 467] width 10 height 10
click at [296, 715] on div "Undo" at bounding box center [291, 803] width 46 height 18
click at [26, 491] on div at bounding box center [28, 491] width 10 height 10
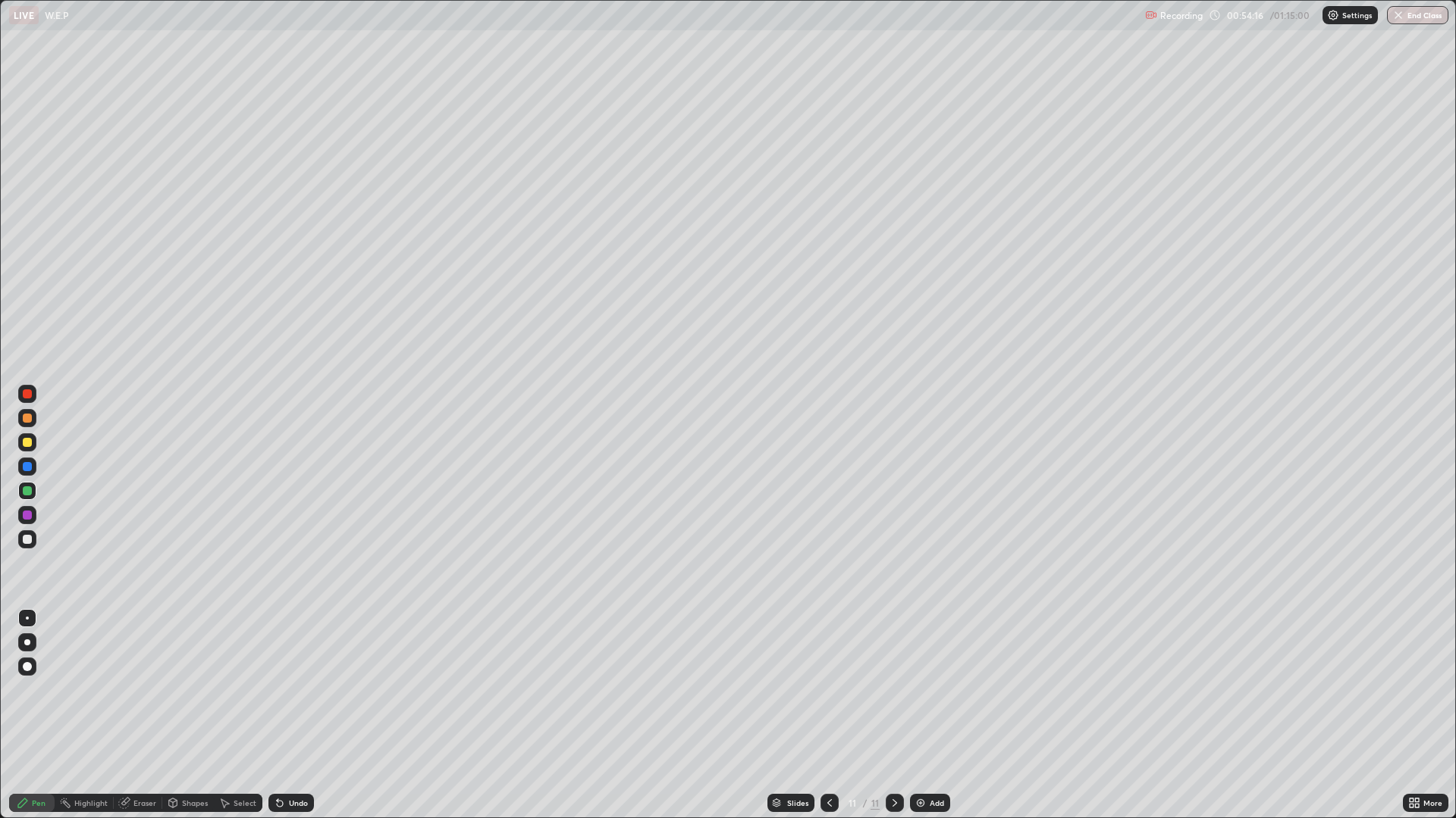
click at [28, 421] on div at bounding box center [28, 419] width 10 height 10
click at [915, 715] on img at bounding box center [920, 803] width 12 height 12
click at [300, 715] on div "Undo" at bounding box center [299, 803] width 19 height 8
click at [294, 715] on div "Undo" at bounding box center [299, 803] width 19 height 8
click at [285, 715] on div "Undo" at bounding box center [291, 803] width 46 height 18
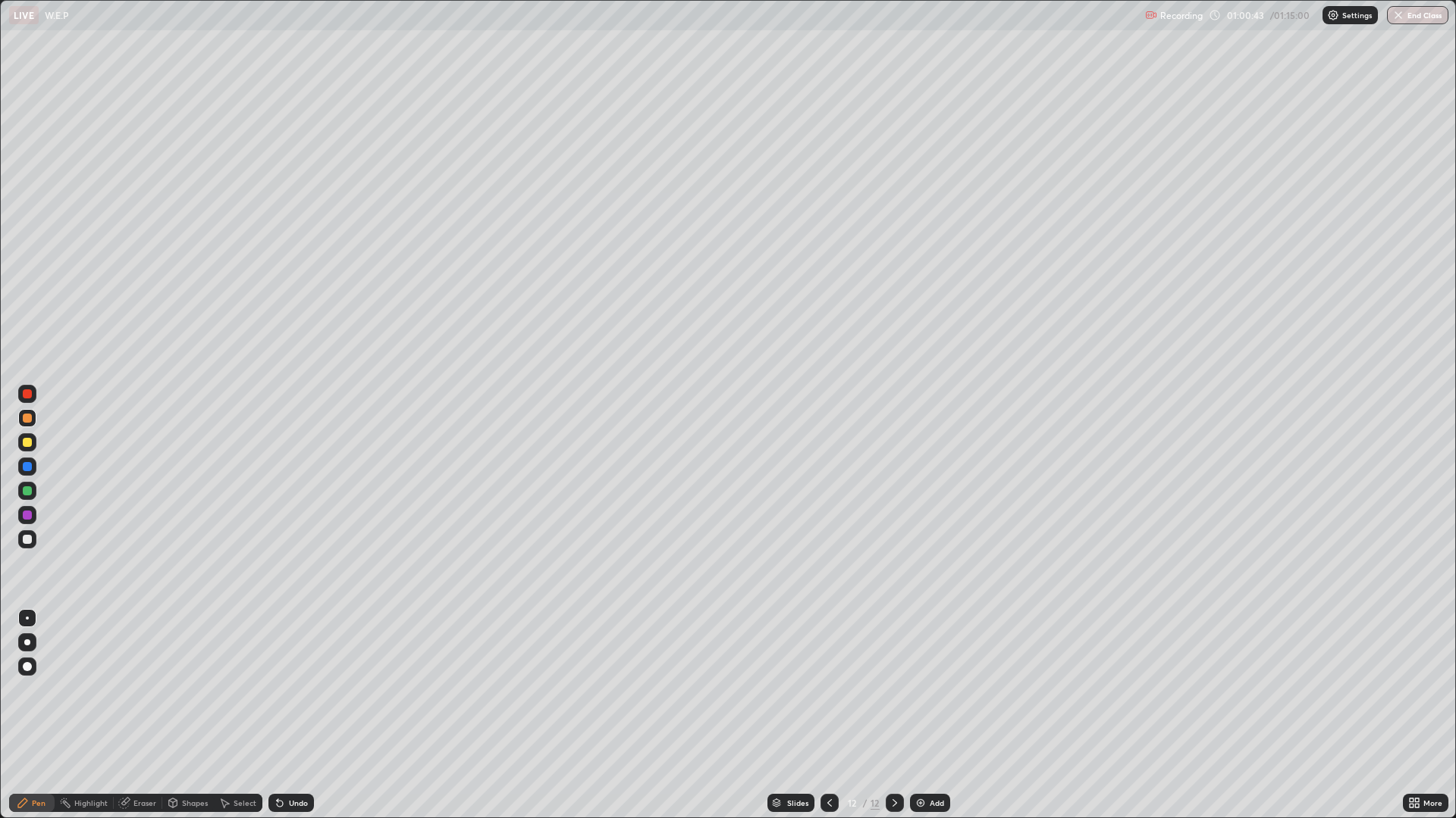
click at [278, 715] on icon at bounding box center [280, 804] width 6 height 6
click at [284, 715] on div "Undo" at bounding box center [291, 803] width 46 height 18
click at [285, 715] on div "Undo" at bounding box center [291, 803] width 46 height 18
click at [285, 715] on div "Undo" at bounding box center [291, 803] width 46 height 18
click at [300, 715] on div "Undo" at bounding box center [291, 803] width 46 height 18
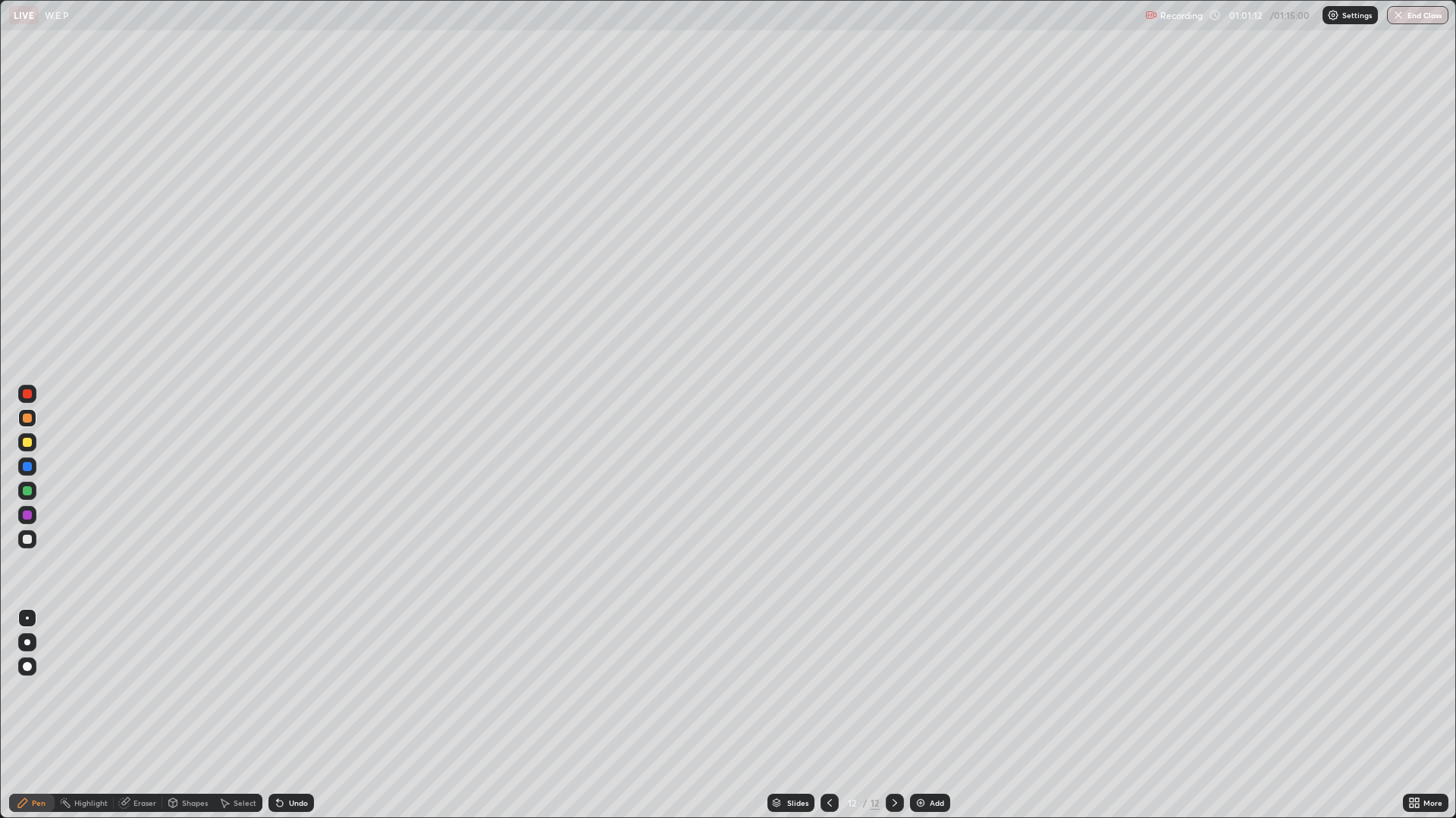
click at [28, 443] on div at bounding box center [28, 442] width 10 height 10
click at [136, 715] on div "Eraser" at bounding box center [145, 803] width 23 height 8
click at [44, 715] on div "Pen" at bounding box center [38, 803] width 13 height 8
click at [30, 468] on div at bounding box center [28, 467] width 10 height 10
click at [937, 715] on div "Add" at bounding box center [936, 803] width 14 height 8
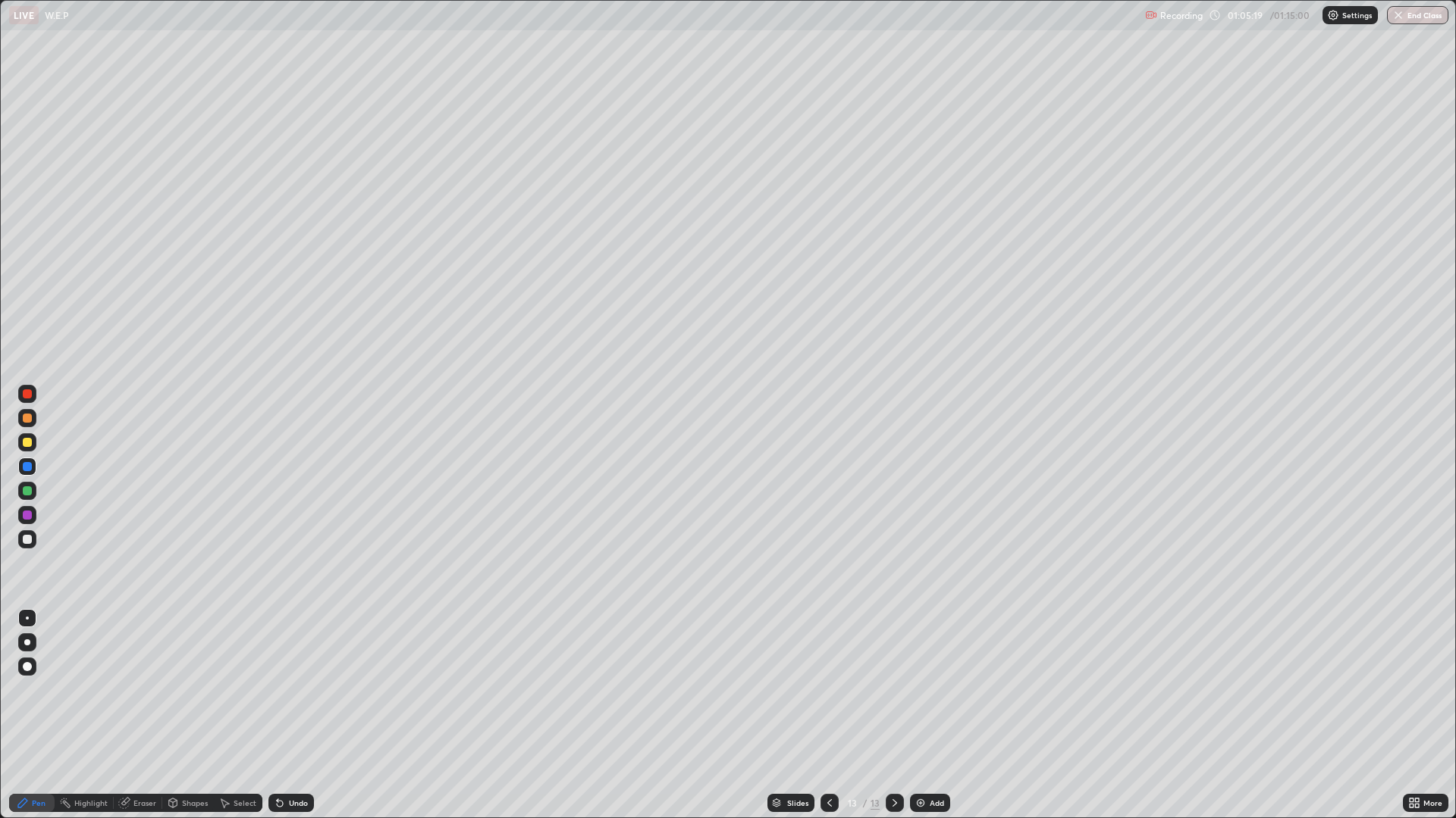
click at [28, 419] on div at bounding box center [28, 419] width 10 height 10
click at [828, 715] on icon at bounding box center [829, 803] width 12 height 12
click at [893, 715] on icon at bounding box center [895, 803] width 12 height 12
click at [31, 468] on div at bounding box center [28, 467] width 10 height 10
click at [26, 516] on div at bounding box center [28, 516] width 10 height 10
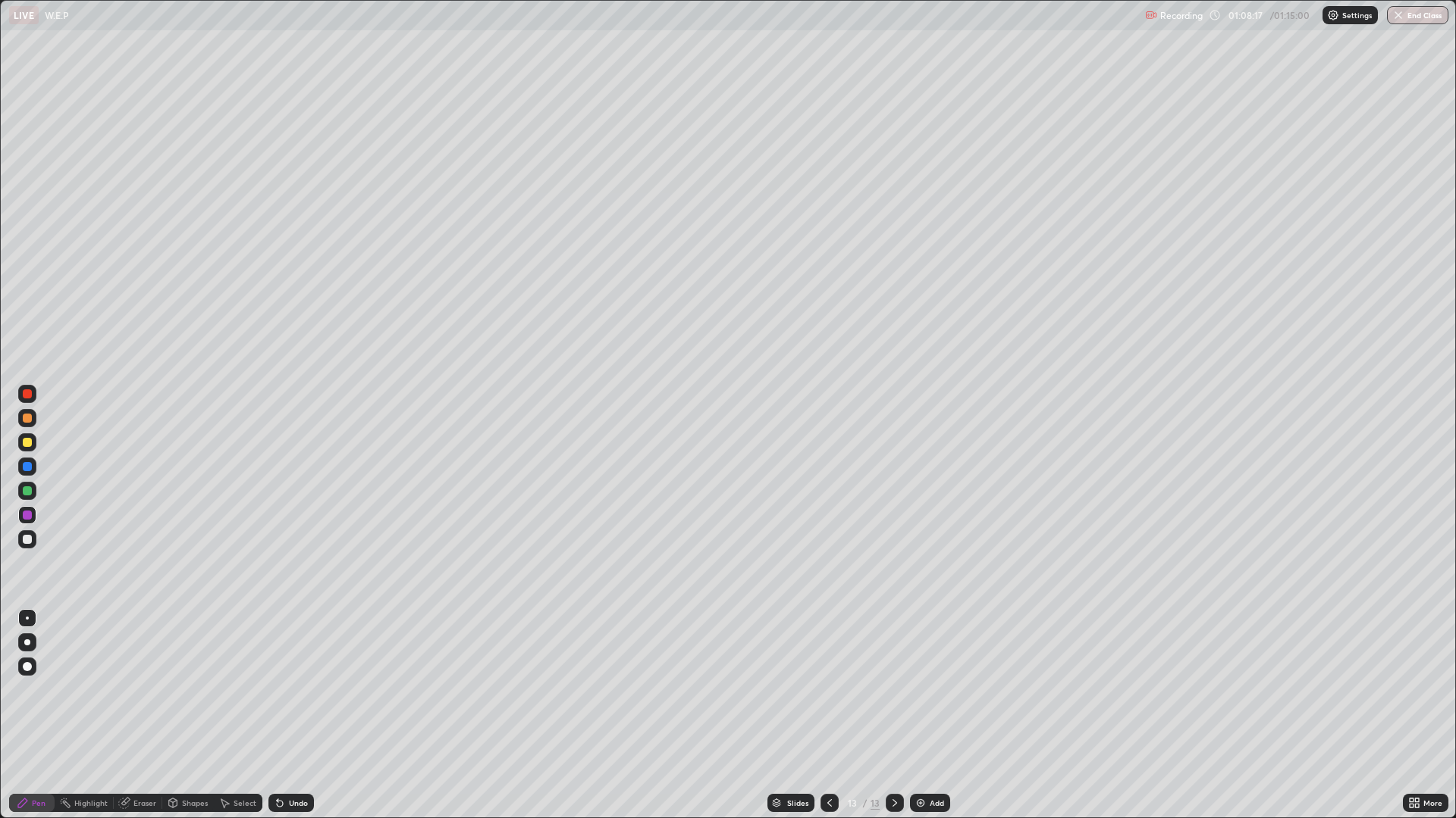
click at [297, 715] on div "Undo" at bounding box center [299, 803] width 19 height 8
click at [147, 715] on div "Eraser" at bounding box center [145, 803] width 23 height 8
click at [37, 715] on div "Pen" at bounding box center [38, 803] width 13 height 8
click at [30, 493] on div at bounding box center [28, 491] width 10 height 10
click at [1411, 715] on icon at bounding box center [1411, 801] width 4 height 4
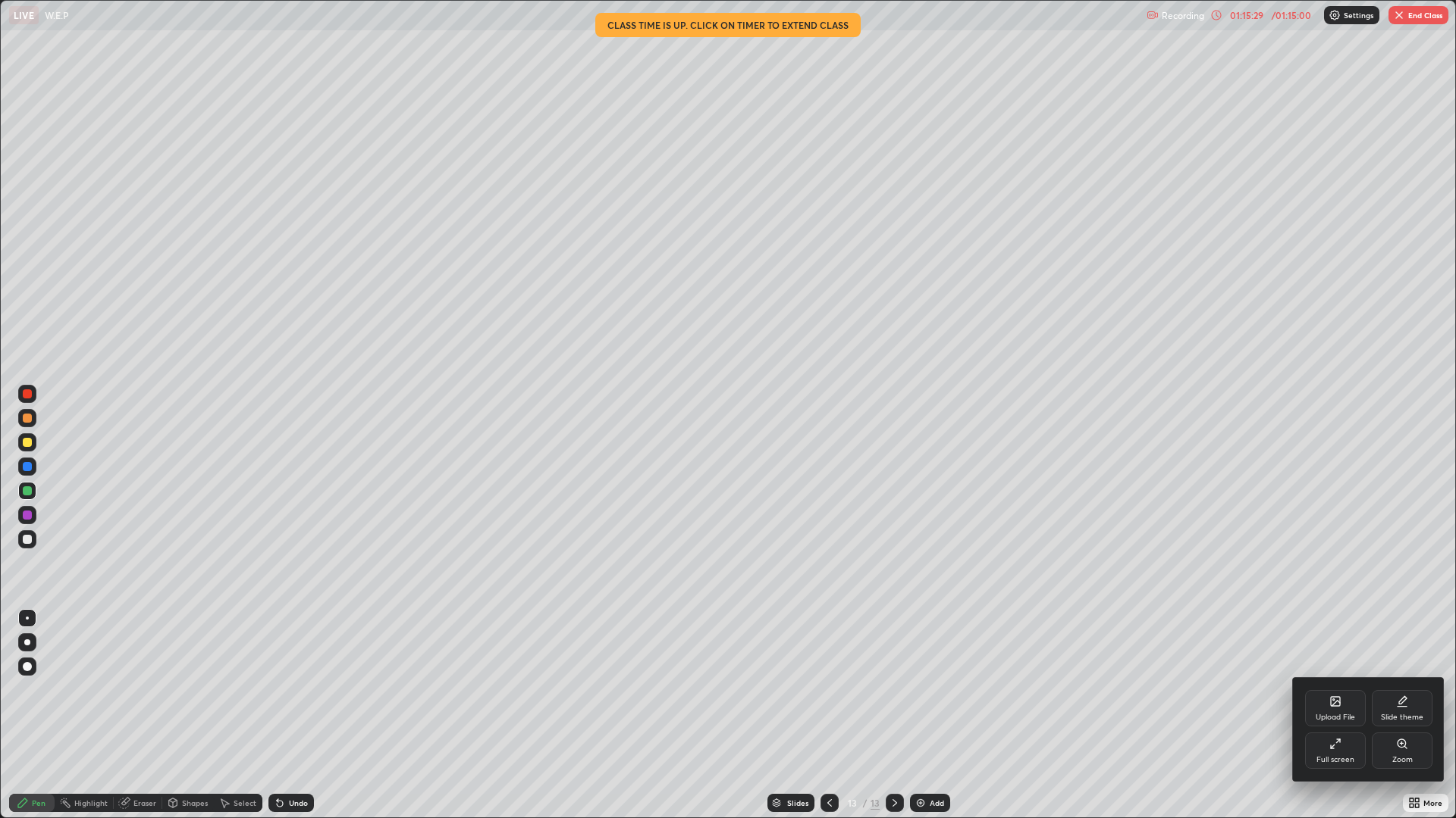
click at [1323, 715] on div "Full screen" at bounding box center [1335, 750] width 61 height 36
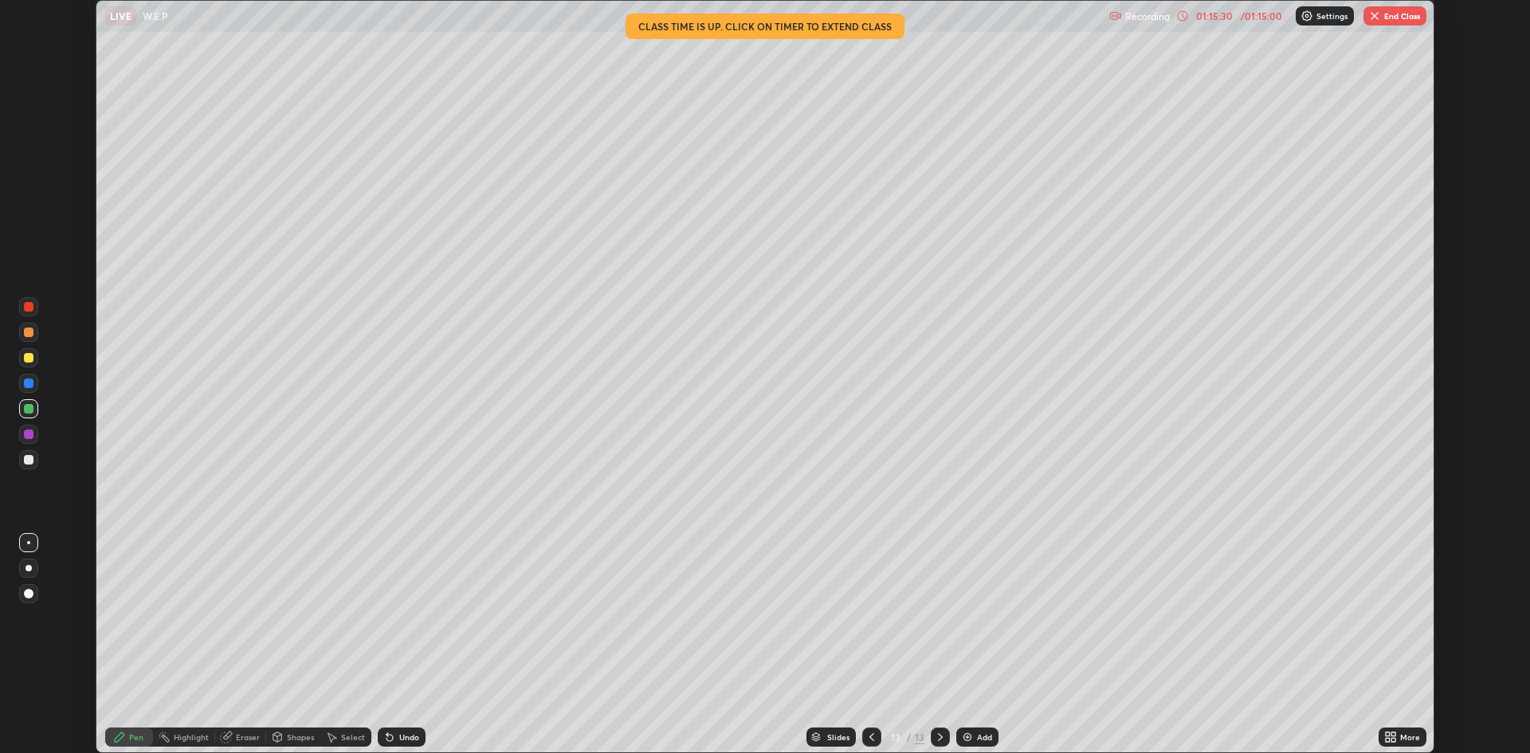
scroll to position [78910, 78134]
click at [1389, 20] on button "End Class" at bounding box center [1394, 15] width 63 height 19
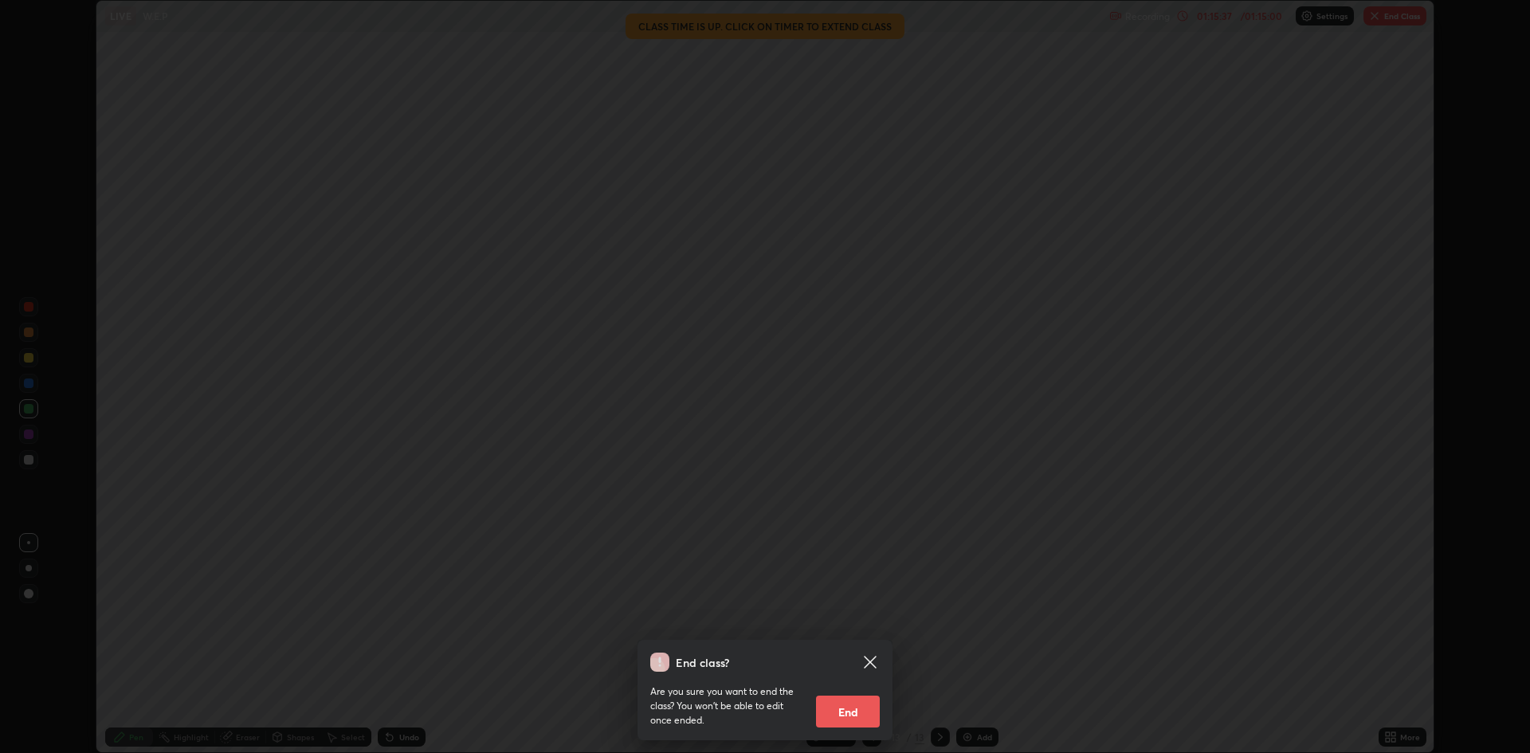
click at [864, 715] on button "End" at bounding box center [848, 711] width 64 height 32
